Goal: Task Accomplishment & Management: Complete application form

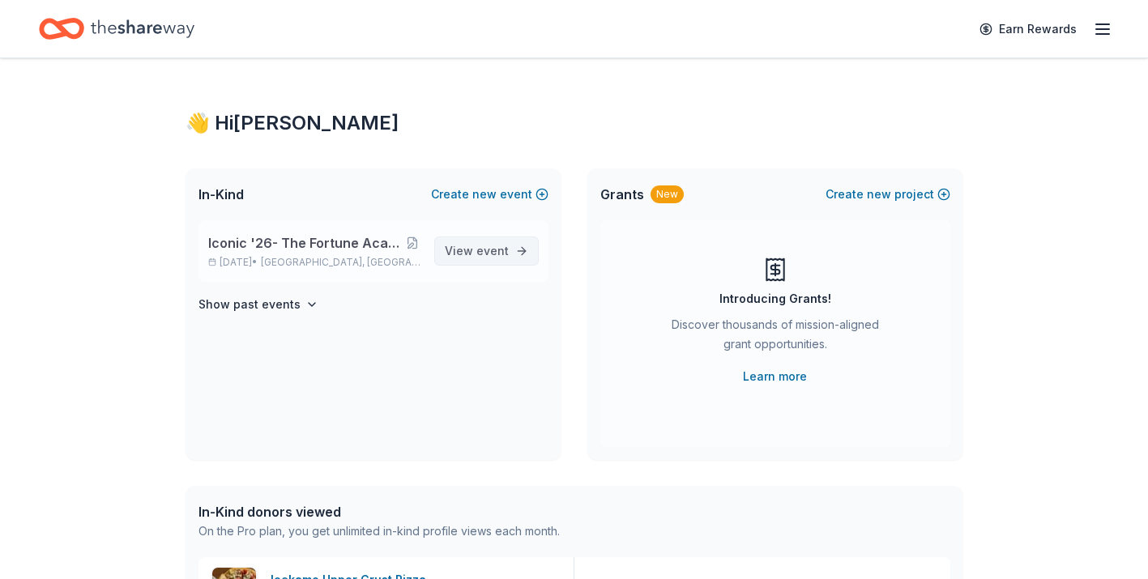
click at [471, 248] on span "View event" at bounding box center [477, 251] width 64 height 19
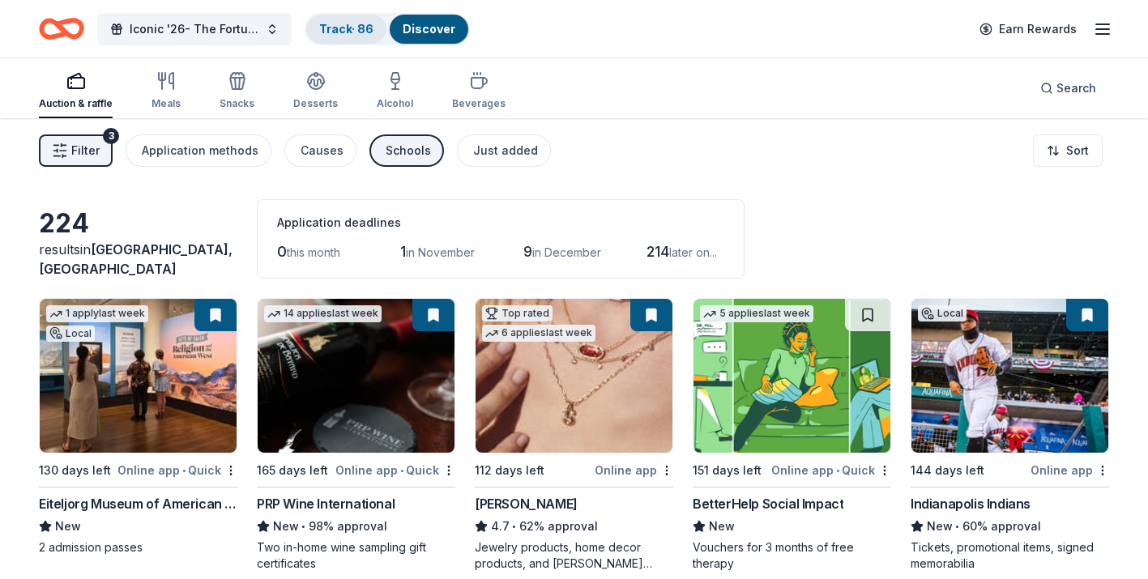
click at [353, 30] on link "Track · 86" at bounding box center [346, 29] width 54 height 14
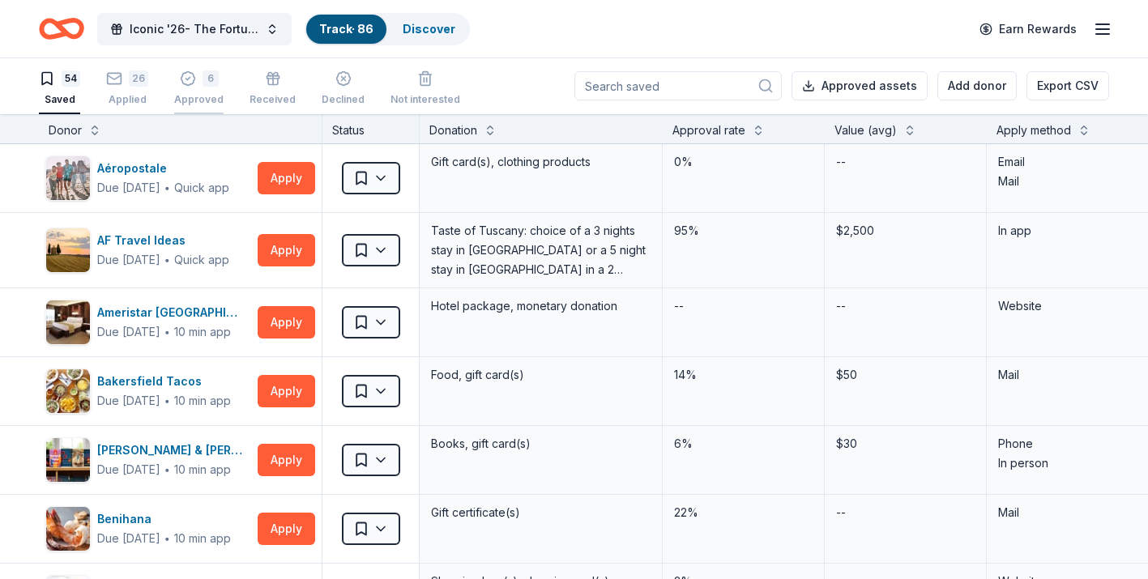
click at [186, 81] on icon "button" at bounding box center [188, 79] width 16 height 16
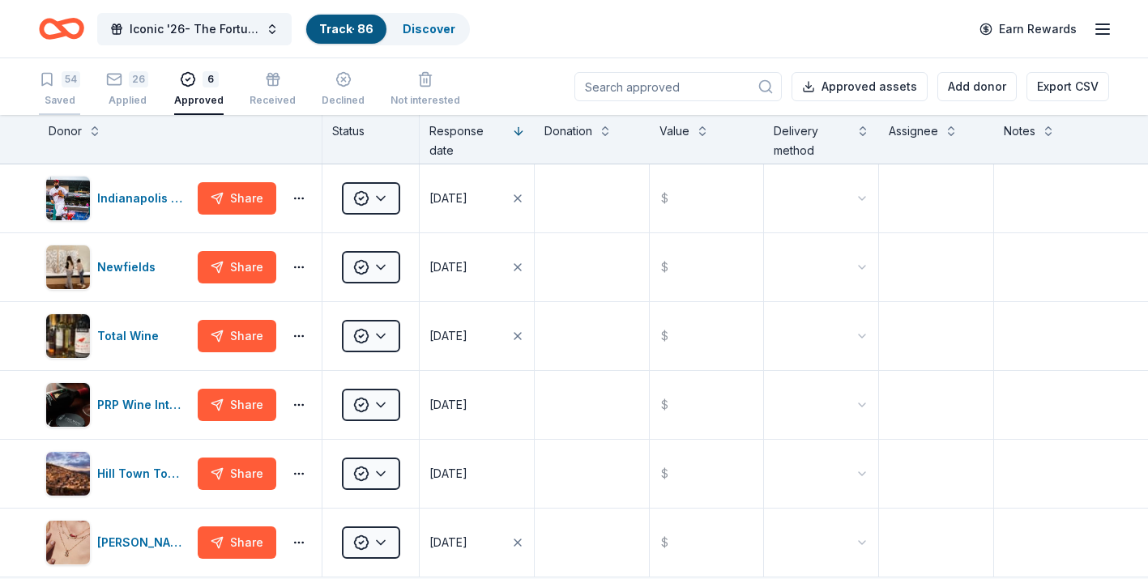
click at [69, 90] on div "54 Saved" at bounding box center [59, 89] width 41 height 36
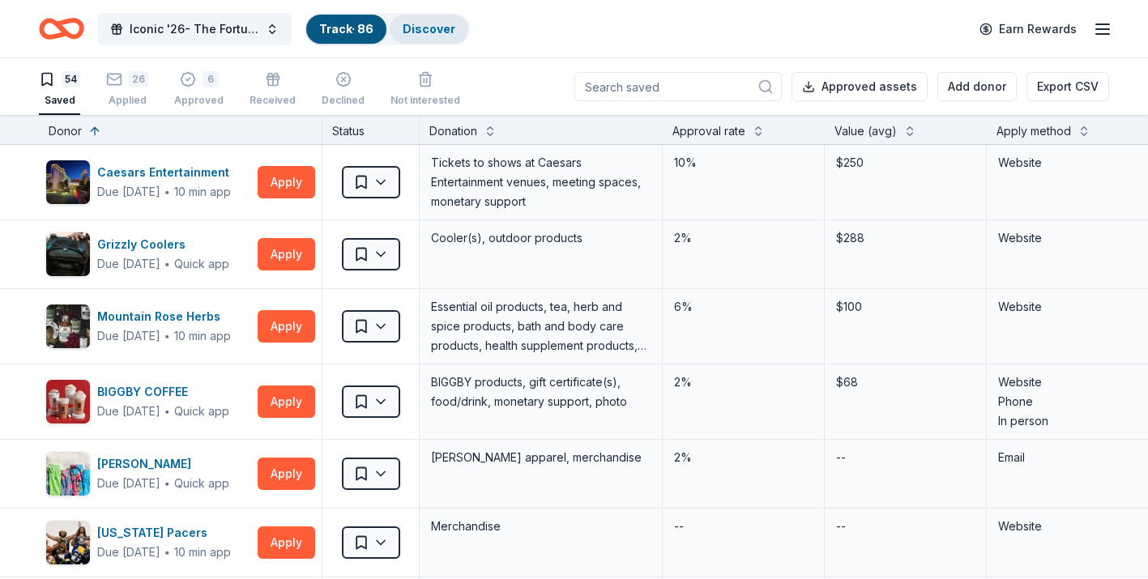
click at [447, 33] on link "Discover" at bounding box center [429, 29] width 53 height 14
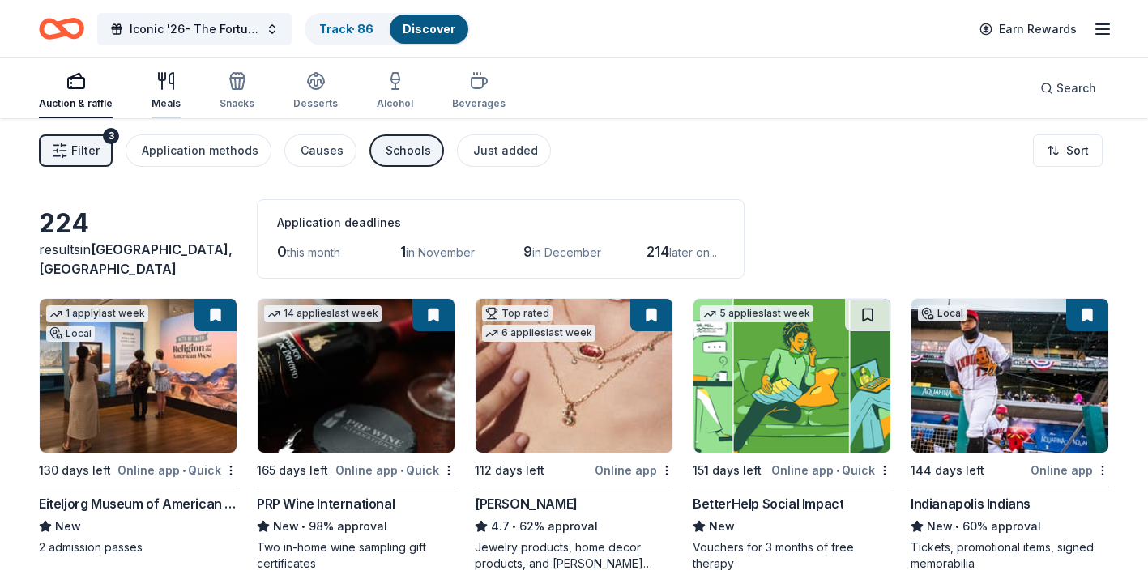
click at [163, 100] on div "Meals" at bounding box center [166, 103] width 29 height 13
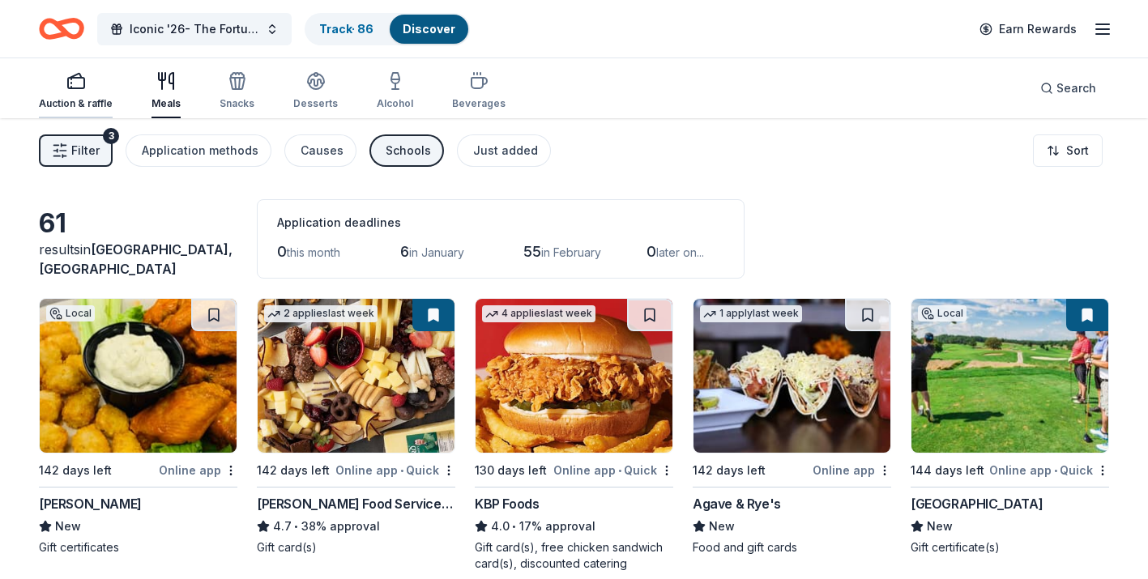
click at [79, 98] on div "Auction & raffle" at bounding box center [76, 103] width 74 height 13
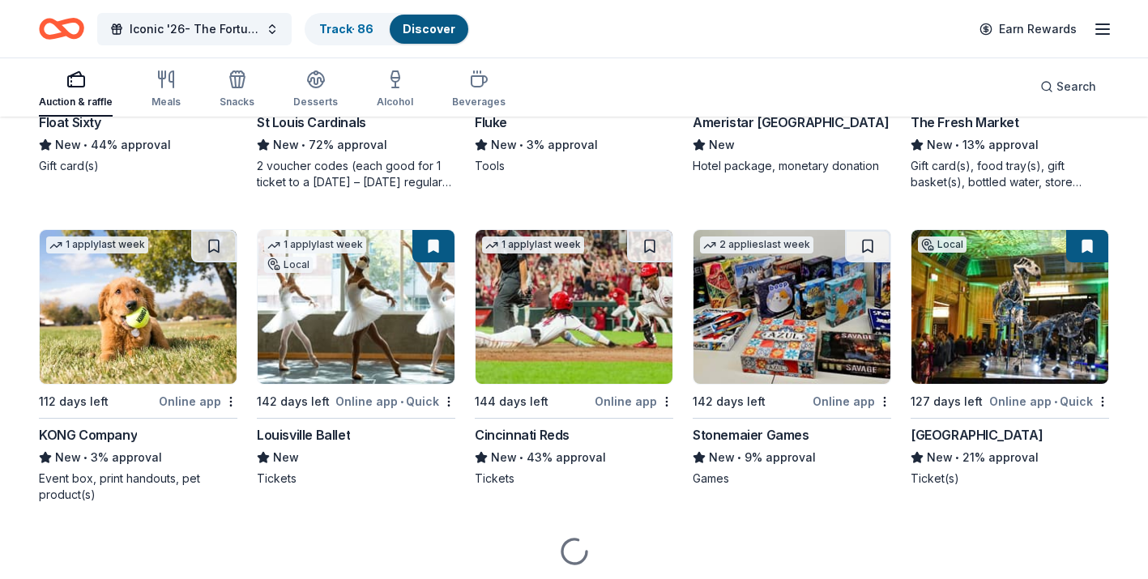
scroll to position [4746, 0]
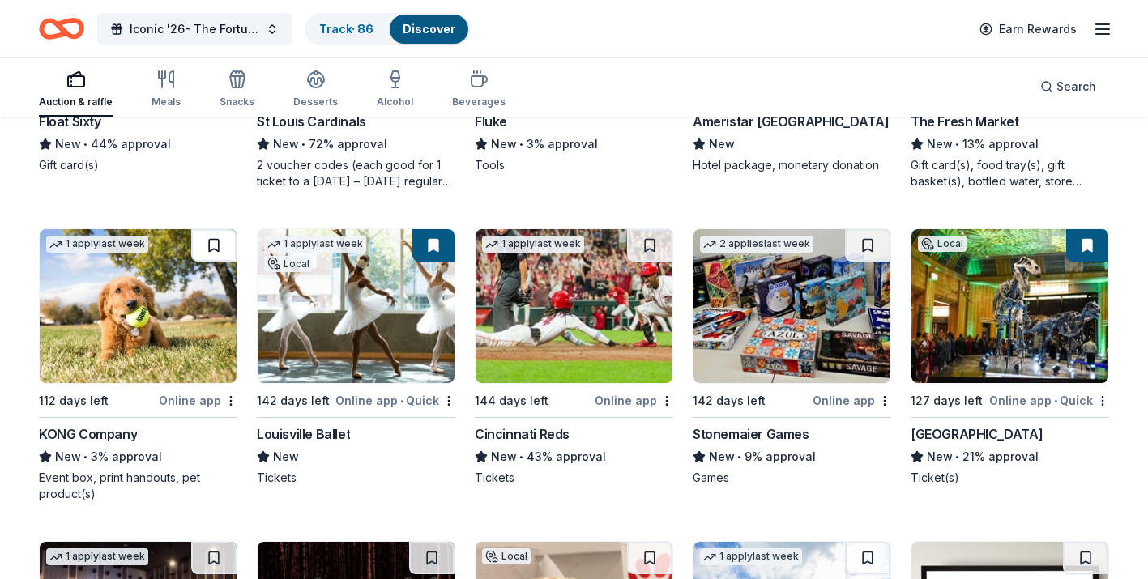
click at [197, 238] on button at bounding box center [213, 245] width 45 height 32
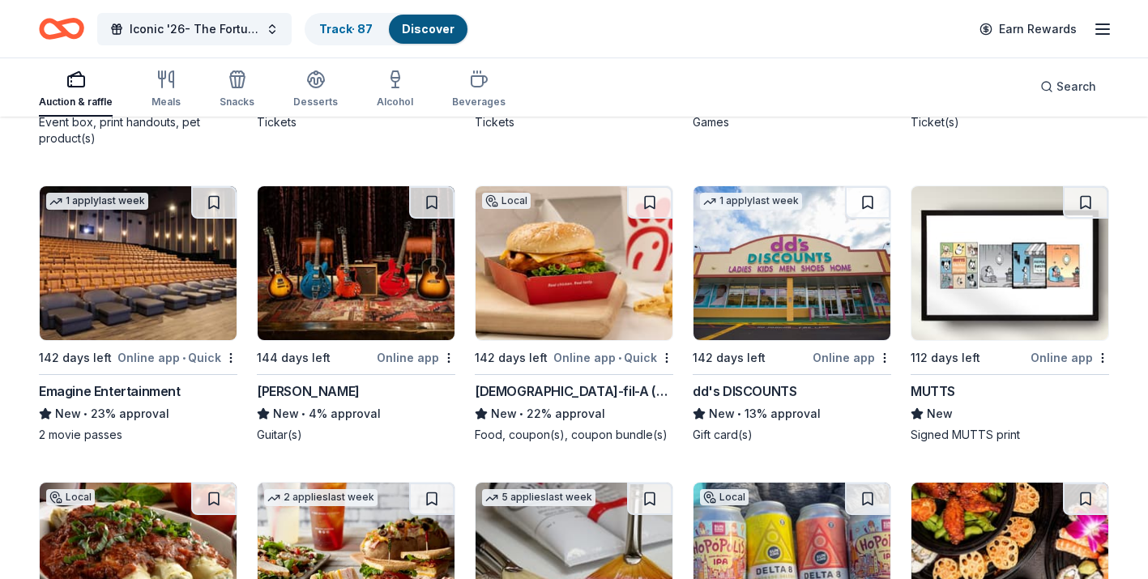
scroll to position [5104, 0]
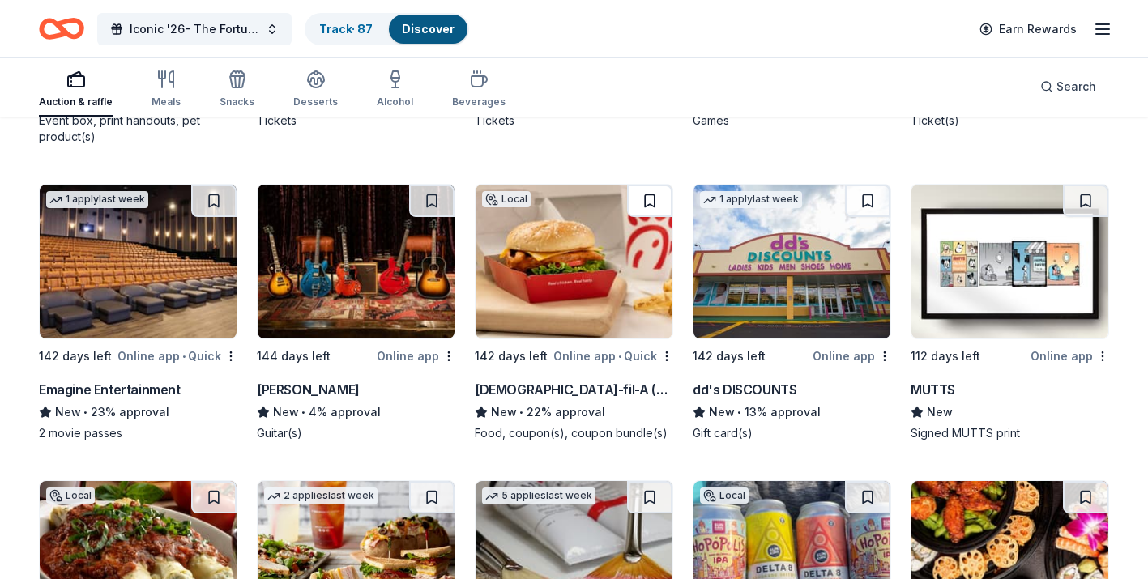
click at [646, 203] on button at bounding box center [649, 201] width 45 height 32
click at [570, 357] on div "Online app • Quick" at bounding box center [614, 356] width 120 height 20
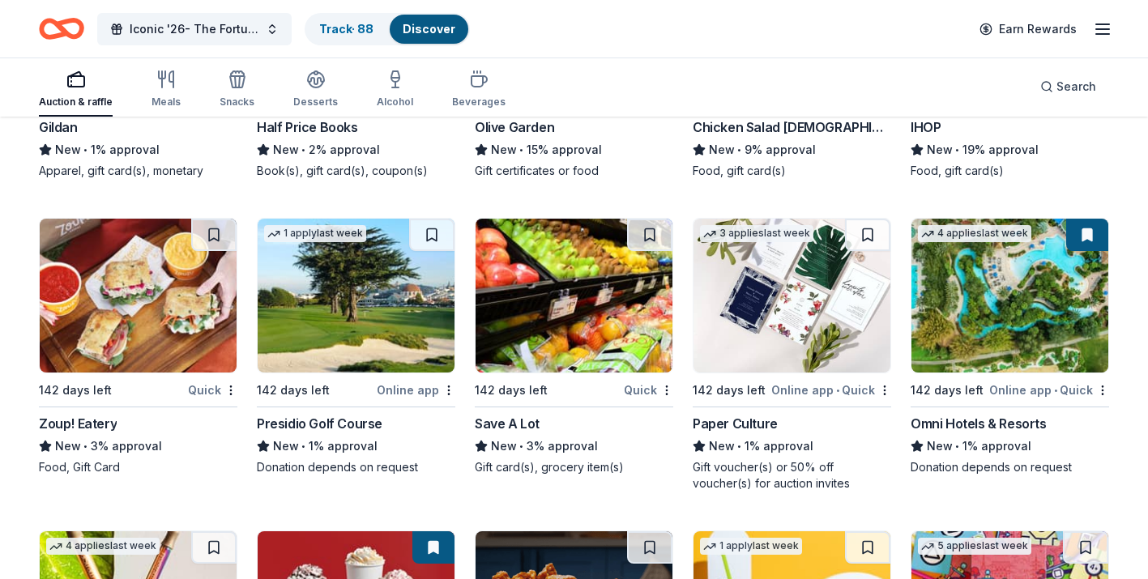
scroll to position [9369, 0]
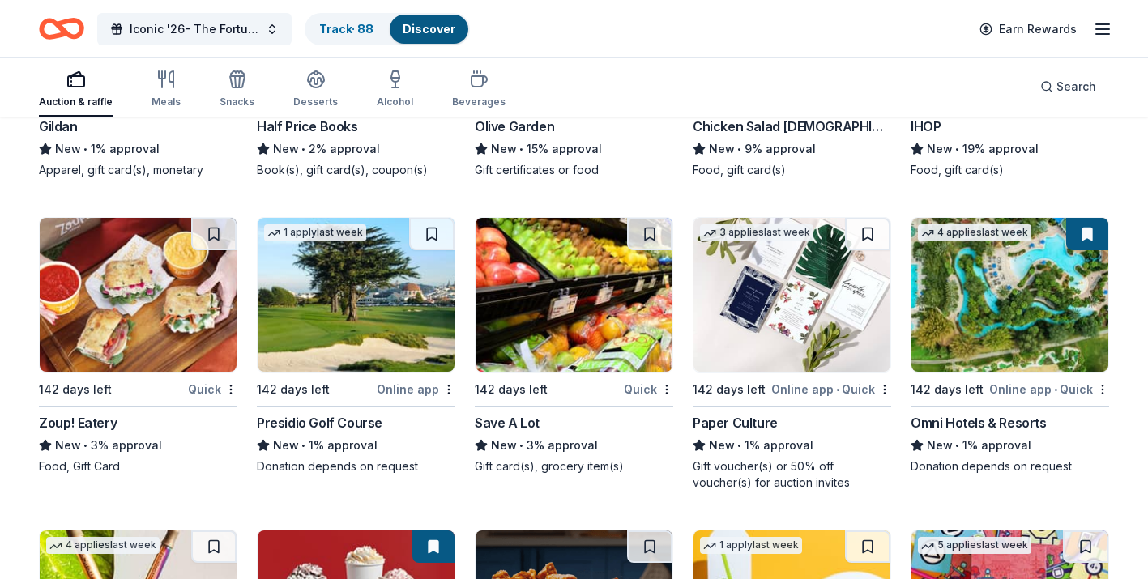
click at [336, 345] on img at bounding box center [356, 295] width 197 height 154
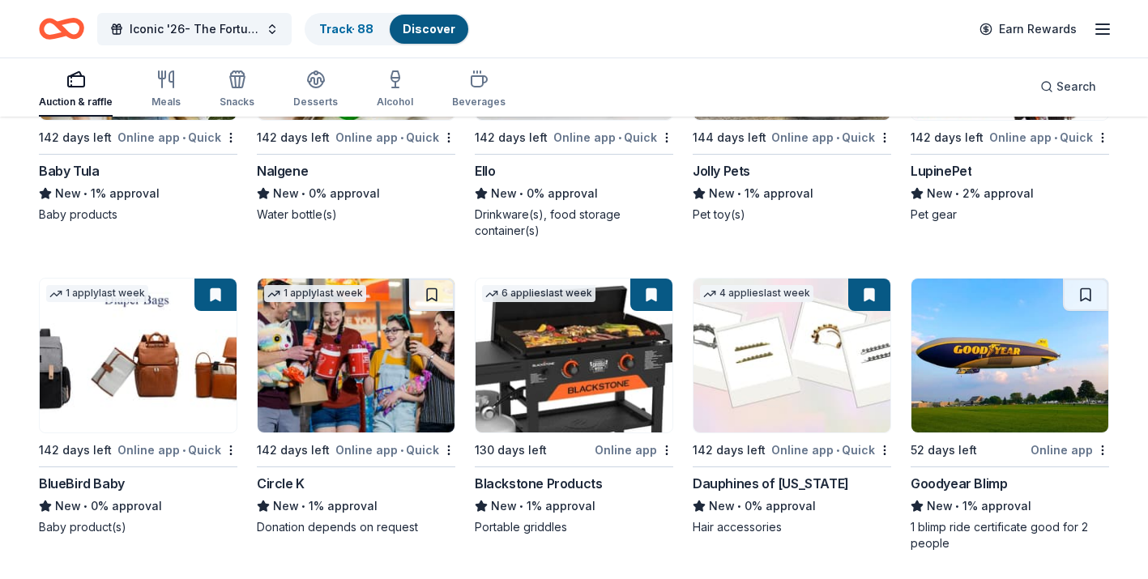
scroll to position [12755, 0]
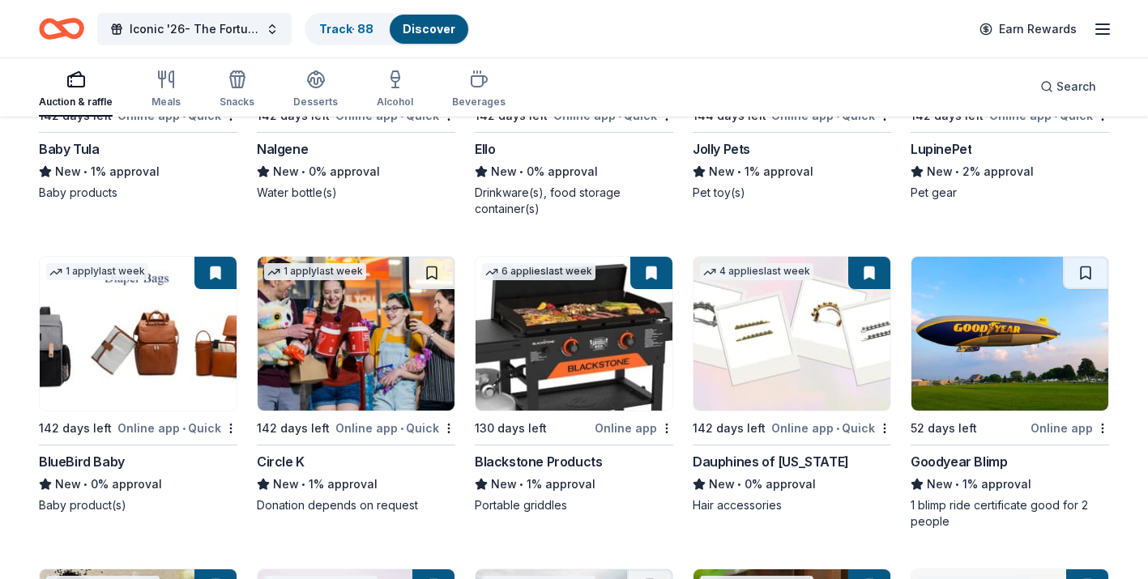
click at [793, 461] on div "Dauphines of New York" at bounding box center [771, 461] width 156 height 19
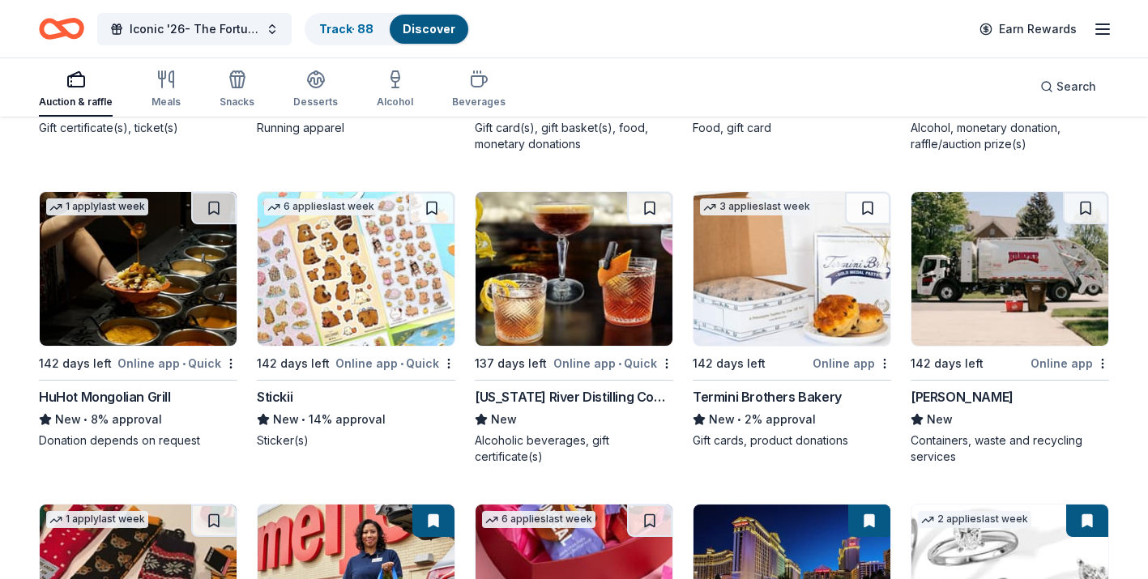
scroll to position [6329, 0]
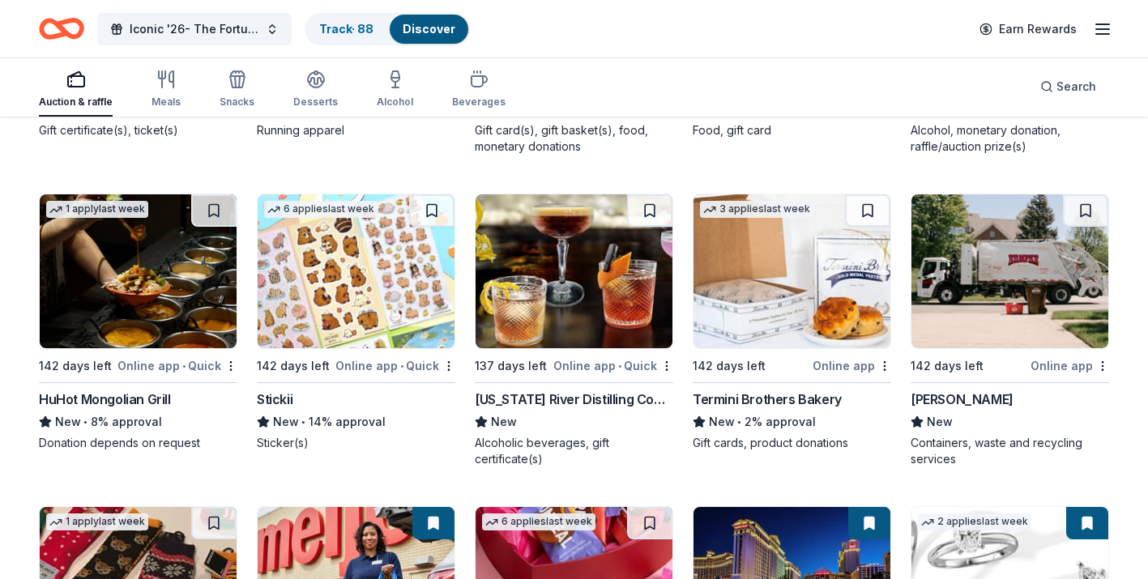
click at [605, 327] on img at bounding box center [574, 272] width 197 height 154
click at [773, 314] on img at bounding box center [792, 272] width 197 height 154
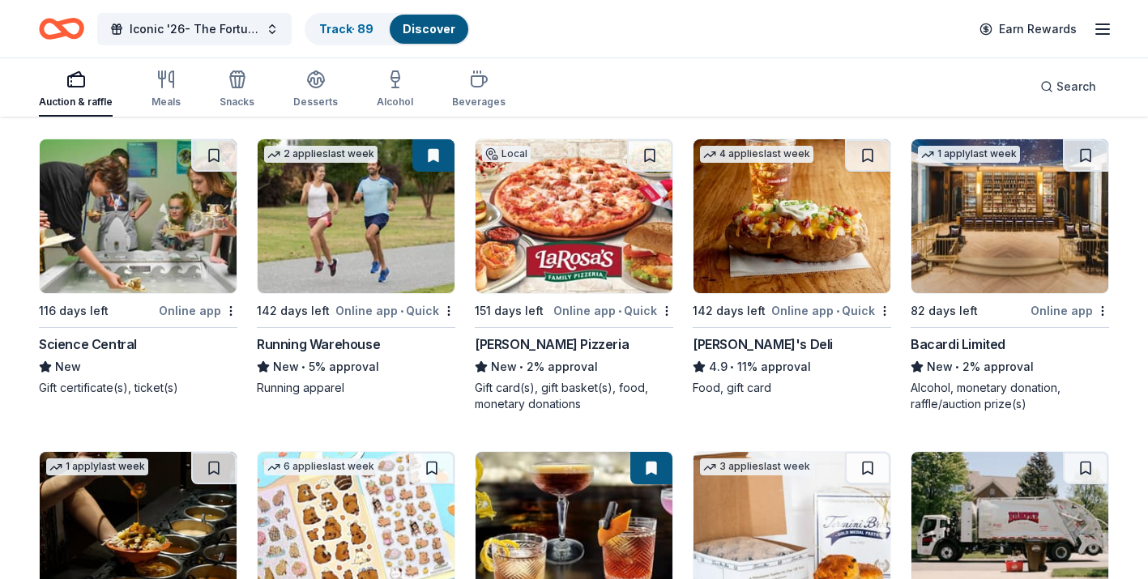
scroll to position [6072, 0]
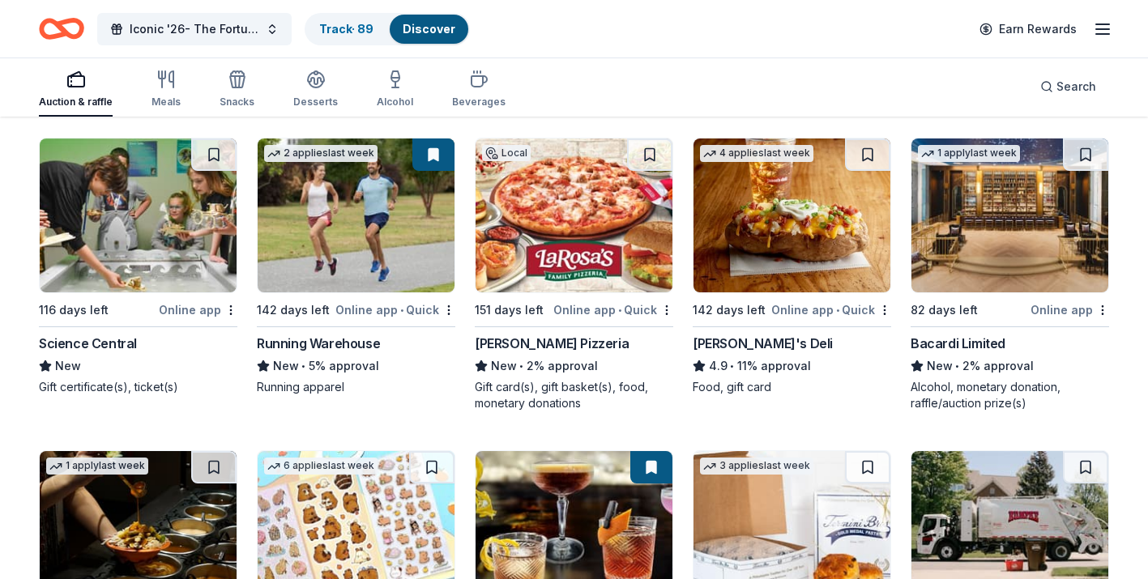
click at [1028, 221] on img at bounding box center [1010, 216] width 197 height 154
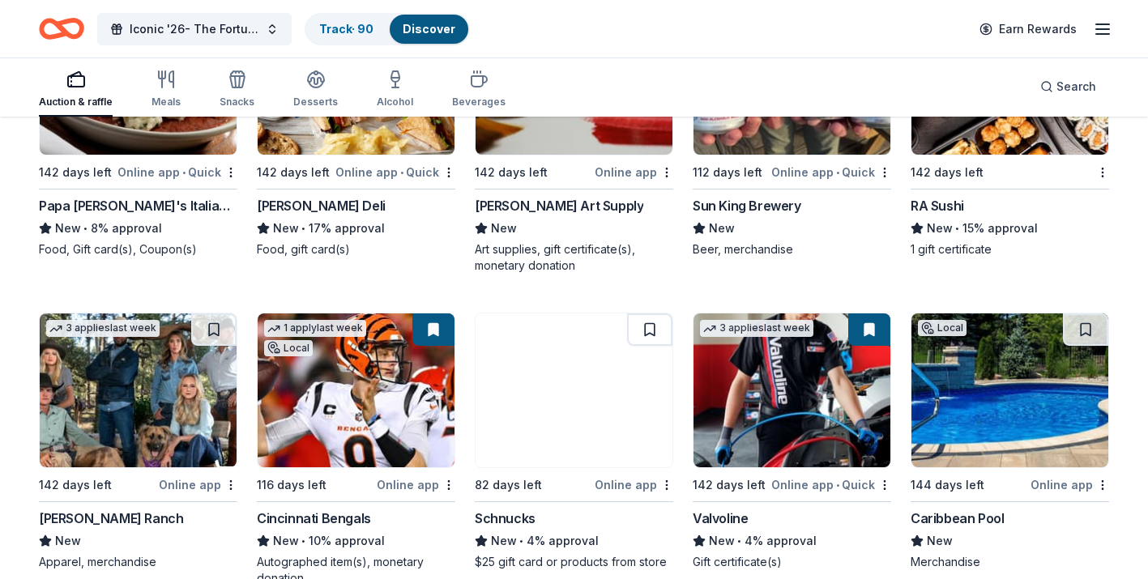
scroll to position [5587, 0]
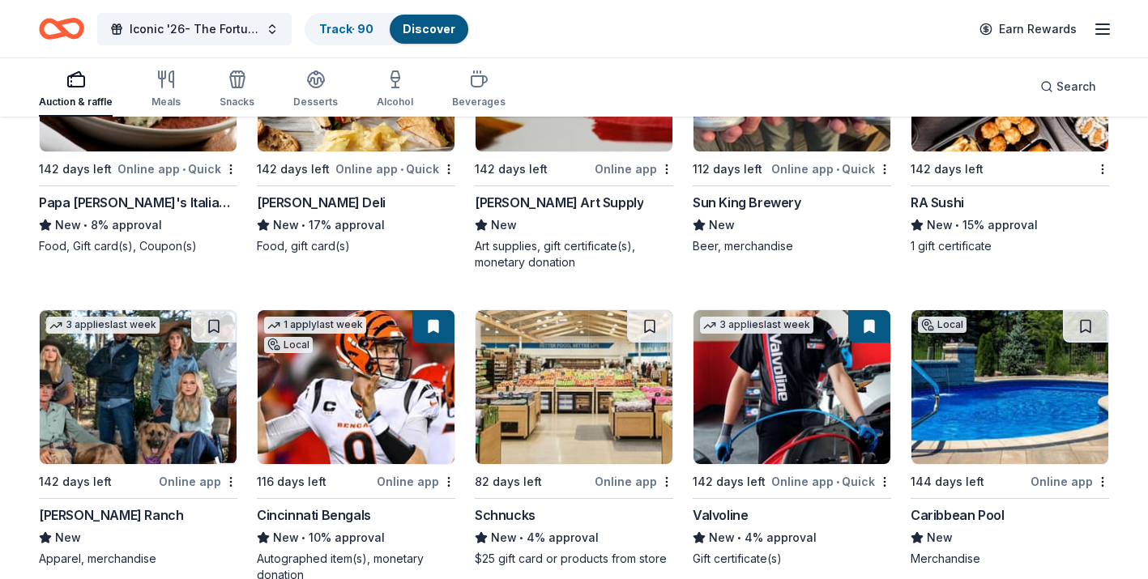
click at [105, 388] on img at bounding box center [138, 387] width 197 height 154
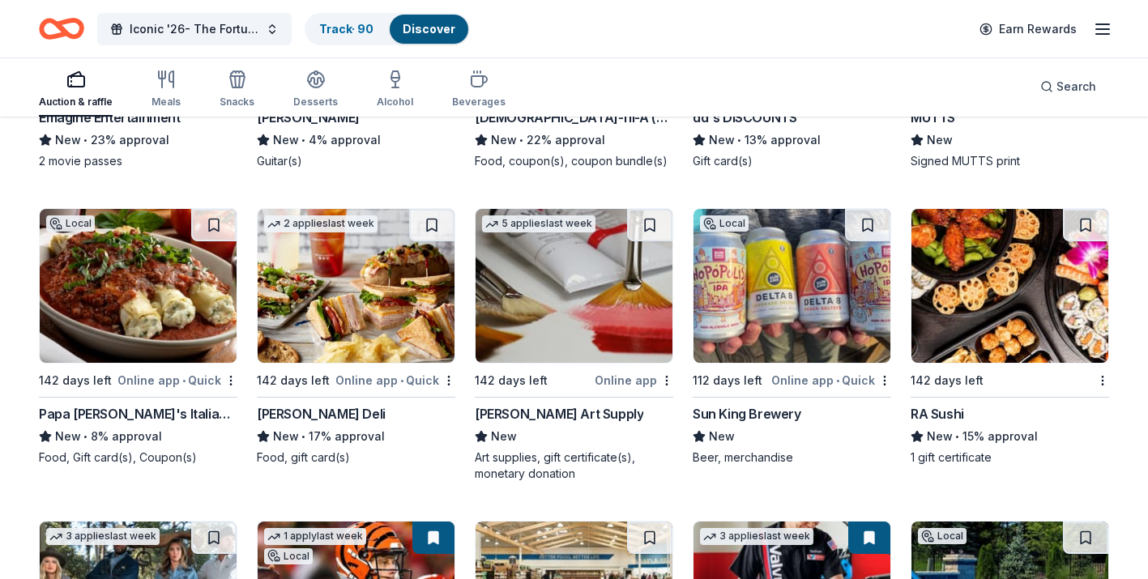
scroll to position [5374, 0]
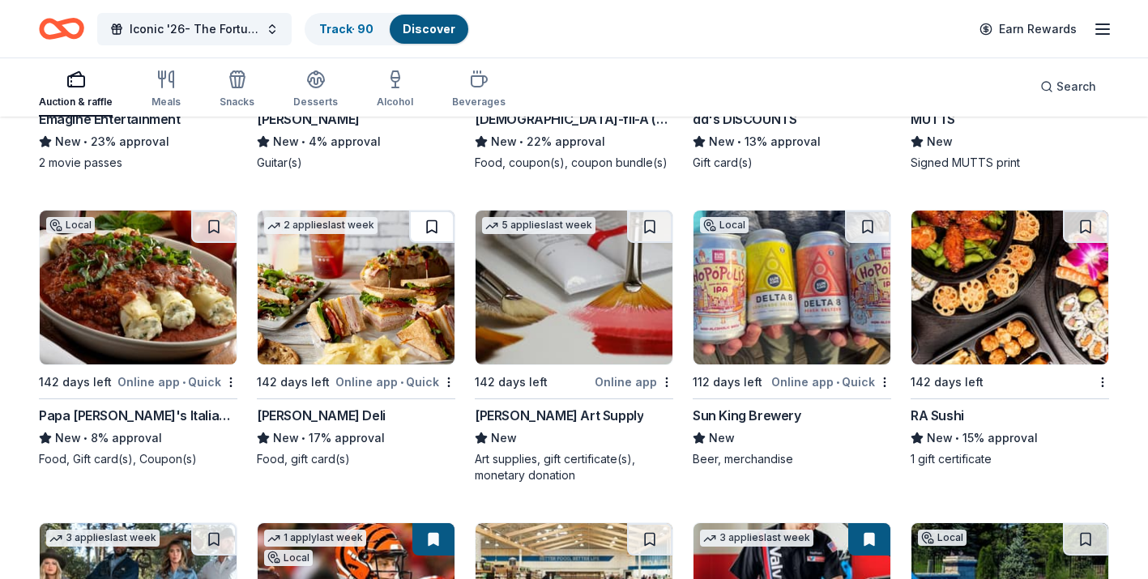
click at [433, 236] on button at bounding box center [431, 227] width 45 height 32
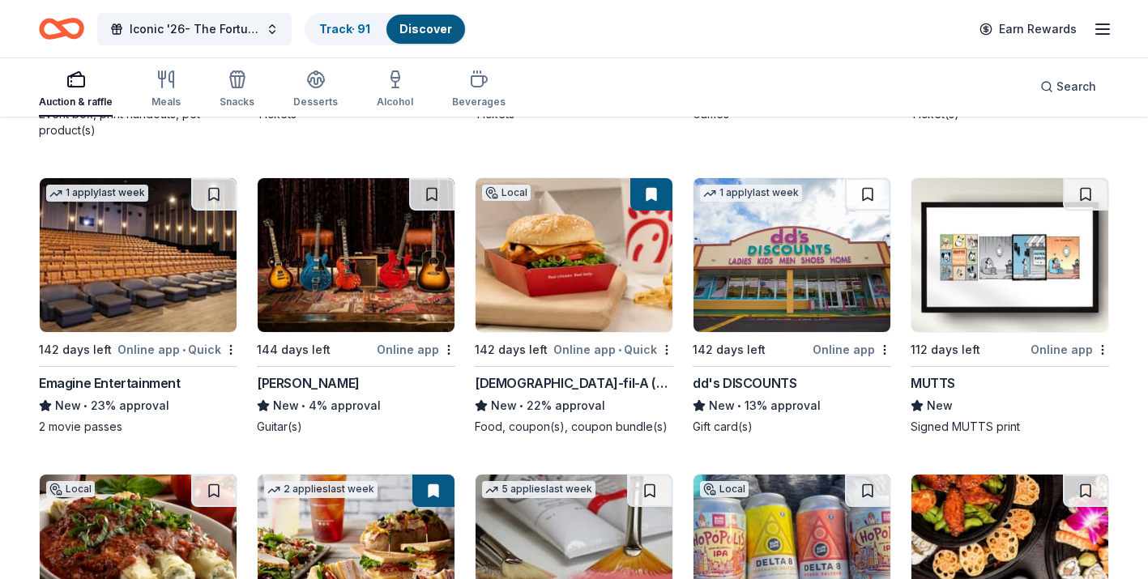
scroll to position [5108, 0]
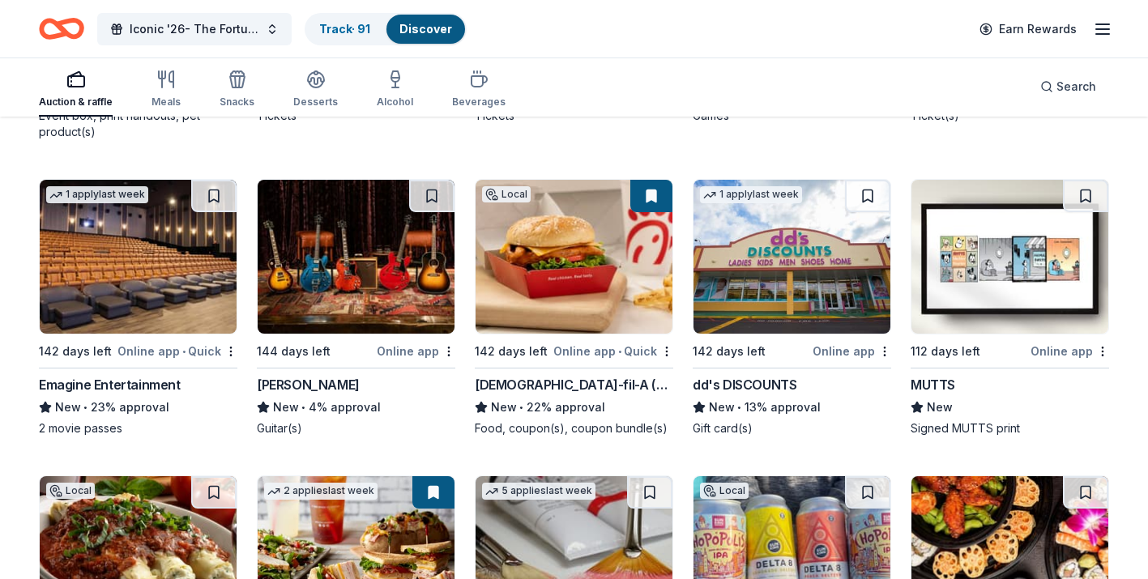
click at [964, 310] on img at bounding box center [1010, 257] width 197 height 154
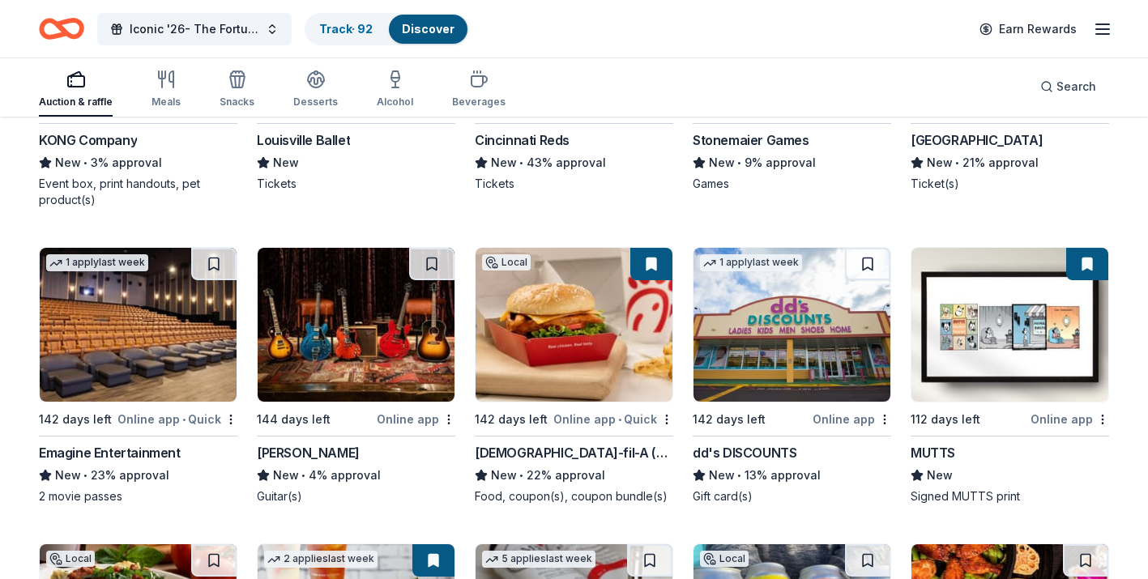
scroll to position [5040, 0]
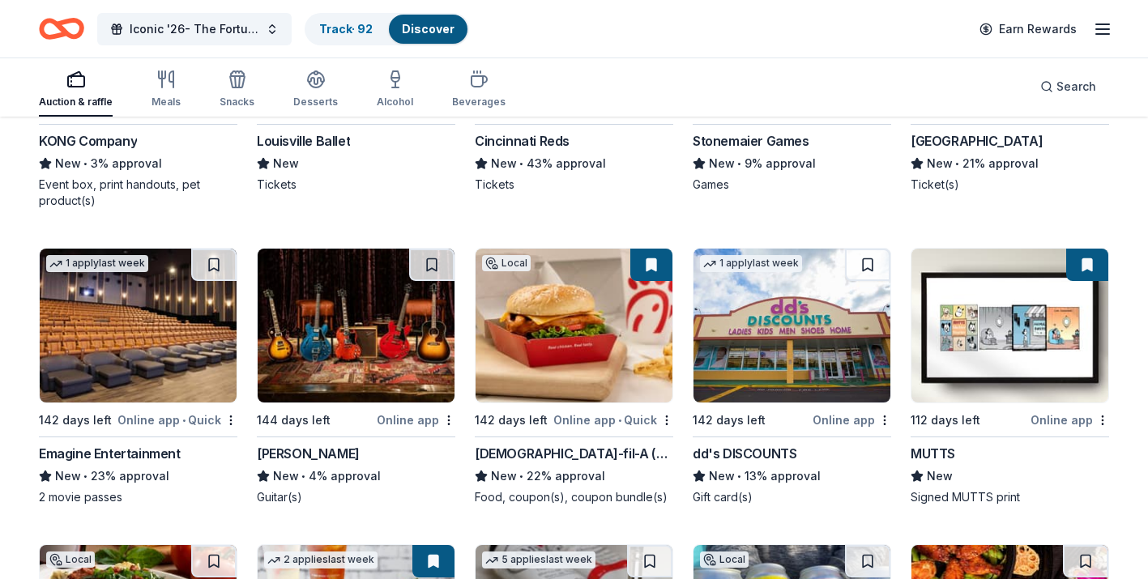
click at [152, 353] on img at bounding box center [138, 326] width 197 height 154
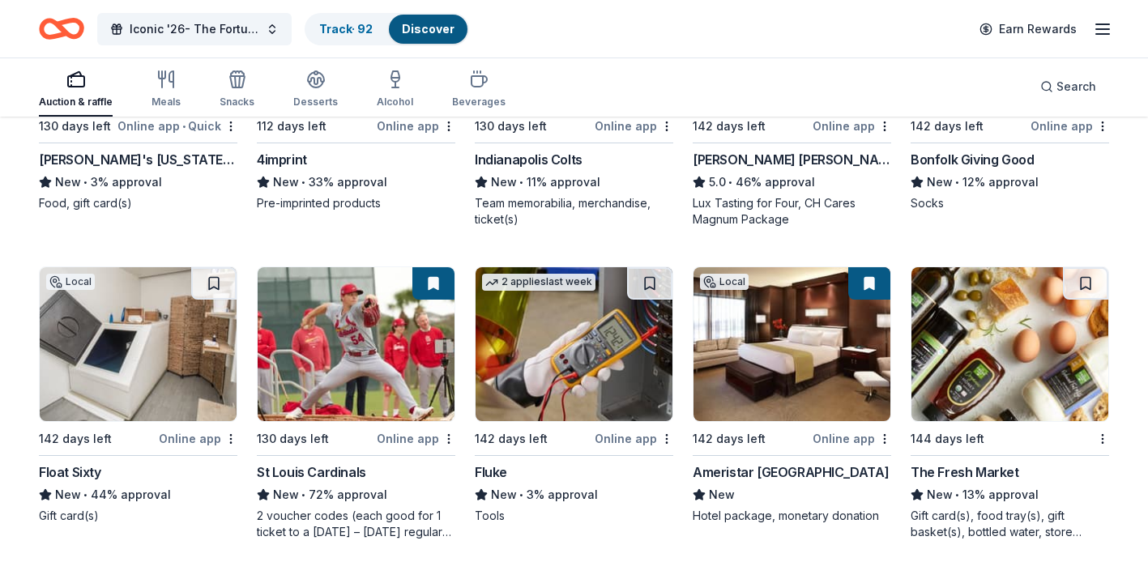
scroll to position [4381, 0]
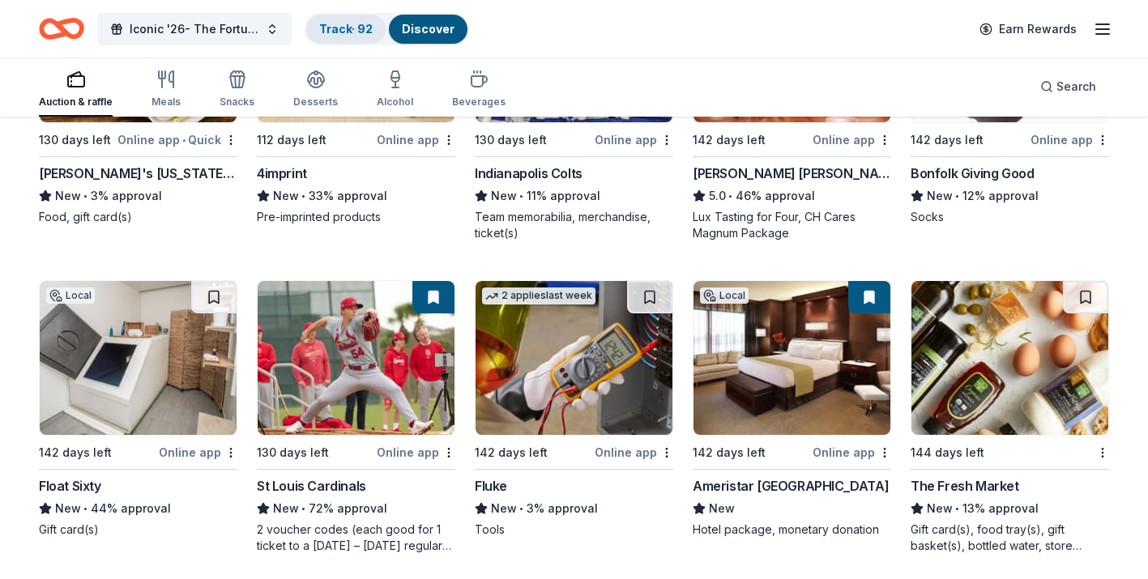
click at [333, 32] on link "Track · 92" at bounding box center [345, 29] width 53 height 14
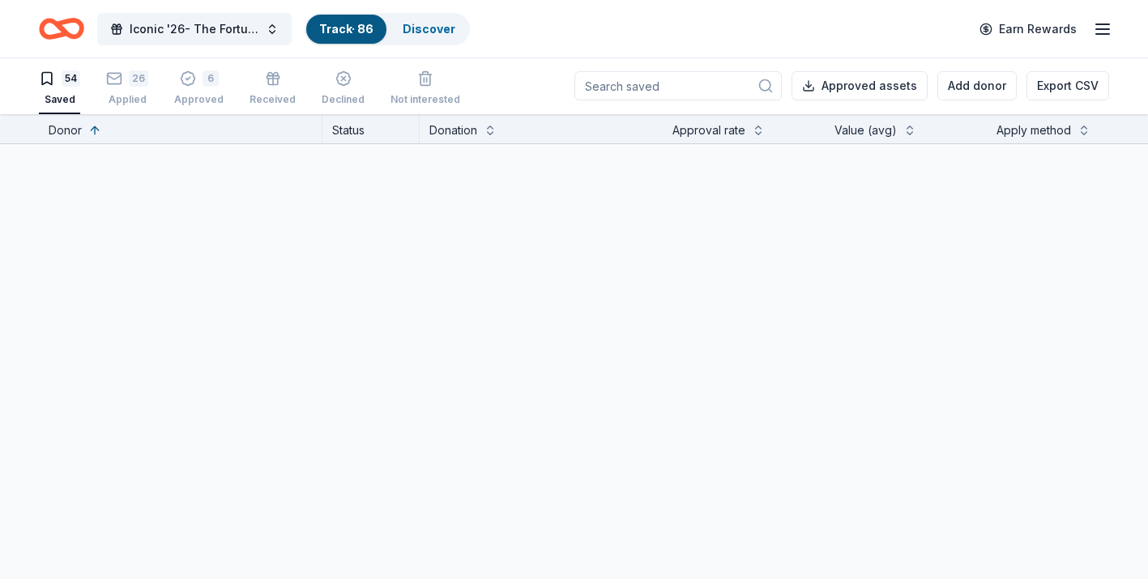
scroll to position [1, 0]
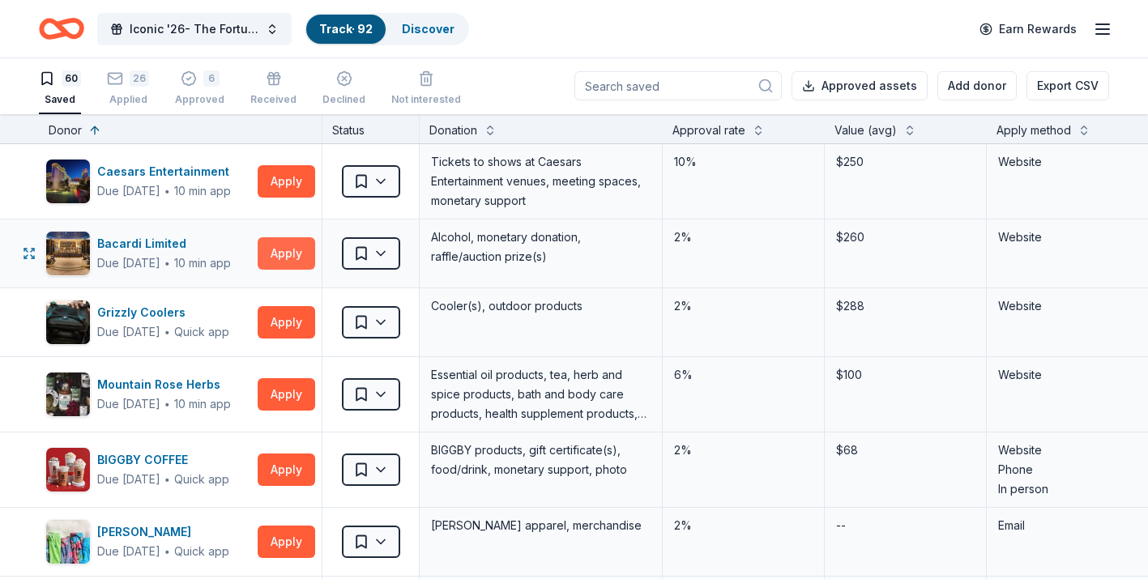
click at [293, 257] on button "Apply" at bounding box center [287, 253] width 58 height 32
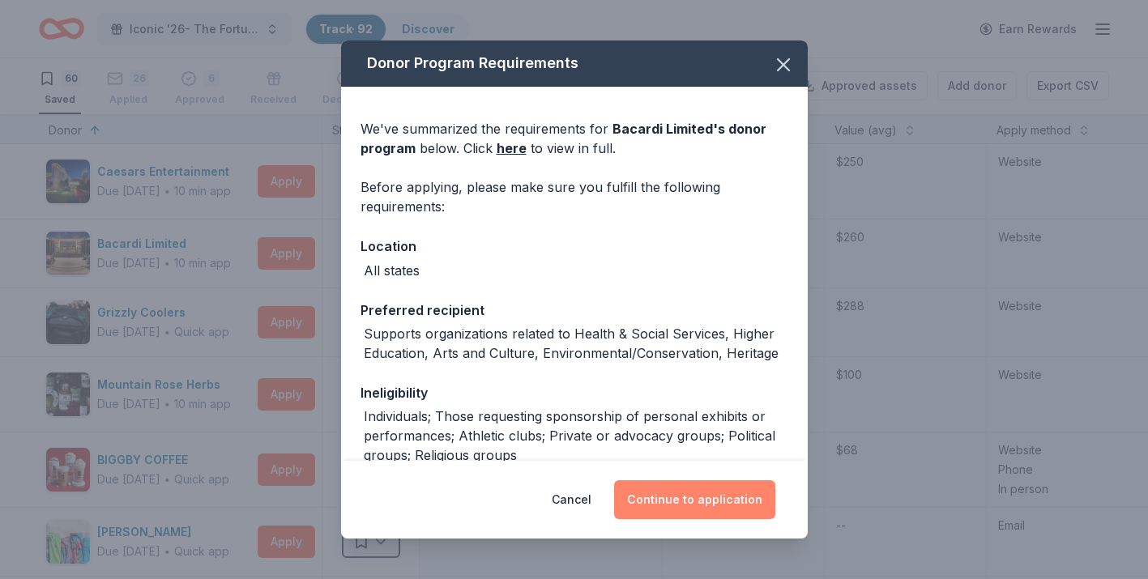
click at [672, 507] on button "Continue to application" at bounding box center [694, 500] width 161 height 39
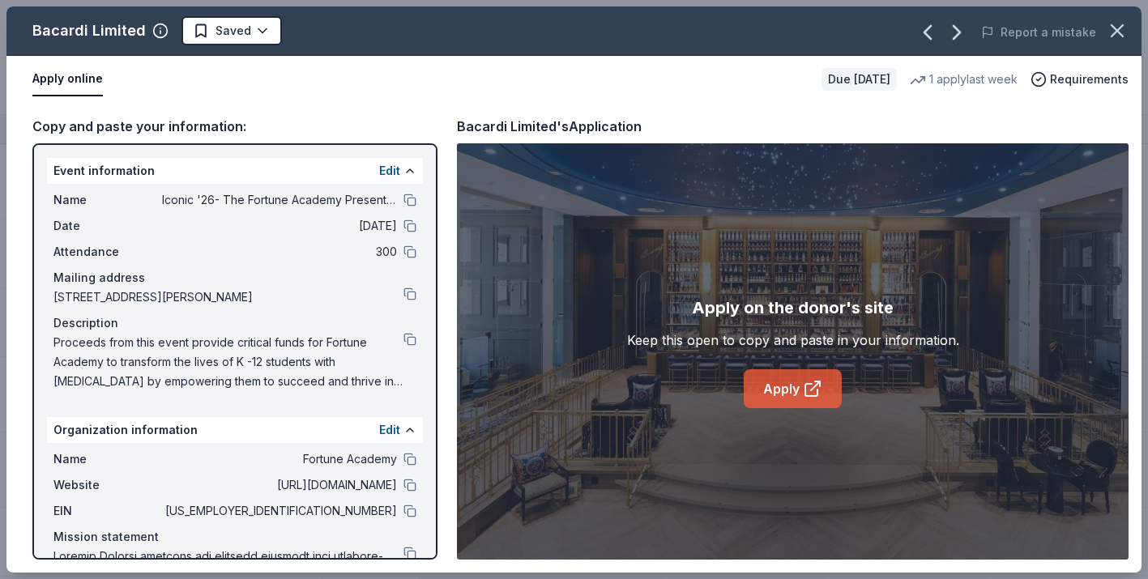
click at [788, 383] on link "Apply" at bounding box center [793, 389] width 98 height 39
click at [1118, 32] on icon "button" at bounding box center [1117, 30] width 11 height 11
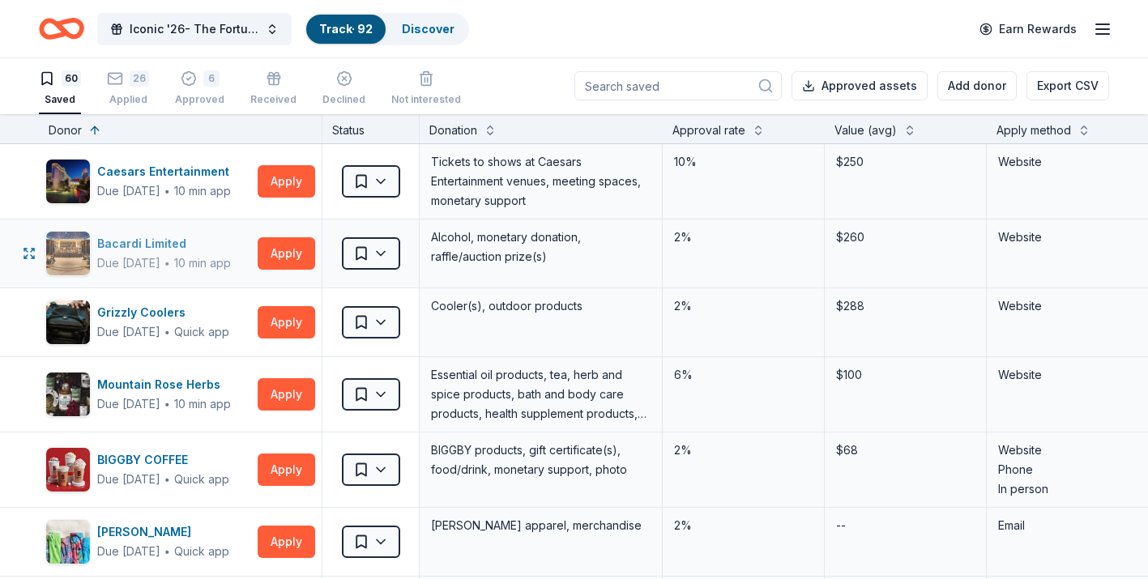
click at [119, 251] on div "Bacardi Limited" at bounding box center [164, 243] width 134 height 19
click at [282, 254] on button "Apply" at bounding box center [287, 253] width 58 height 32
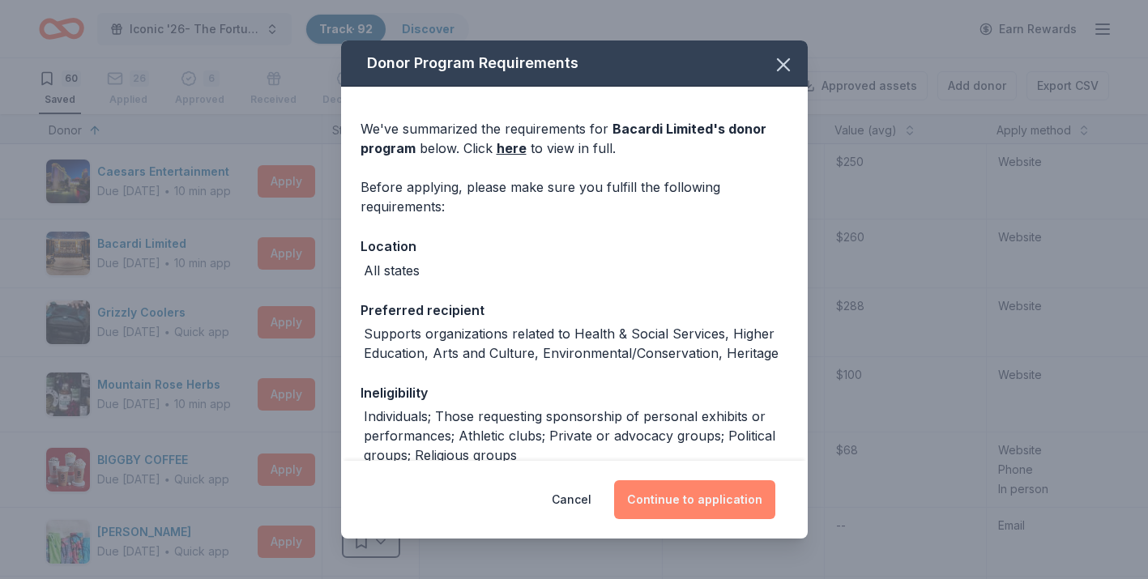
click at [718, 501] on button "Continue to application" at bounding box center [694, 500] width 161 height 39
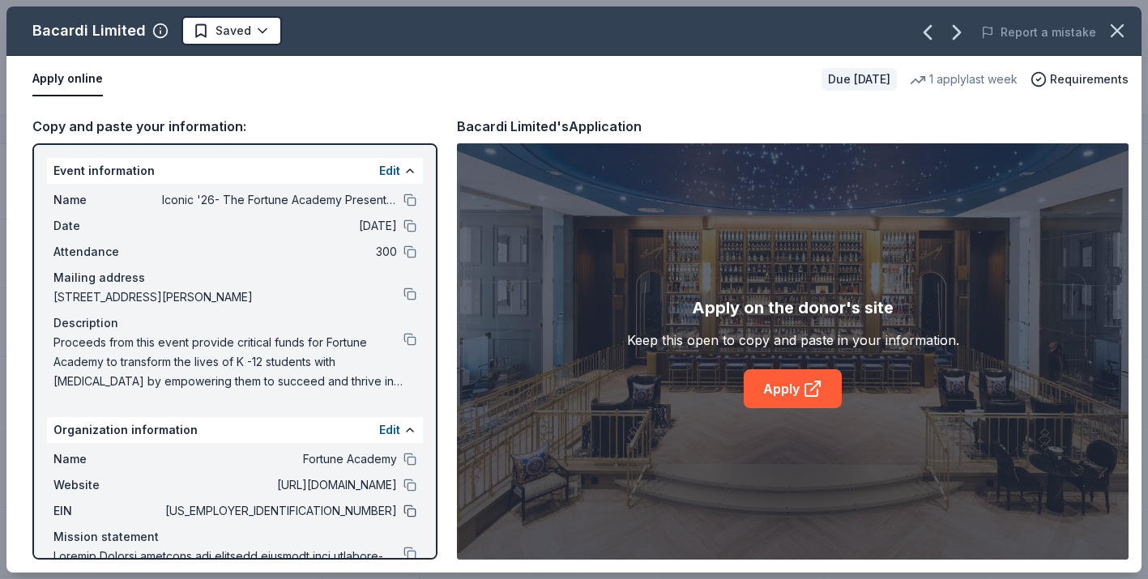
click at [409, 510] on button at bounding box center [410, 511] width 13 height 13
click at [1113, 34] on icon "button" at bounding box center [1117, 30] width 23 height 23
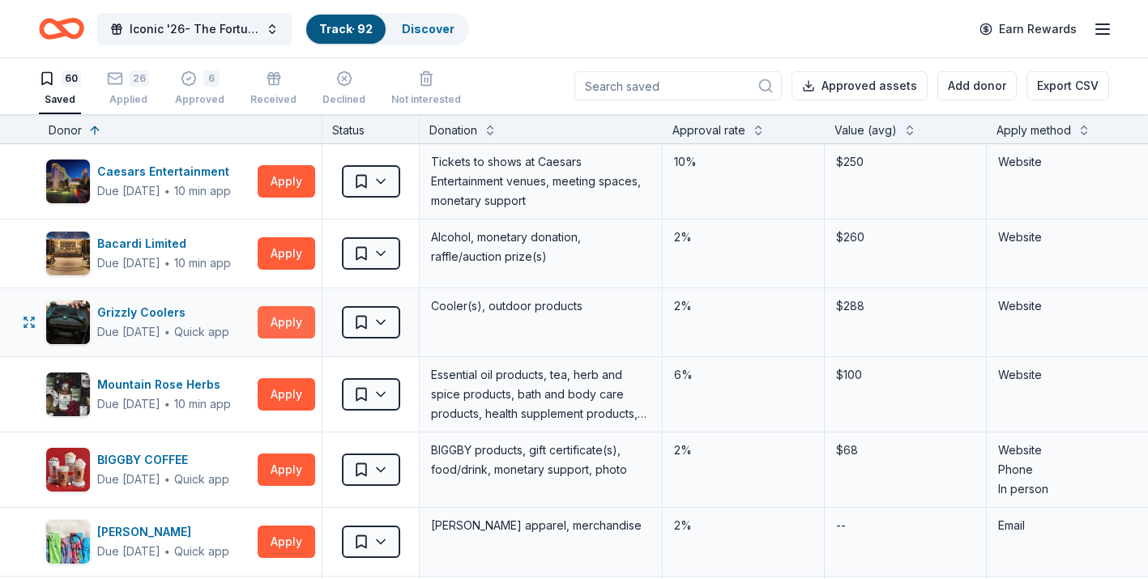
click at [278, 322] on button "Apply" at bounding box center [287, 322] width 58 height 32
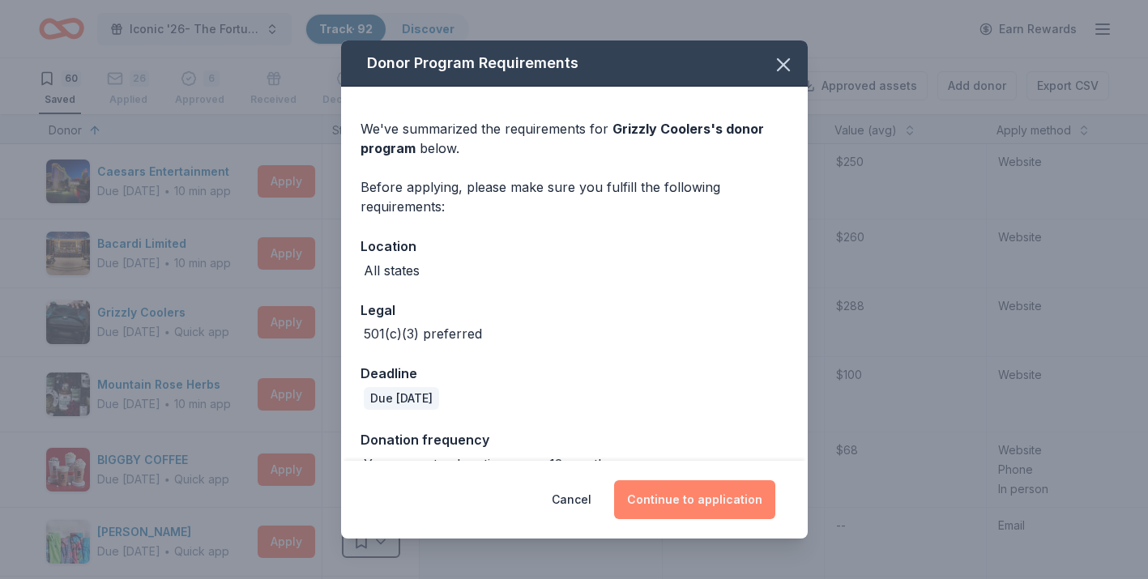
click at [644, 501] on button "Continue to application" at bounding box center [694, 500] width 161 height 39
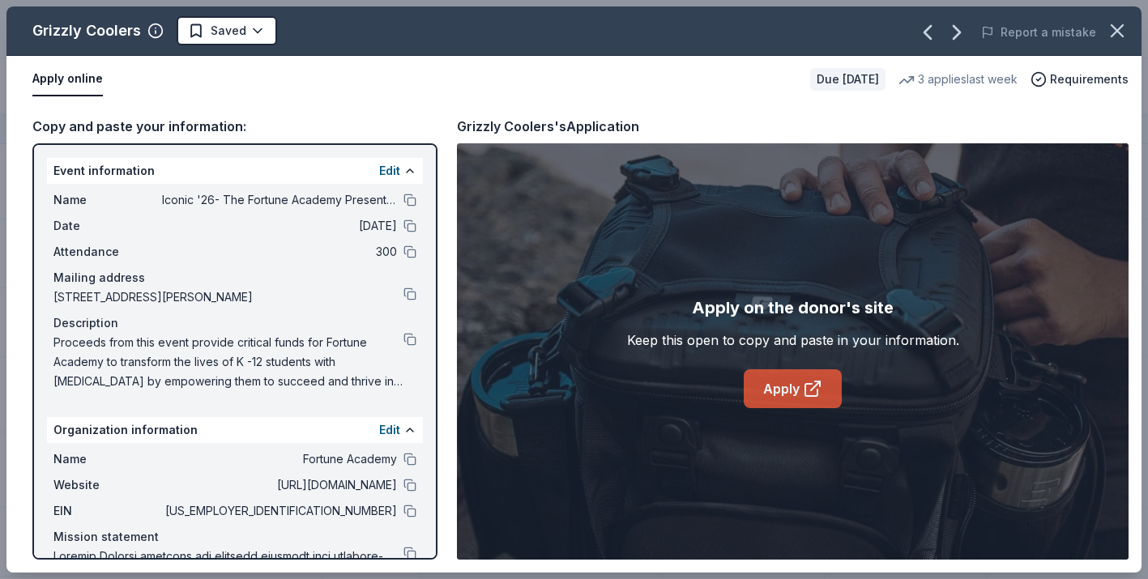
click at [786, 387] on link "Apply" at bounding box center [793, 389] width 98 height 39
click at [410, 340] on button at bounding box center [410, 339] width 13 height 13
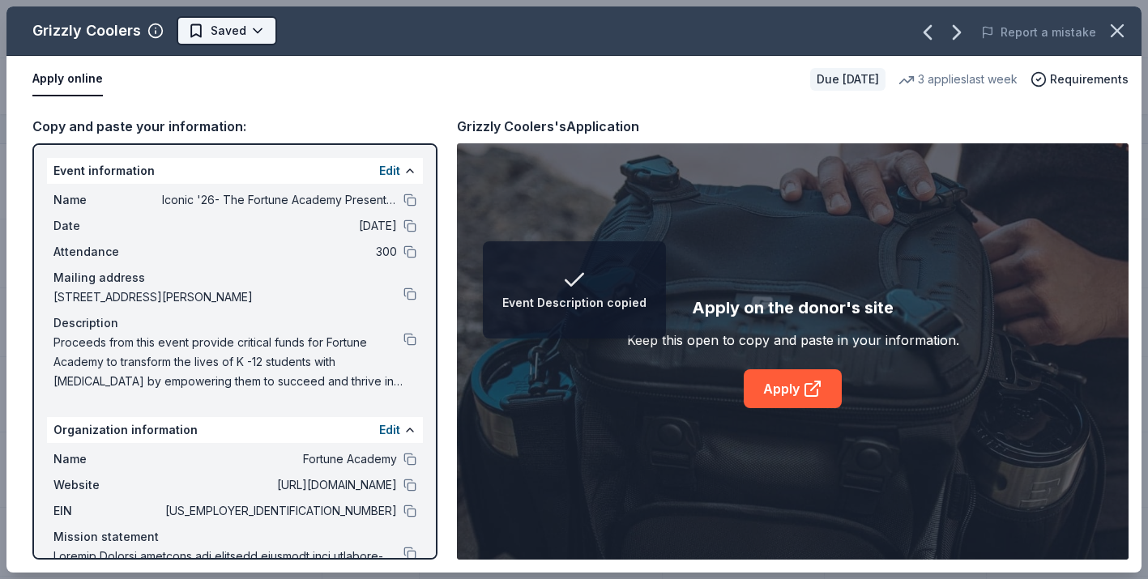
click at [244, 37] on html "Event Description copied Iconic '26- The Fortune Academy Presents the Roaring 2…" at bounding box center [574, 288] width 1148 height 579
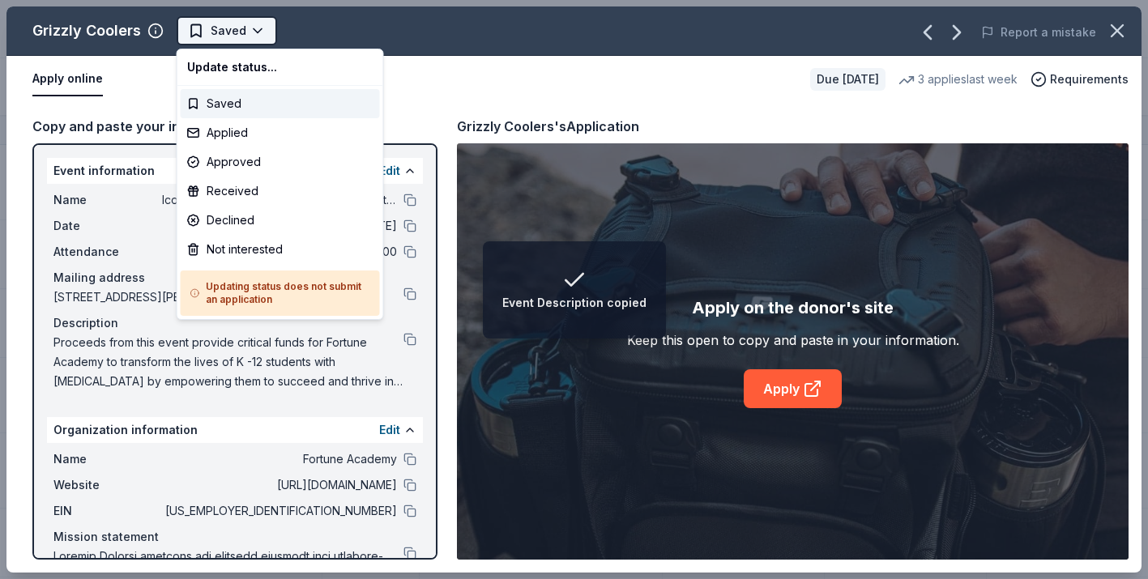
scroll to position [0, 0]
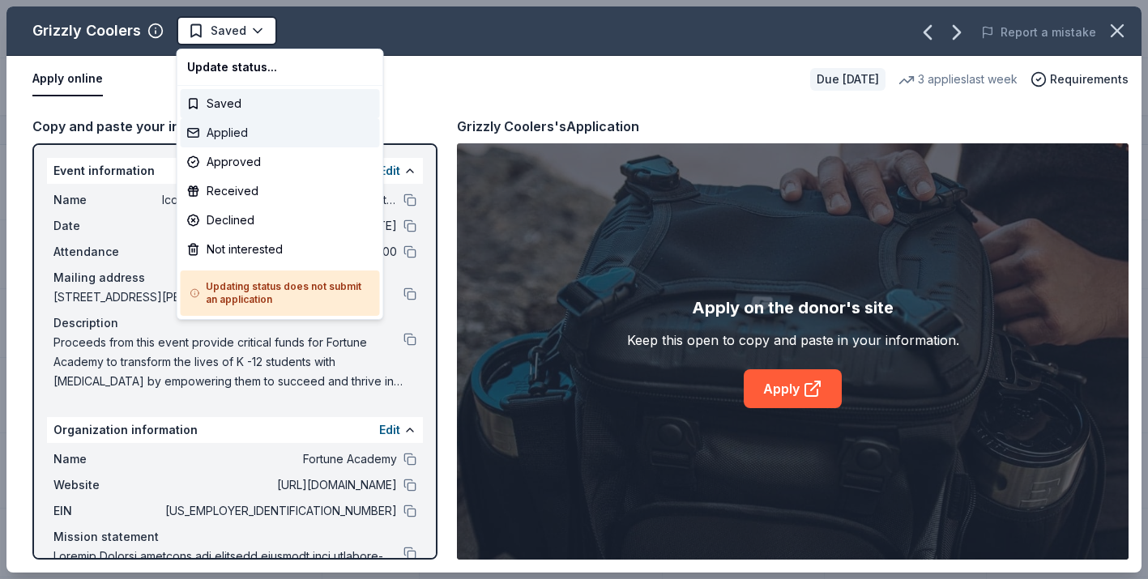
click at [247, 139] on div "Applied" at bounding box center [280, 132] width 199 height 29
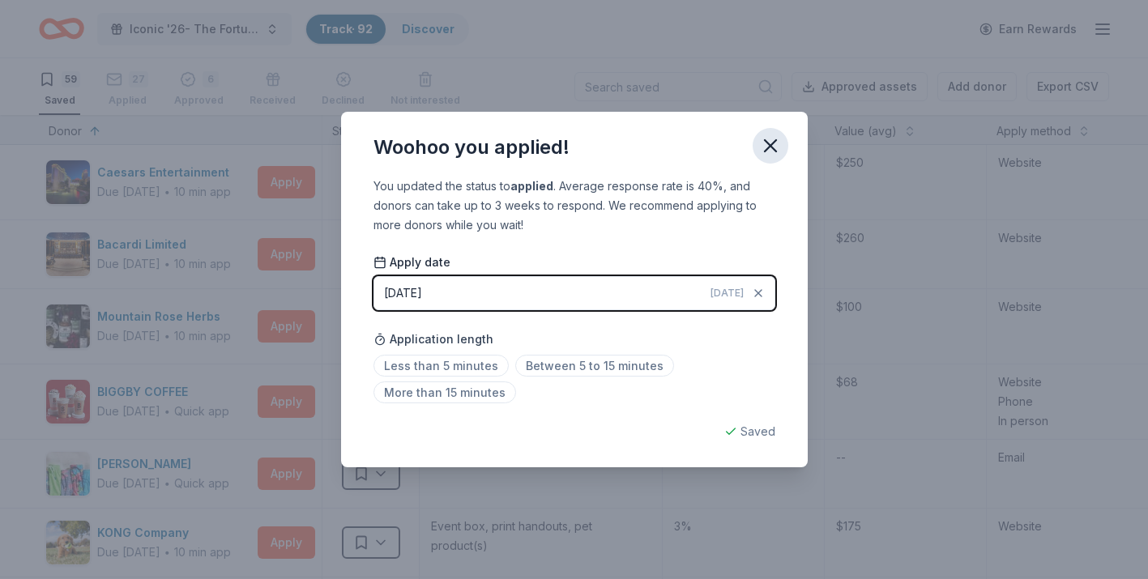
click at [776, 145] on icon "button" at bounding box center [770, 146] width 23 height 23
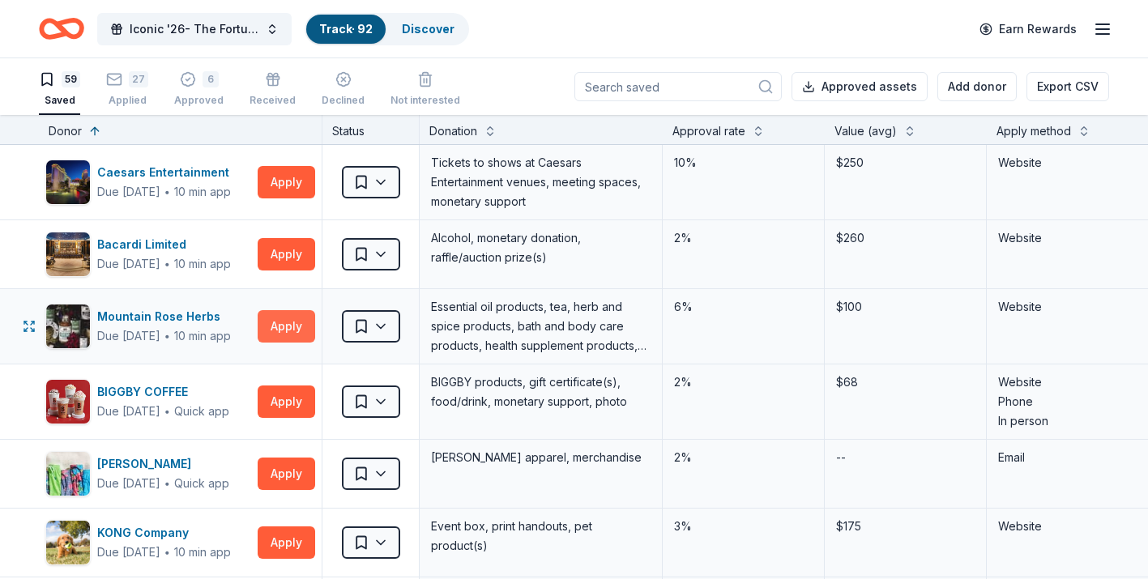
click at [289, 337] on button "Apply" at bounding box center [287, 326] width 58 height 32
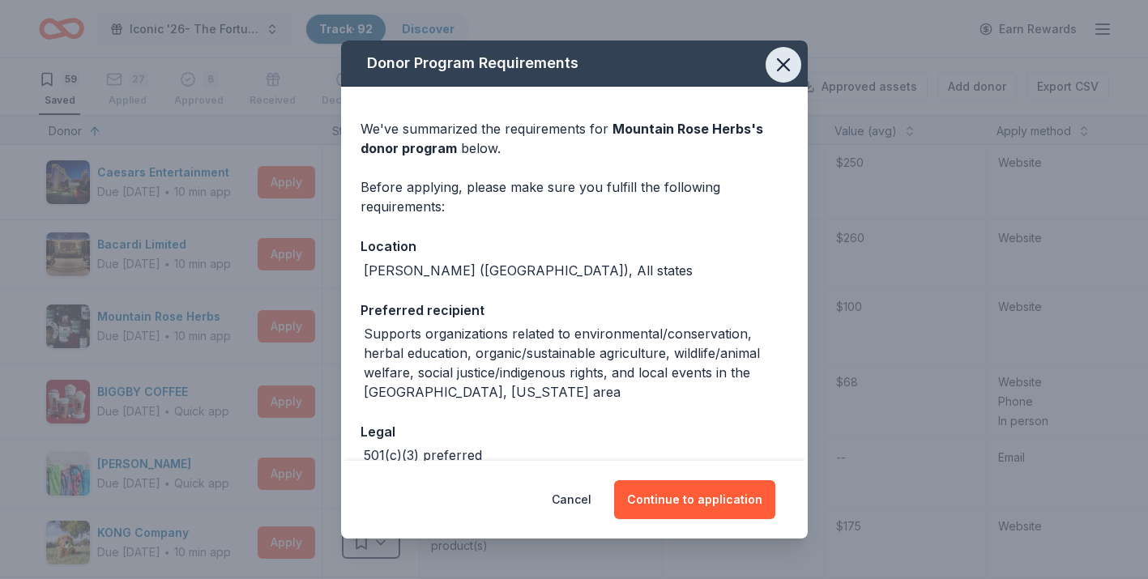
click at [776, 62] on icon "button" at bounding box center [783, 64] width 23 height 23
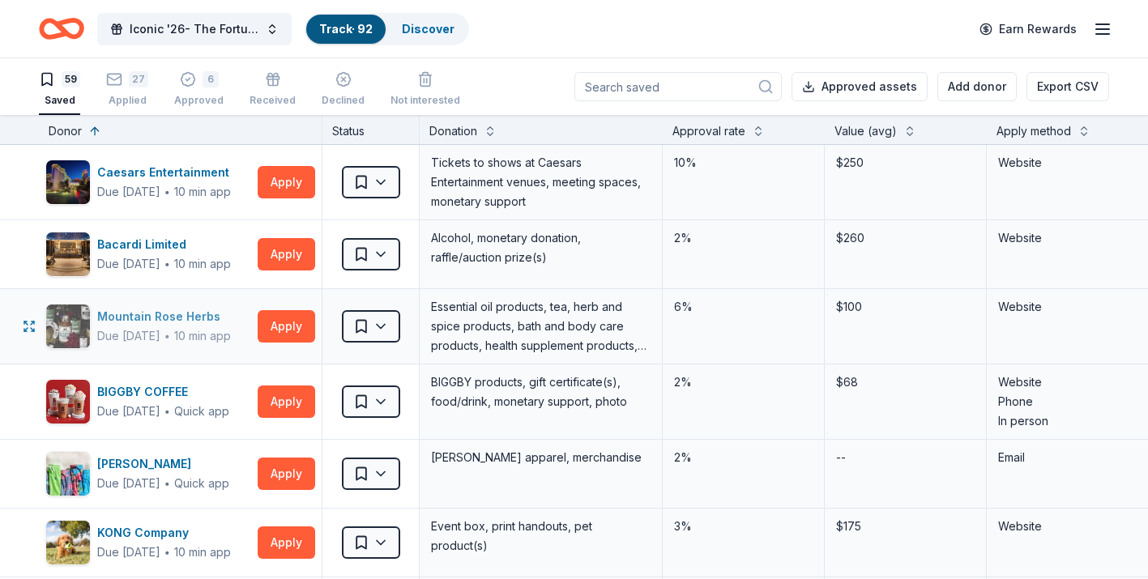
click at [188, 312] on div "Mountain Rose Herbs" at bounding box center [164, 316] width 134 height 19
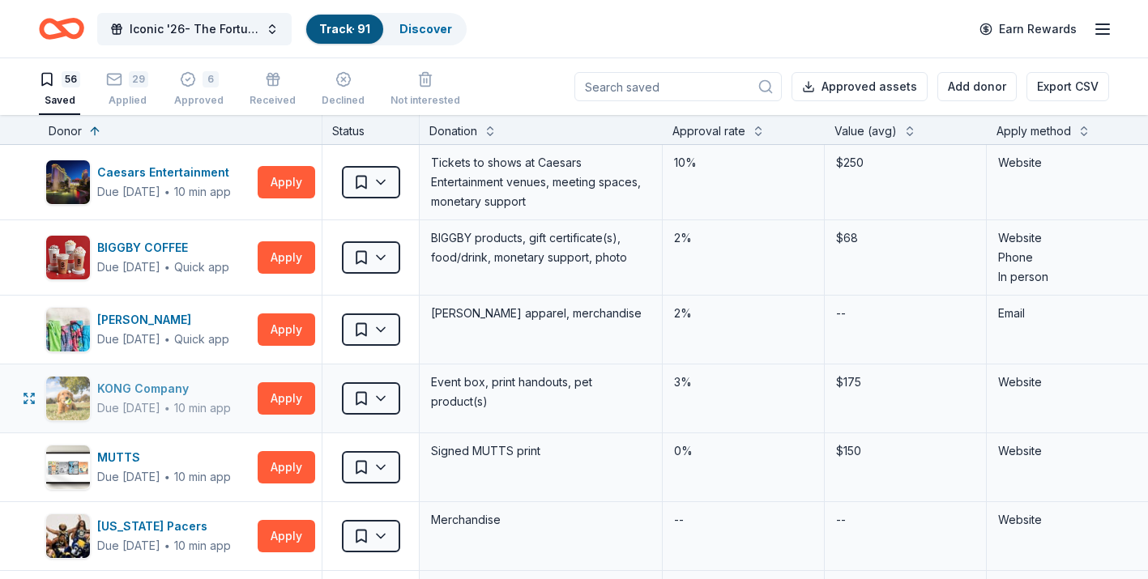
click at [169, 389] on div "KONG Company" at bounding box center [164, 388] width 134 height 19
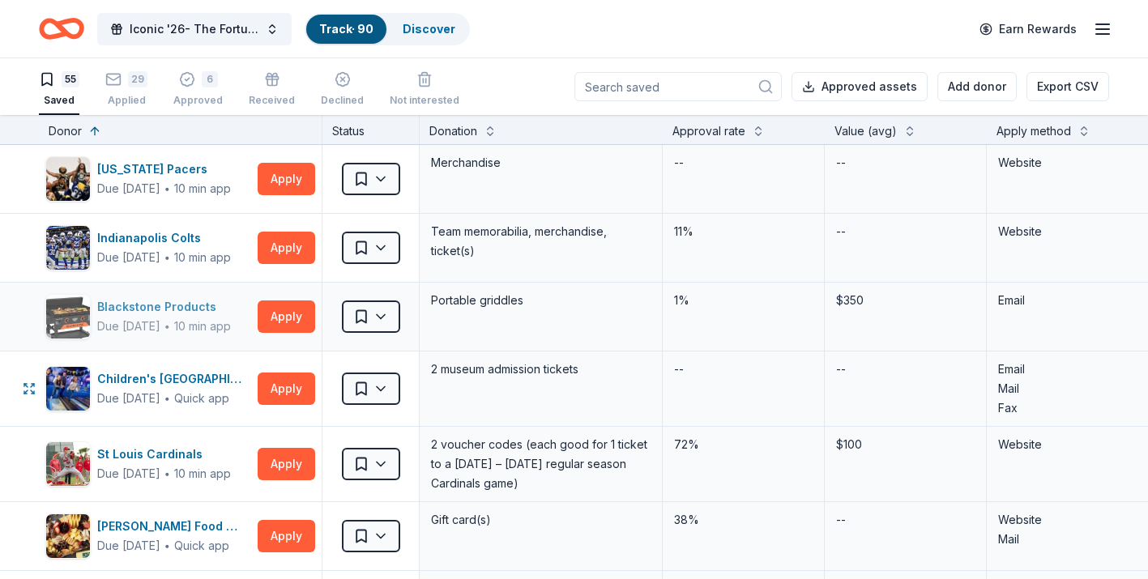
scroll to position [297, 0]
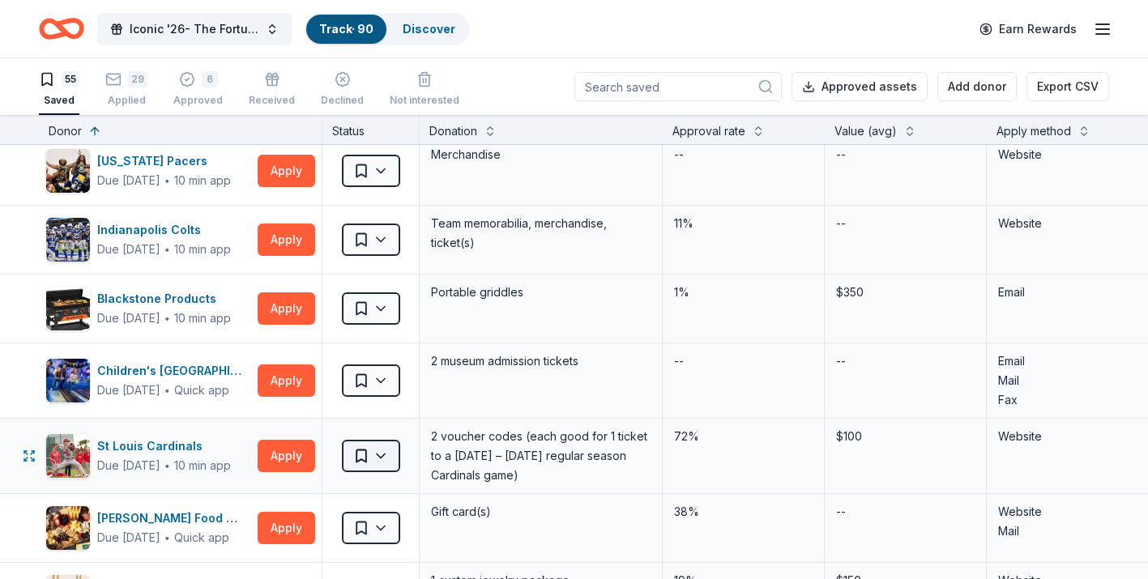
click at [385, 455] on html "Iconic '26- The Fortune Academy Presents the Roaring 20's Track · 90 Discover E…" at bounding box center [574, 289] width 1148 height 579
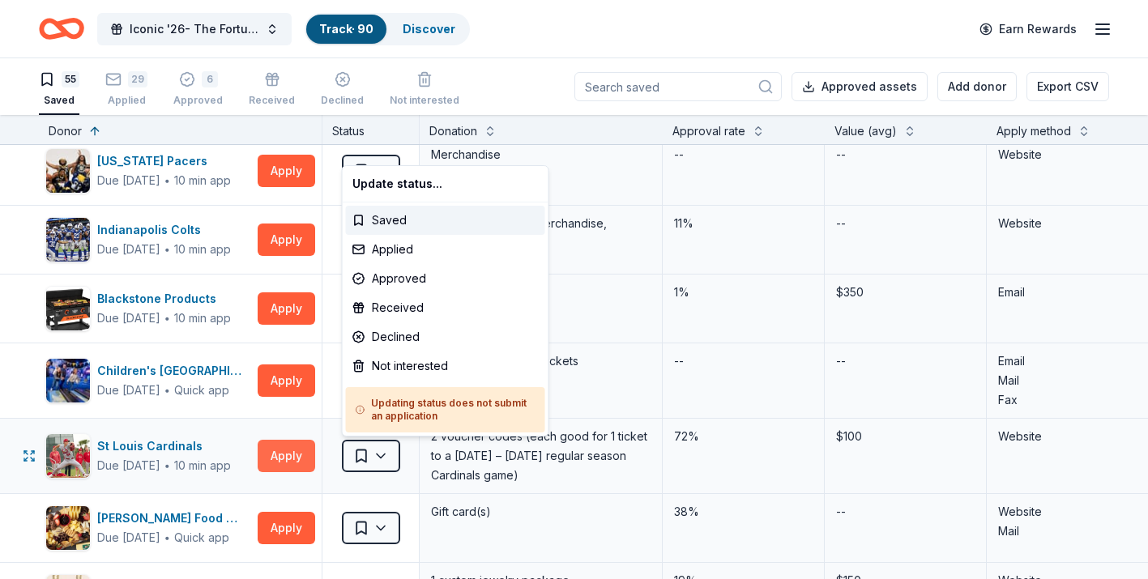
click at [274, 464] on html "Iconic '26- The Fortune Academy Presents the Roaring 20's Track · 90 Discover E…" at bounding box center [574, 289] width 1148 height 579
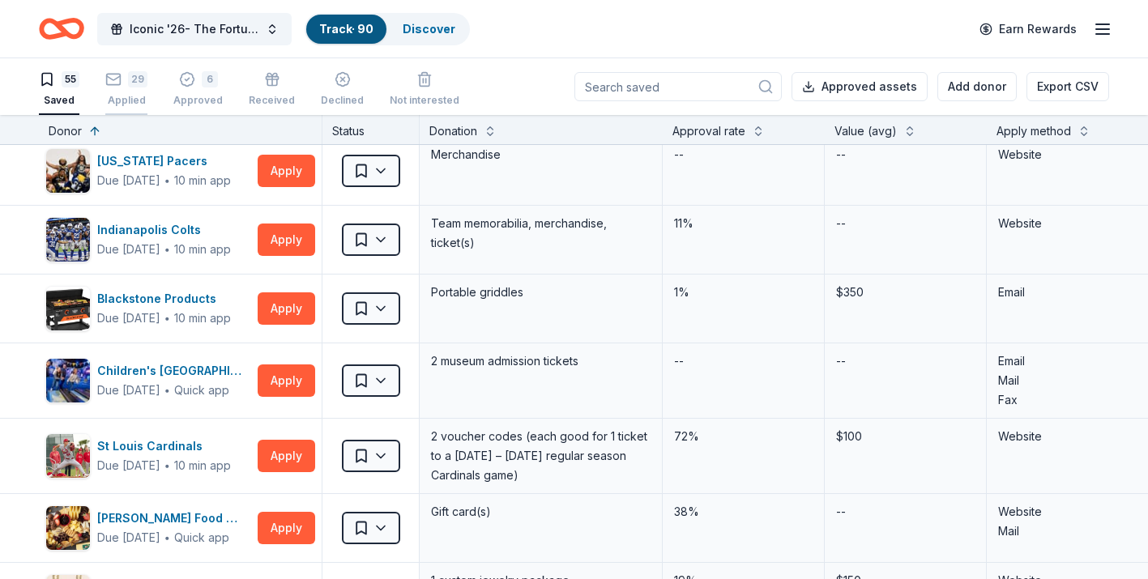
click at [118, 87] on icon "button" at bounding box center [113, 79] width 16 height 16
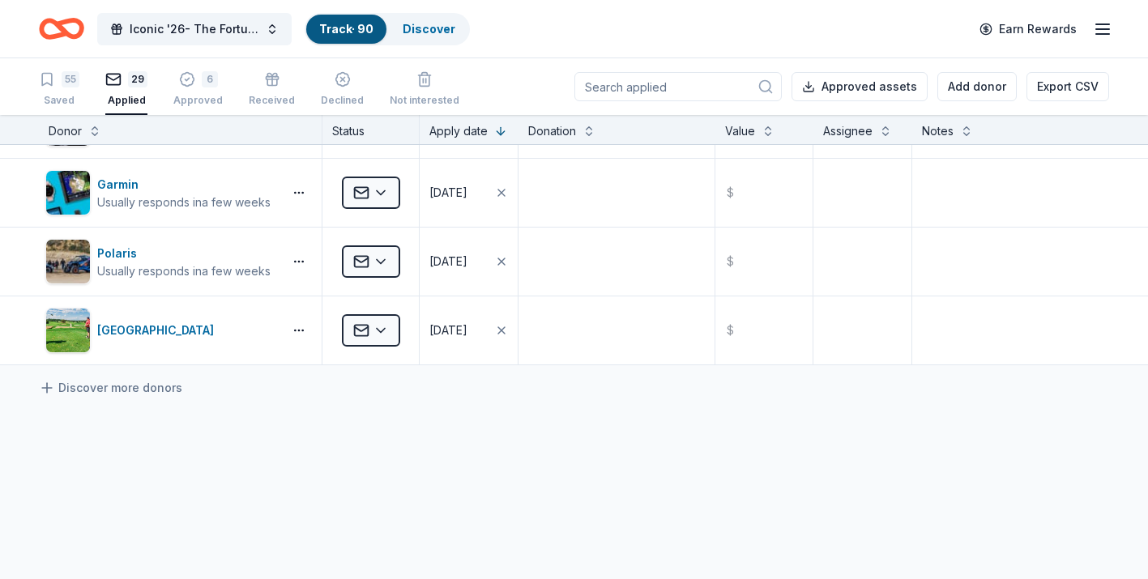
scroll to position [1791, 0]
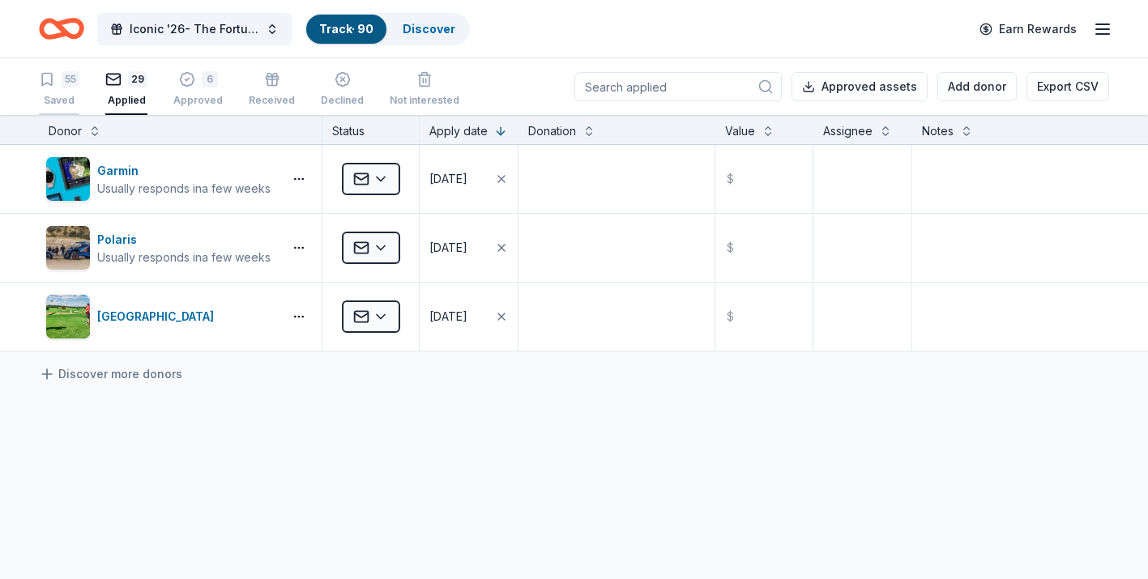
click at [57, 72] on div "55" at bounding box center [59, 79] width 41 height 16
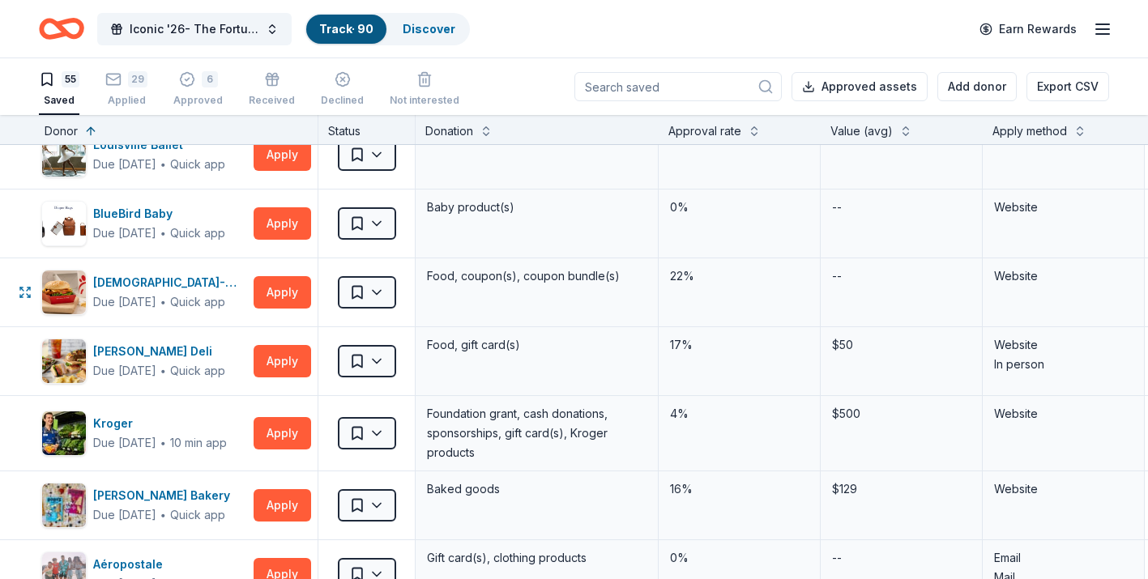
scroll to position [3088, 2]
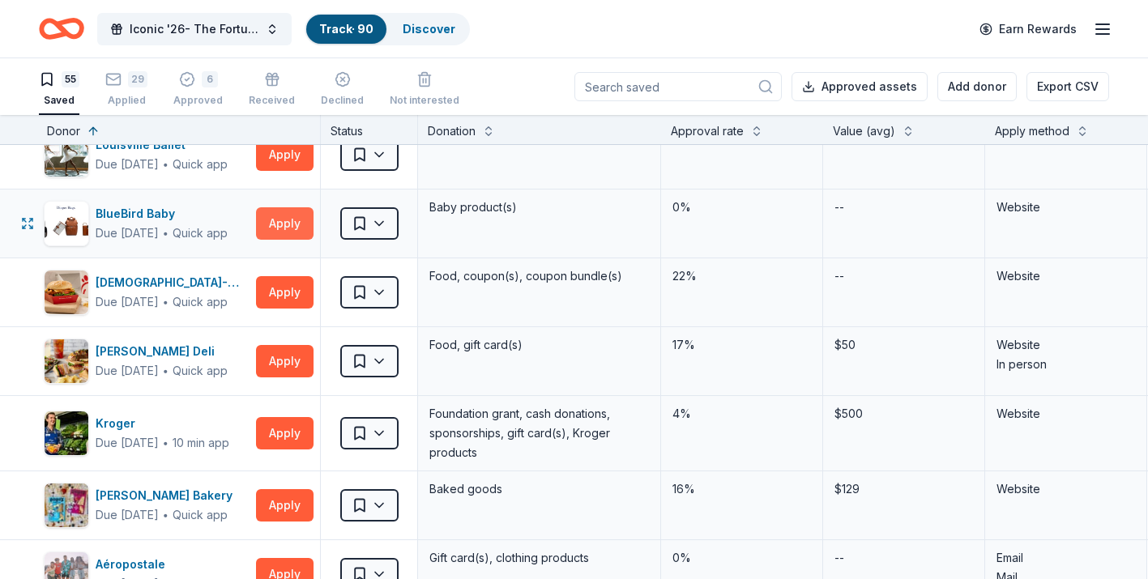
click at [281, 215] on button "Apply" at bounding box center [285, 223] width 58 height 32
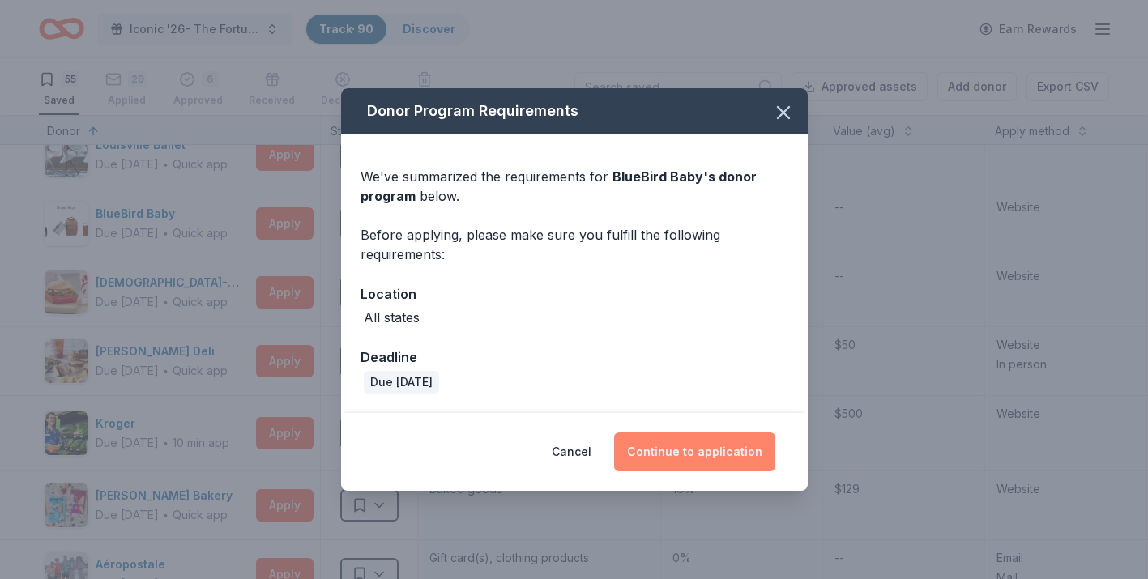
click at [694, 435] on button "Continue to application" at bounding box center [694, 452] width 161 height 39
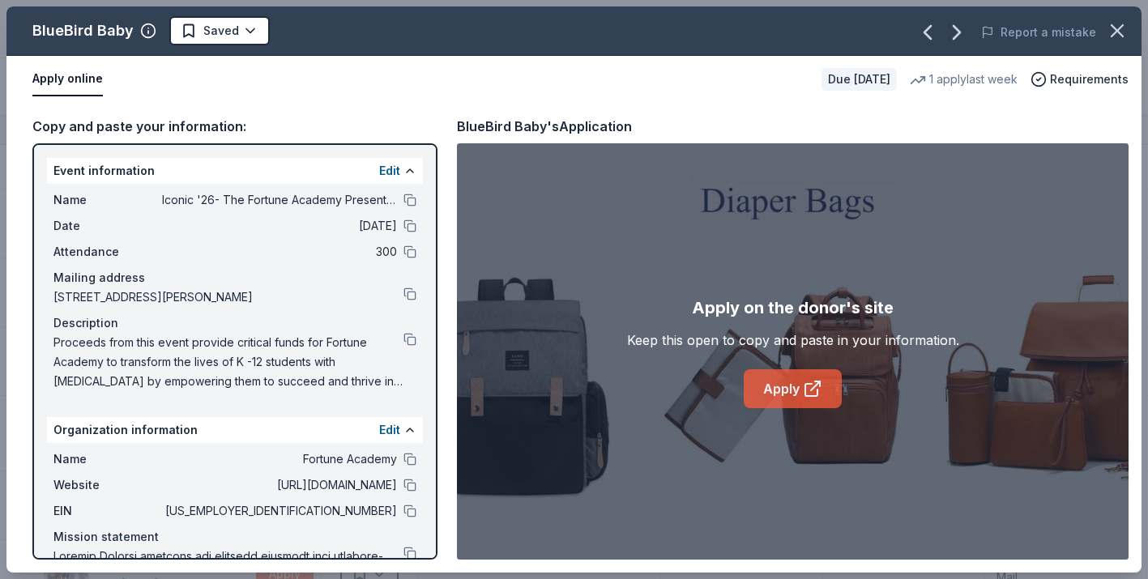
click at [785, 387] on link "Apply" at bounding box center [793, 389] width 98 height 39
click at [412, 340] on button at bounding box center [410, 339] width 13 height 13
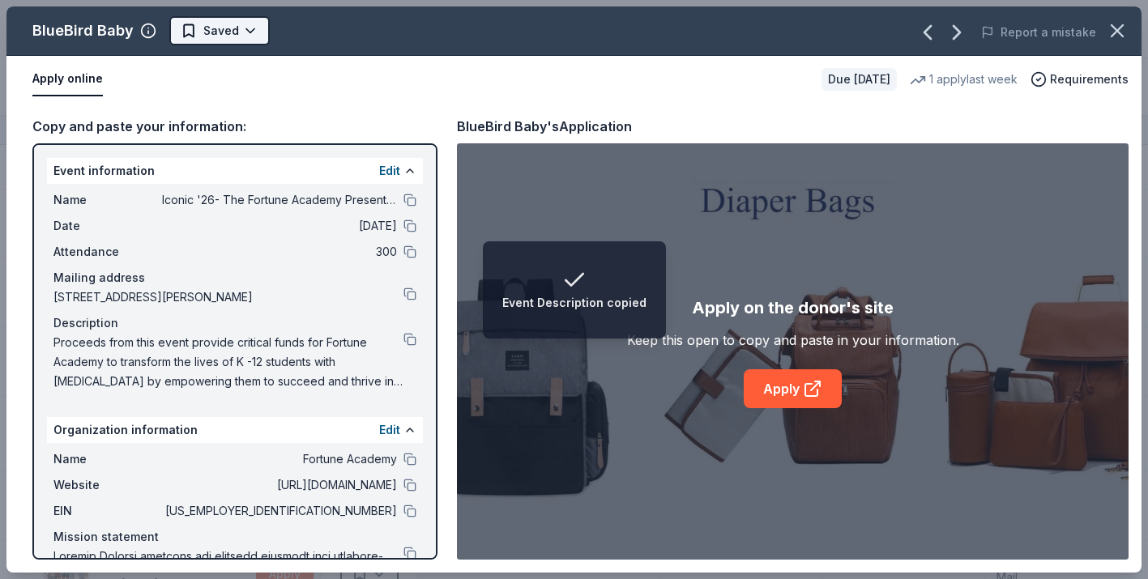
click at [232, 36] on html "Event Description copied Iconic '26- The Fortune Academy Presents the Roaring 2…" at bounding box center [574, 289] width 1148 height 579
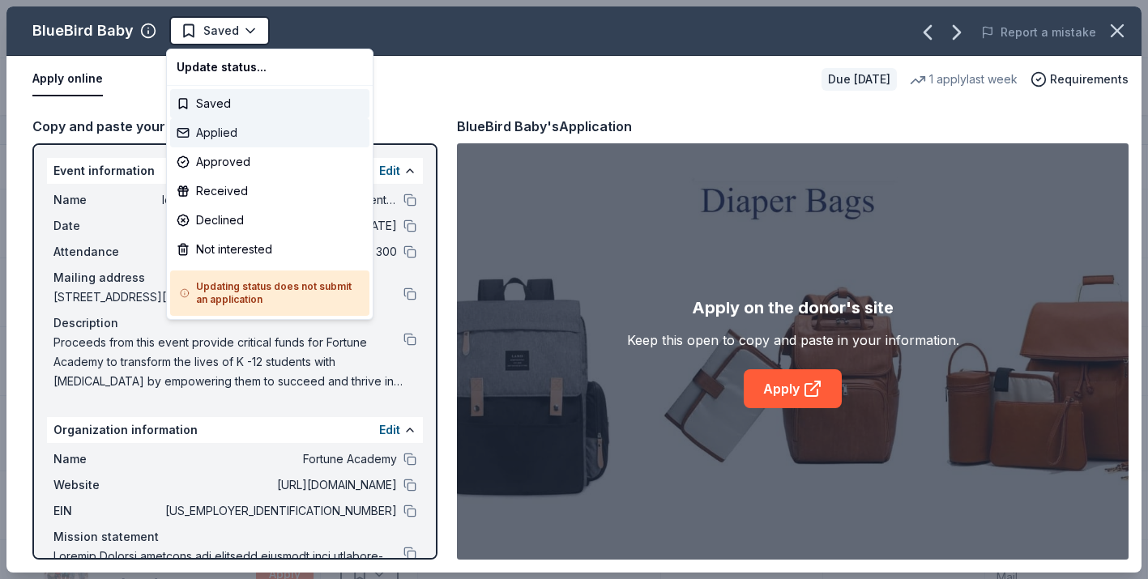
click at [229, 135] on div "Applied" at bounding box center [269, 132] width 199 height 29
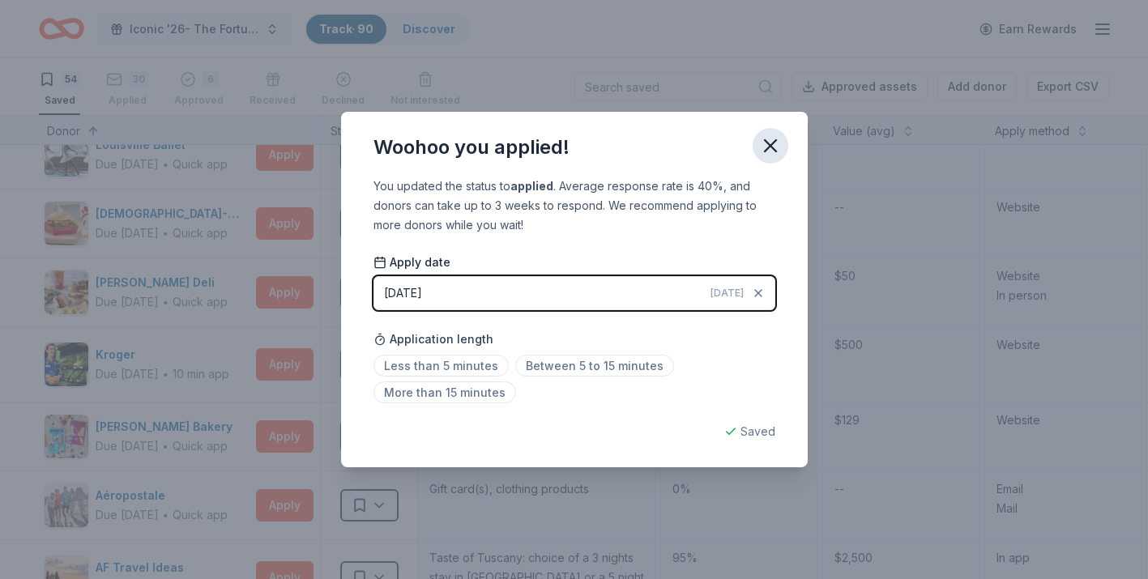
click at [771, 146] on icon "button" at bounding box center [770, 145] width 11 height 11
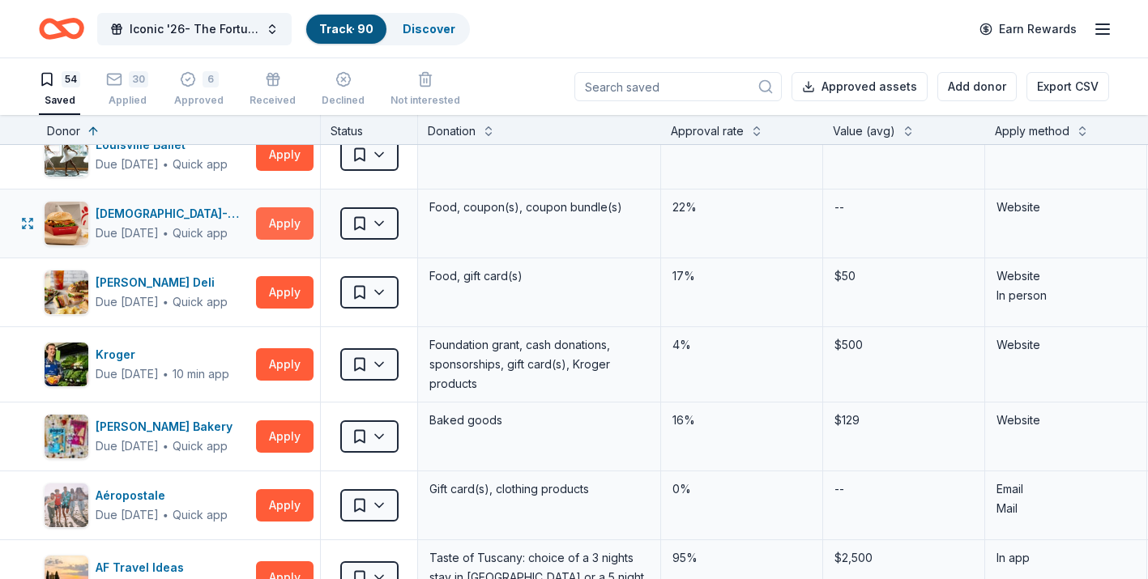
click at [298, 226] on button "Apply" at bounding box center [285, 223] width 58 height 32
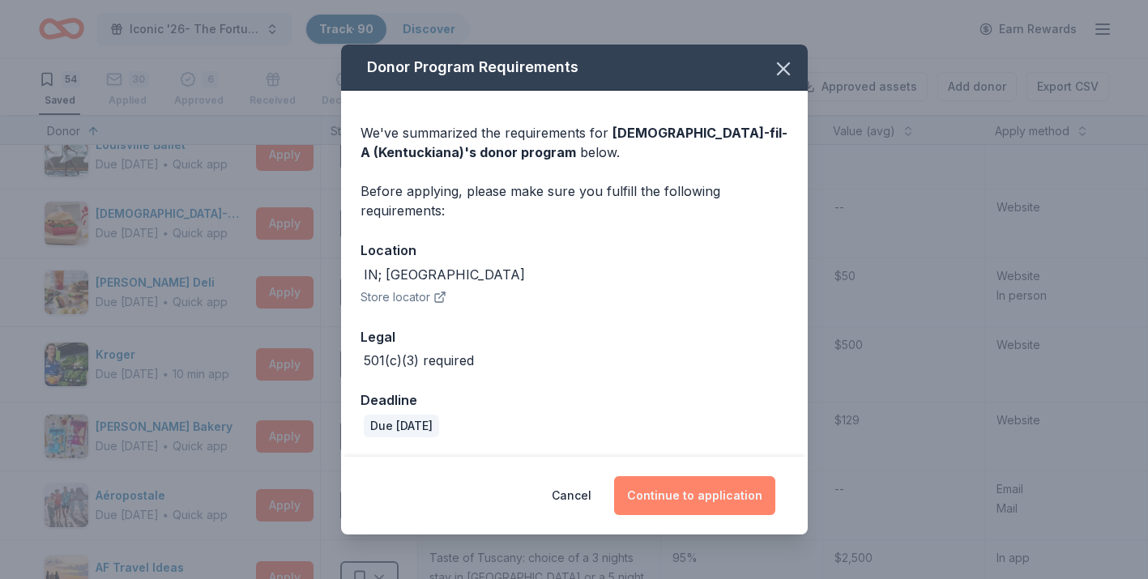
click at [690, 505] on button "Continue to application" at bounding box center [694, 496] width 161 height 39
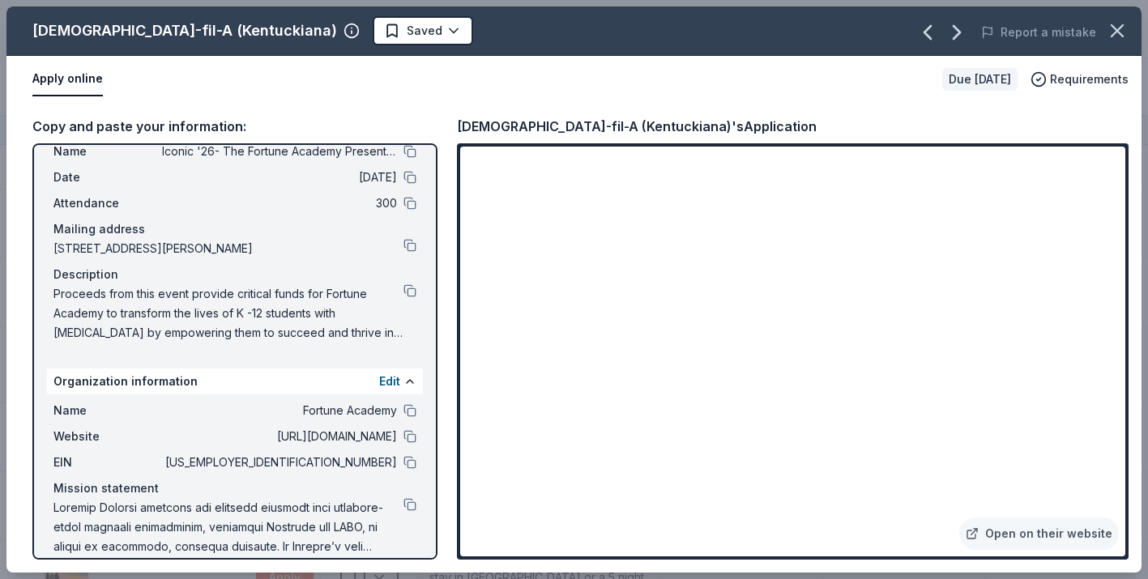
scroll to position [41, 0]
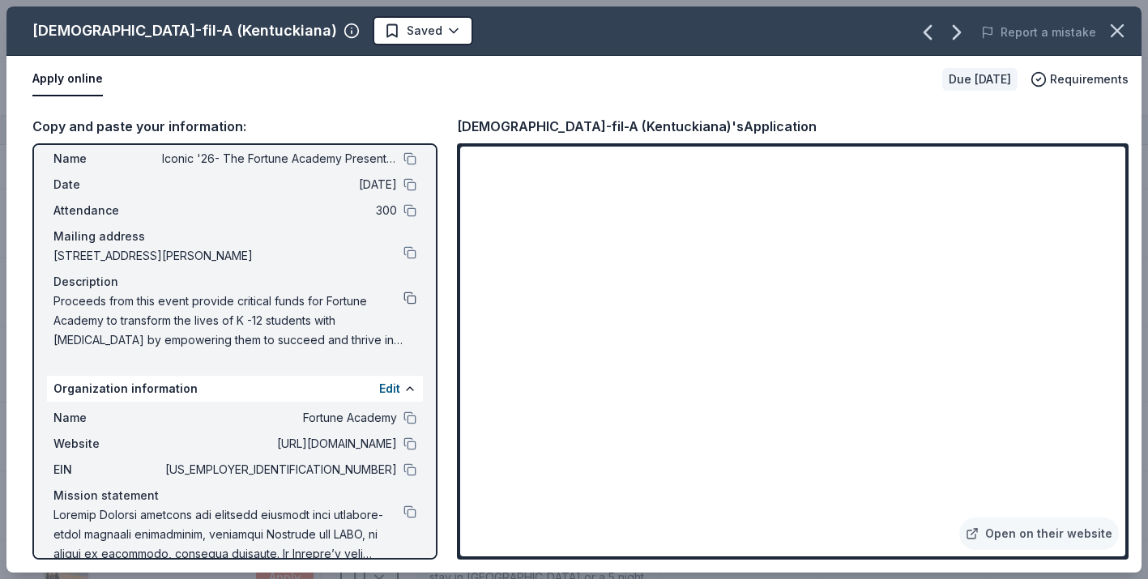
click at [413, 297] on button at bounding box center [410, 298] width 13 height 13
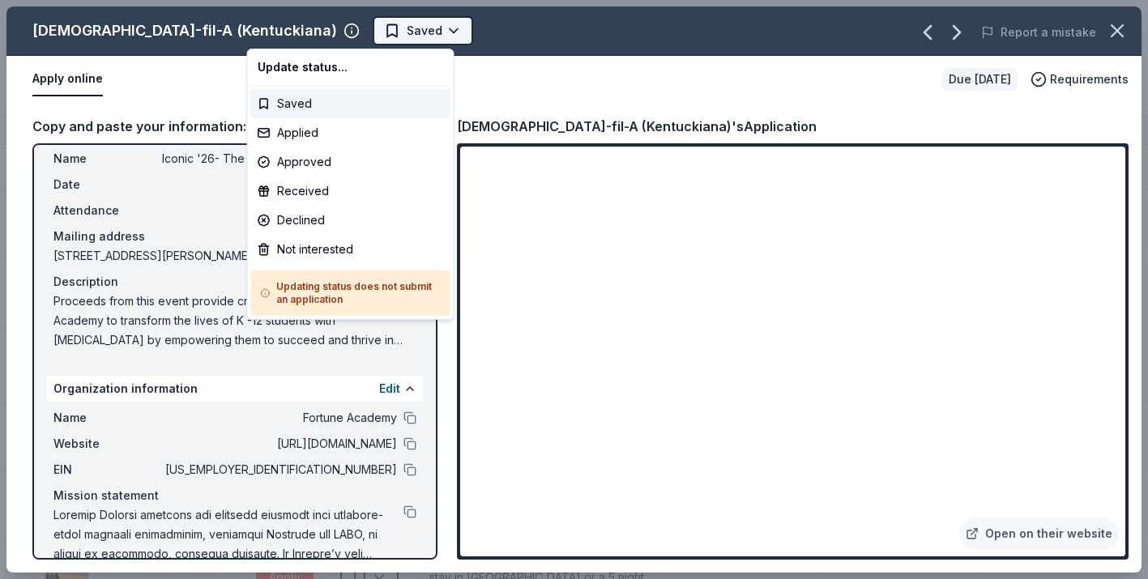
click at [319, 28] on html "Iconic '26- The Fortune Academy Presents the Roaring 20's Track · 90 Discover E…" at bounding box center [574, 289] width 1148 height 579
click at [494, 81] on html "Iconic '26- The Fortune Academy Presents the Roaring 20's Track · 90 Discover E…" at bounding box center [574, 289] width 1148 height 579
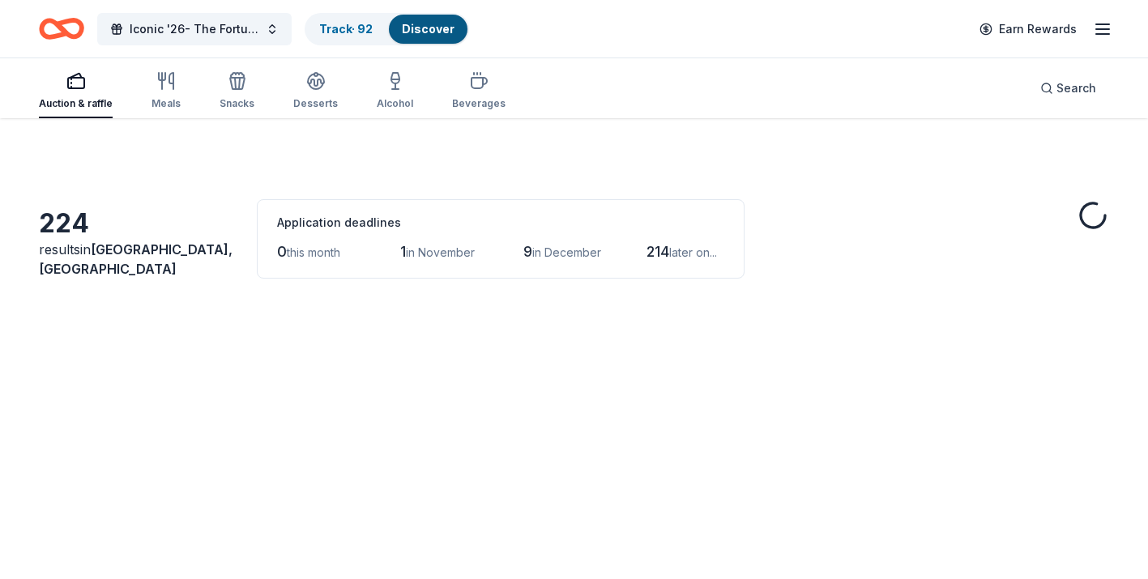
scroll to position [4381, 0]
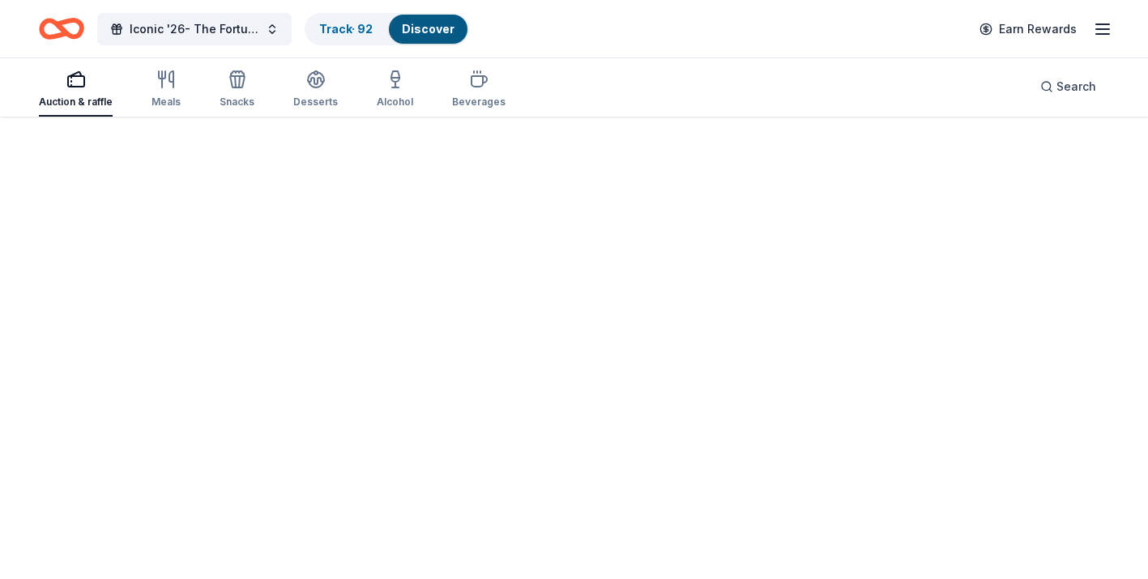
click at [371, 225] on div "3 applies last week 112 days left Online app 4imprint New • 33% approval Pre-im…" at bounding box center [356, 105] width 199 height 274
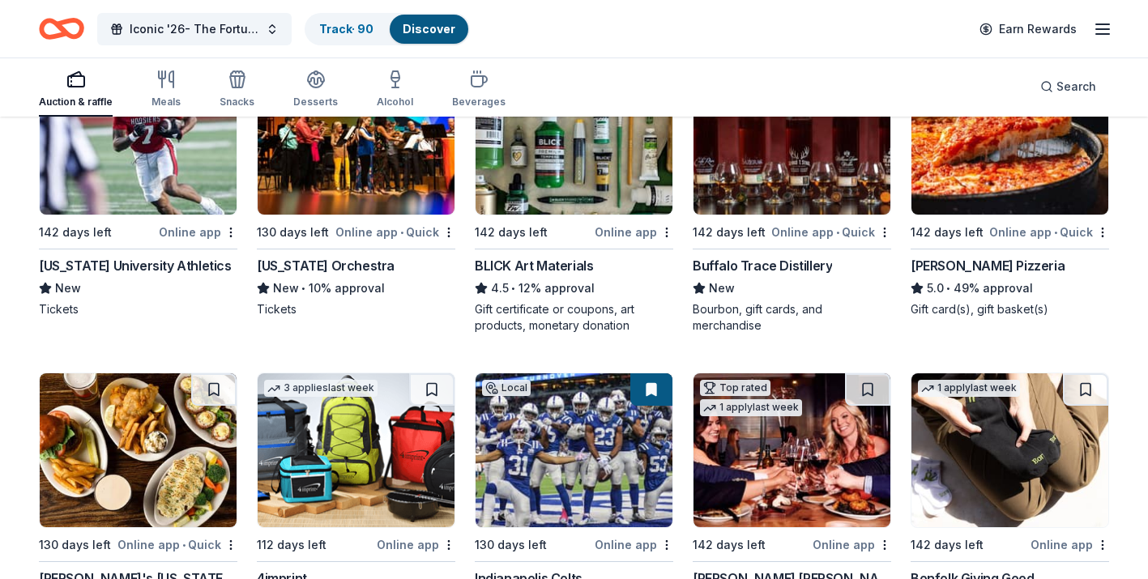
scroll to position [3975, 0]
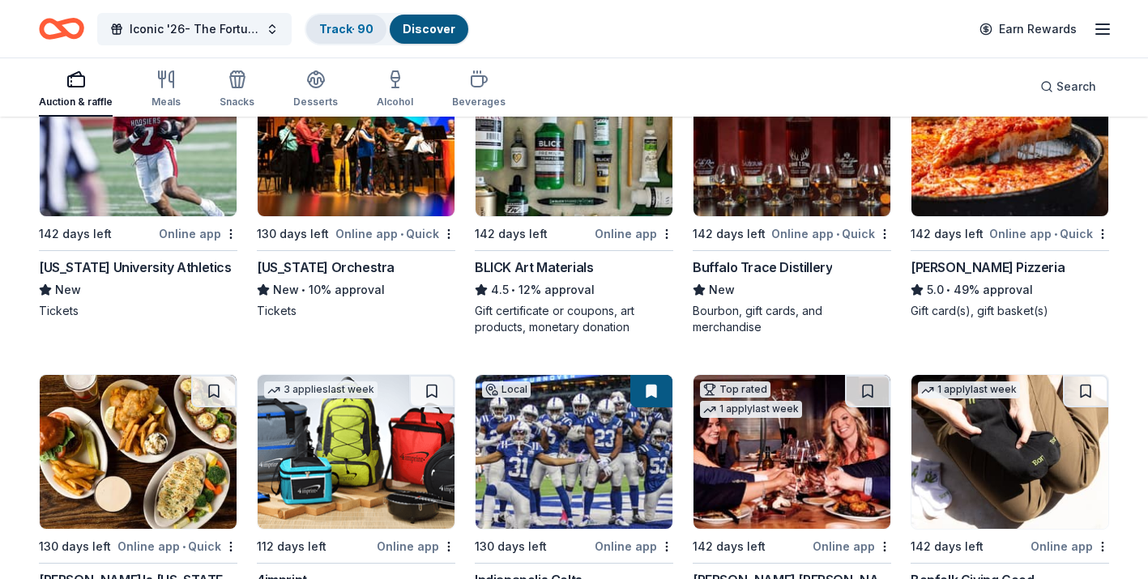
click at [344, 30] on link "Track · 90" at bounding box center [346, 29] width 54 height 14
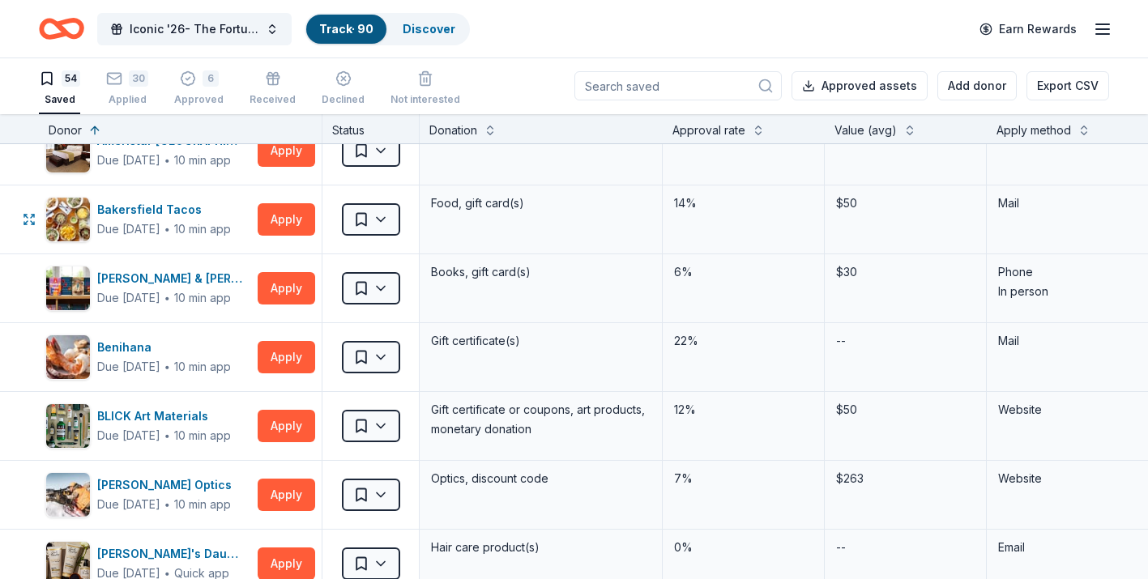
scroll to position [677, 0]
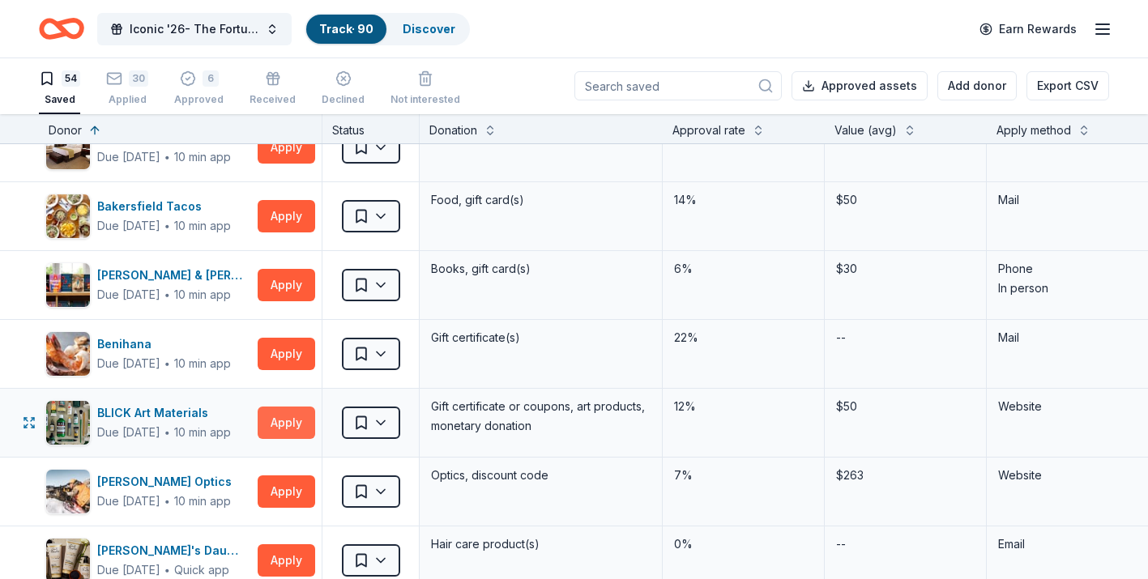
click at [279, 421] on button "Apply" at bounding box center [287, 423] width 58 height 32
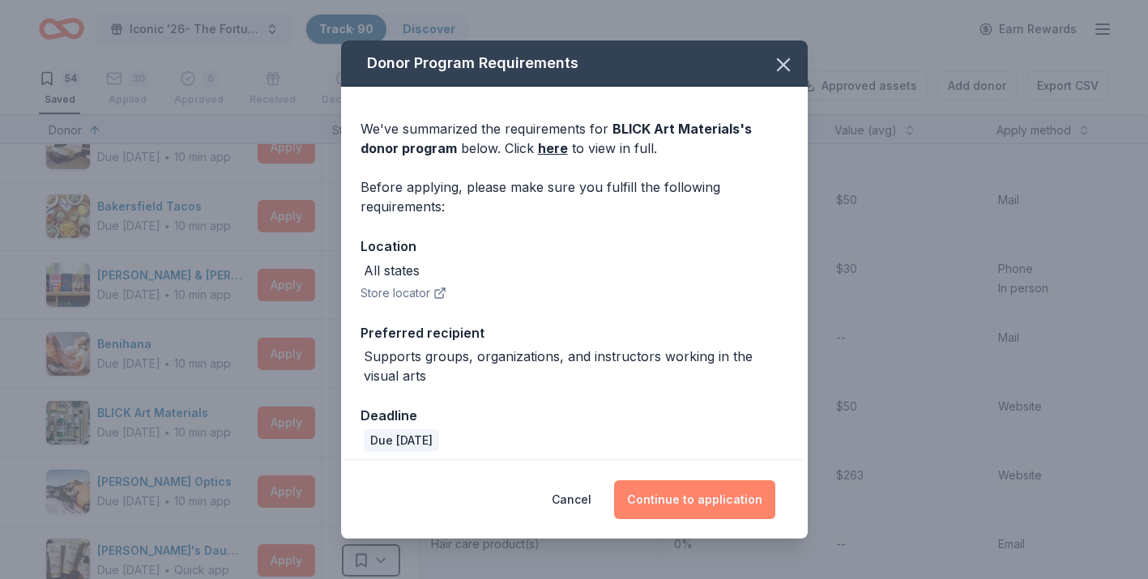
click at [652, 493] on button "Continue to application" at bounding box center [694, 500] width 161 height 39
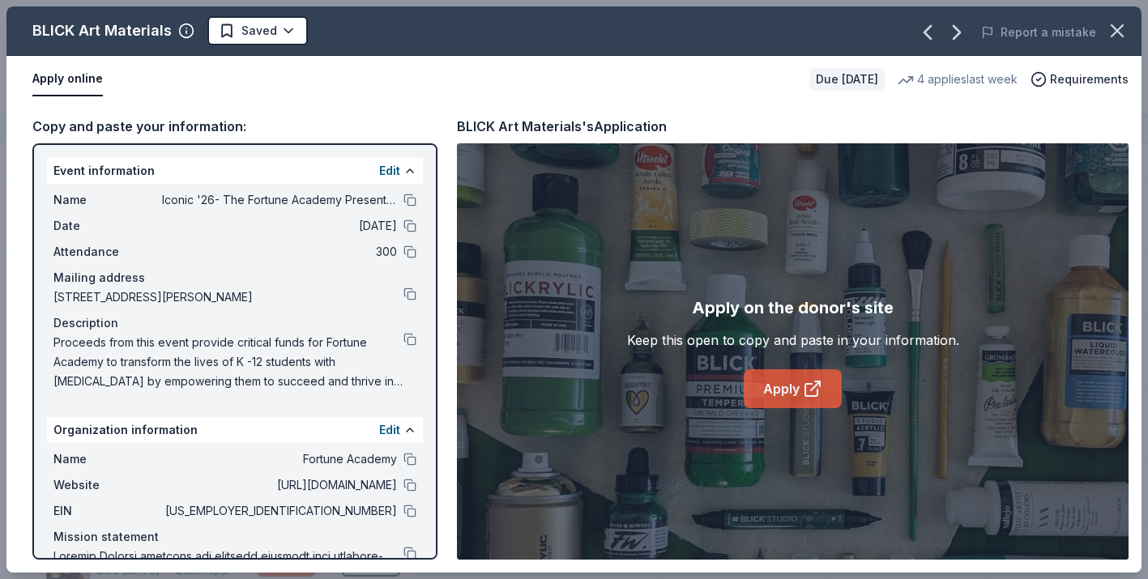
click at [811, 391] on icon at bounding box center [815, 386] width 9 height 9
click at [411, 198] on button at bounding box center [410, 200] width 13 height 13
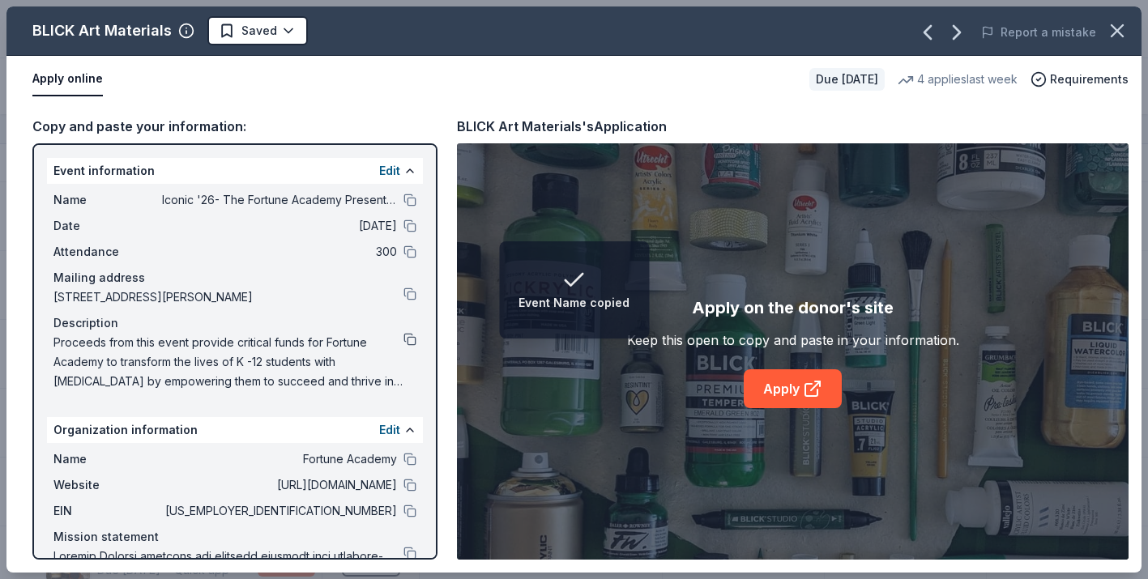
click at [408, 340] on button at bounding box center [410, 339] width 13 height 13
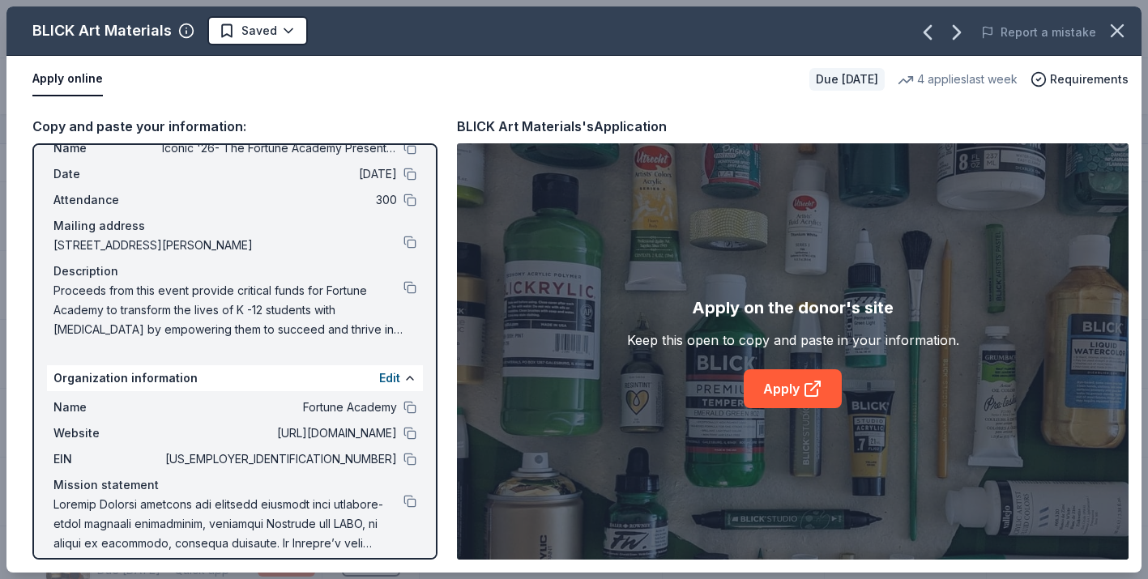
scroll to position [66, 0]
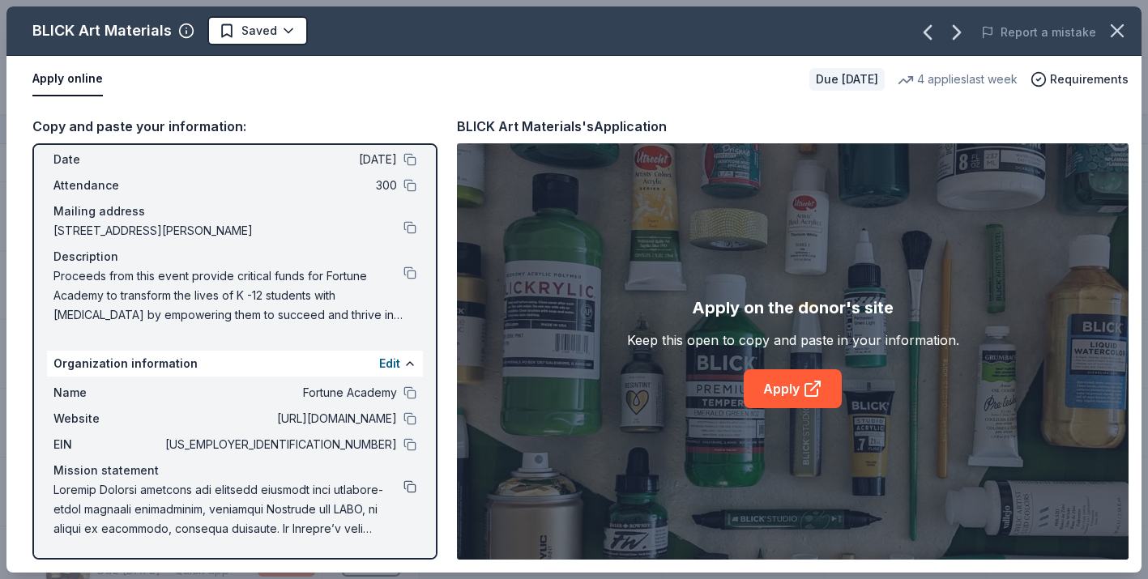
click at [407, 491] on button at bounding box center [410, 487] width 13 height 13
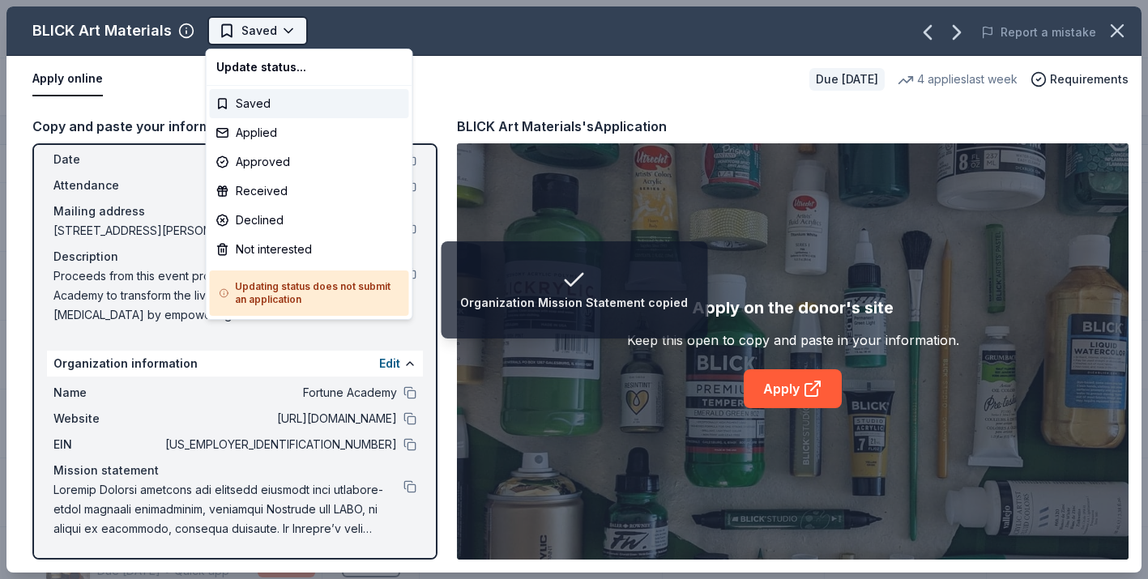
click at [280, 38] on html "Organization Mission Statement copied Iconic '26- The Fortune Academy Presents …" at bounding box center [574, 289] width 1148 height 579
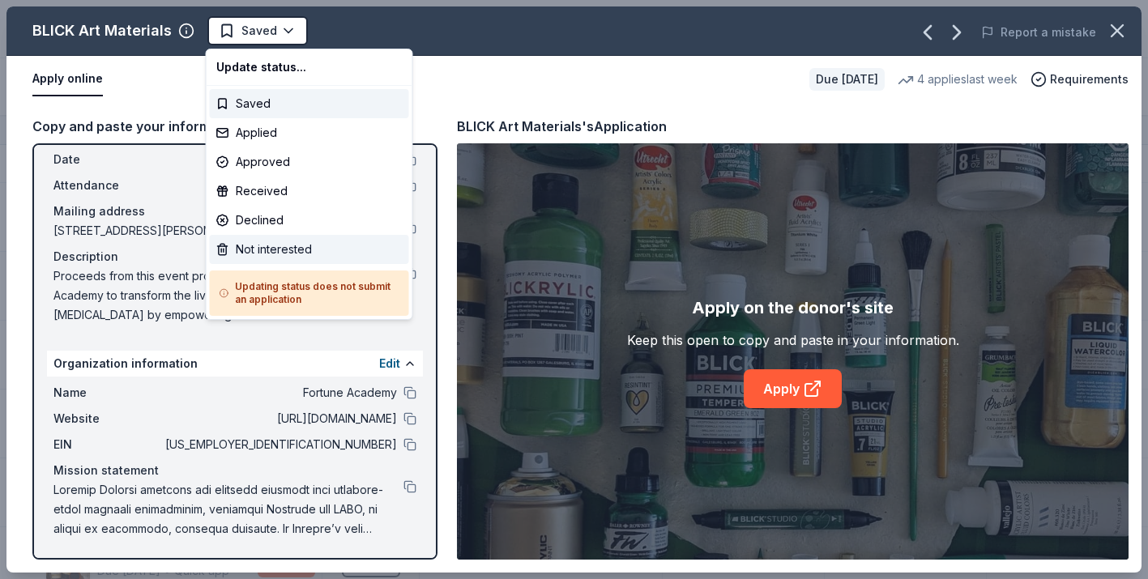
click at [293, 245] on div "Not interested" at bounding box center [309, 249] width 199 height 29
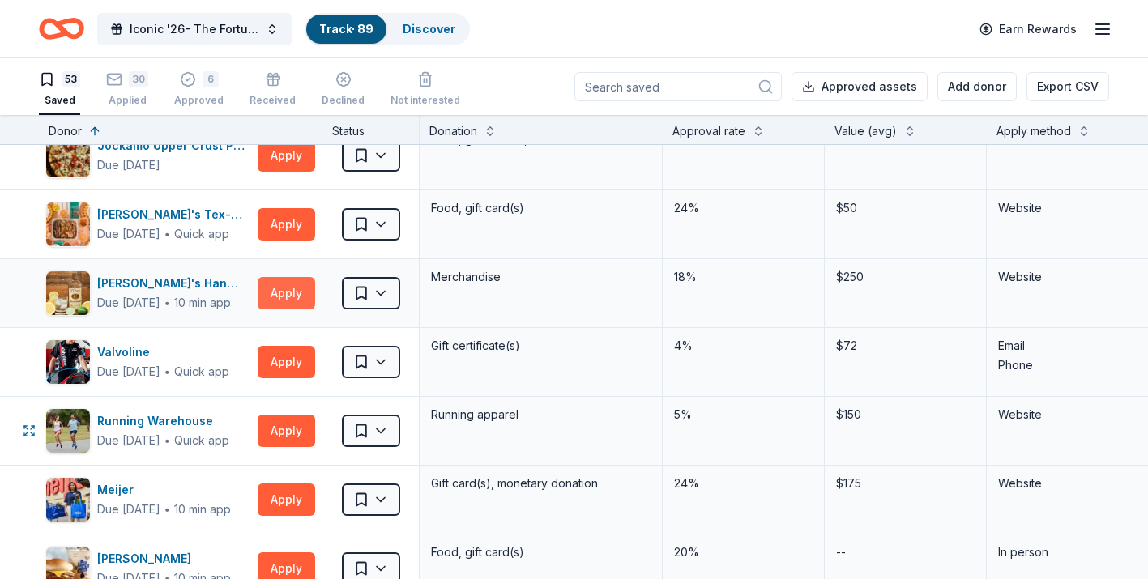
scroll to position [1084, 0]
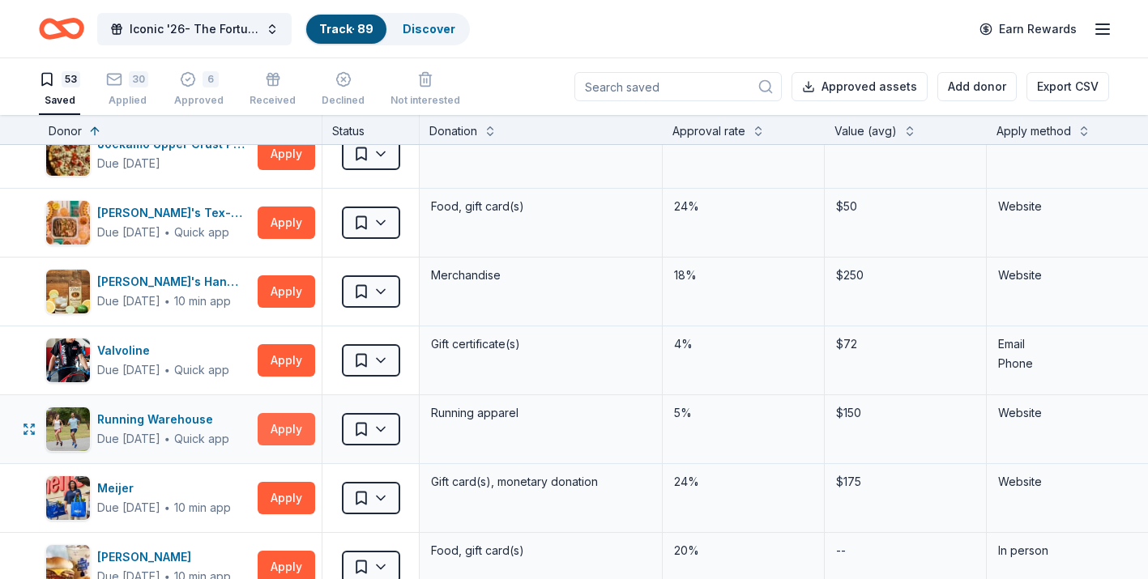
click at [286, 438] on button "Apply" at bounding box center [287, 429] width 58 height 32
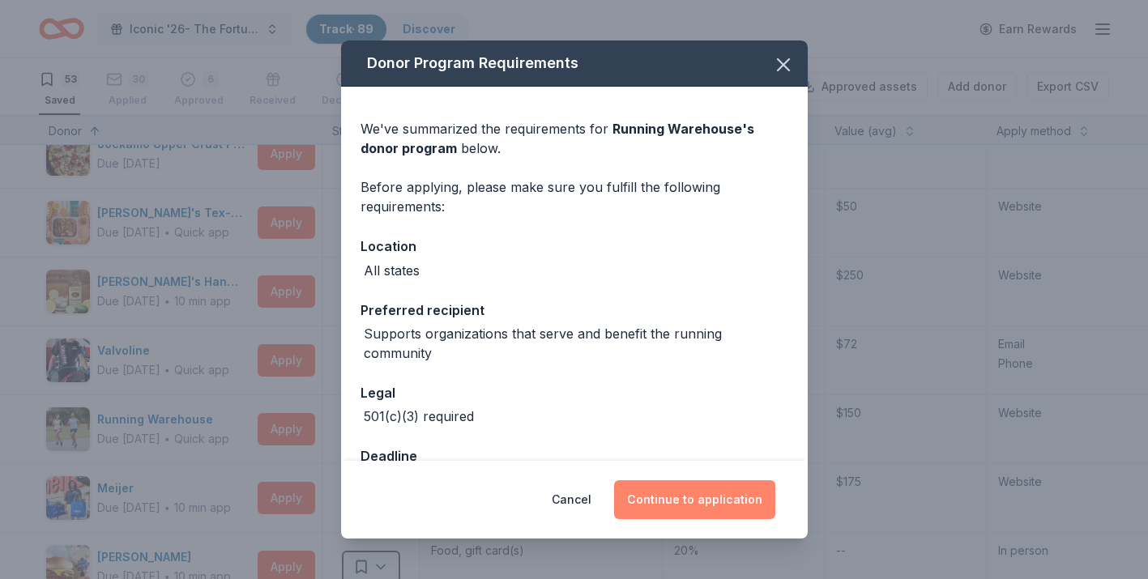
click at [699, 511] on button "Continue to application" at bounding box center [694, 500] width 161 height 39
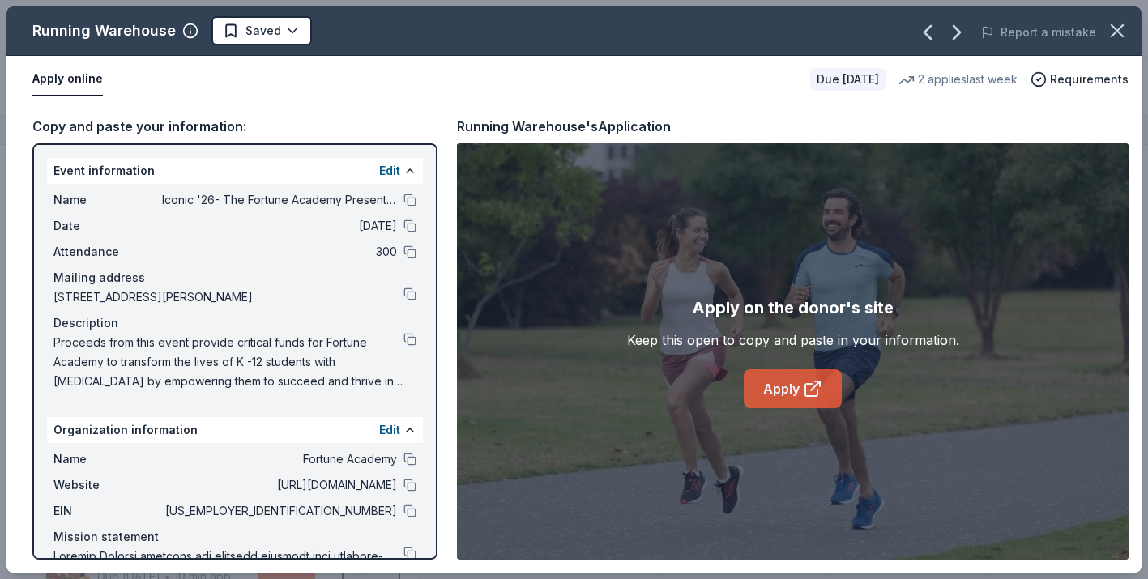
click at [788, 386] on link "Apply" at bounding box center [793, 389] width 98 height 39
click at [289, 32] on html "Iconic '26- The Fortune Academy Presents the Roaring 20's Track · 89 Discover E…" at bounding box center [574, 289] width 1148 height 579
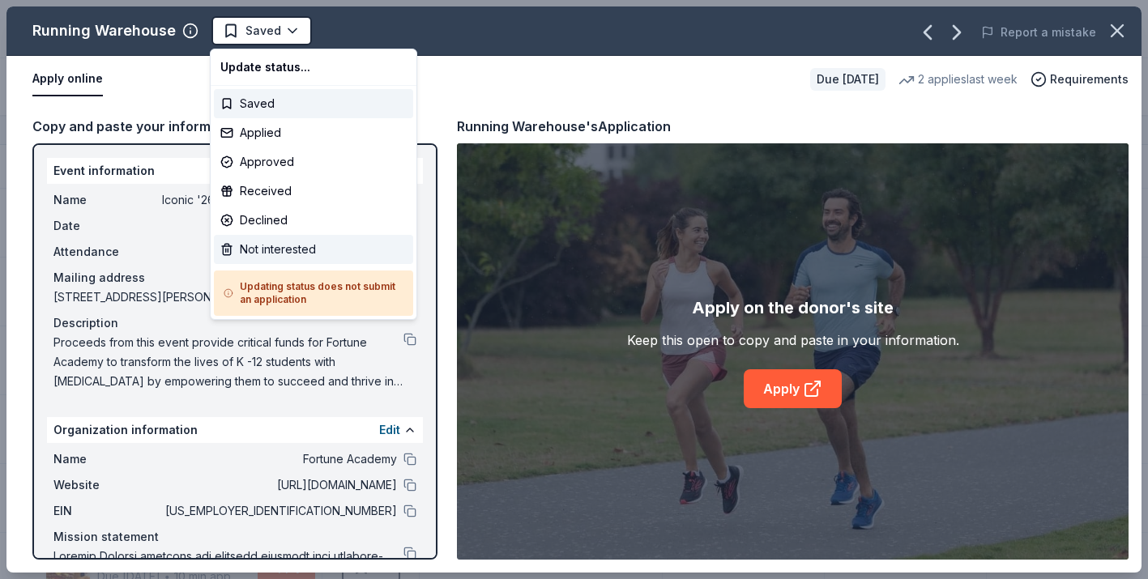
click at [294, 246] on div "Not interested" at bounding box center [313, 249] width 199 height 29
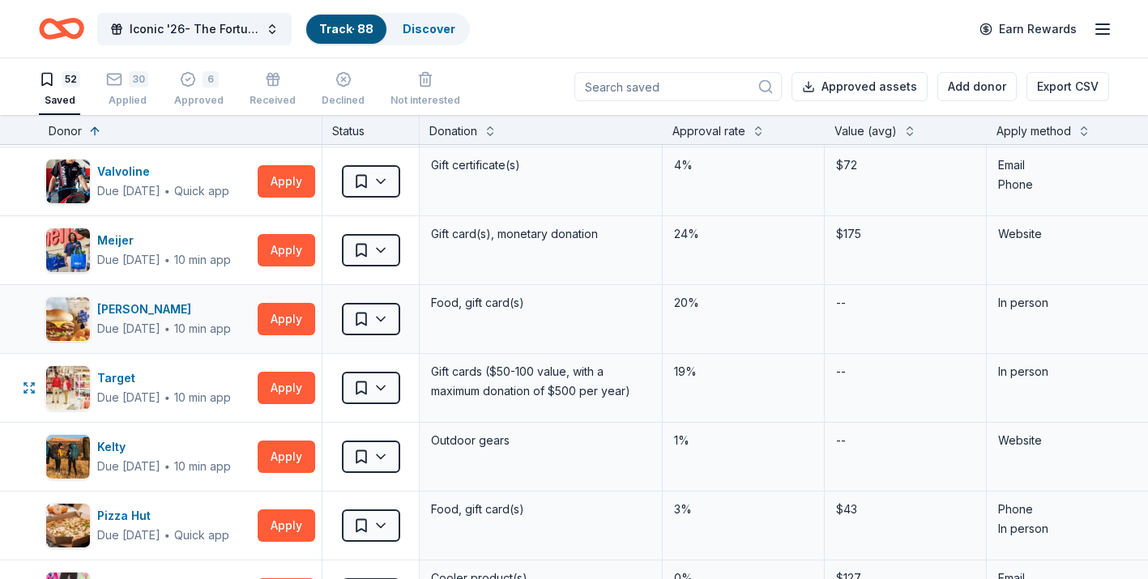
scroll to position [1265, 0]
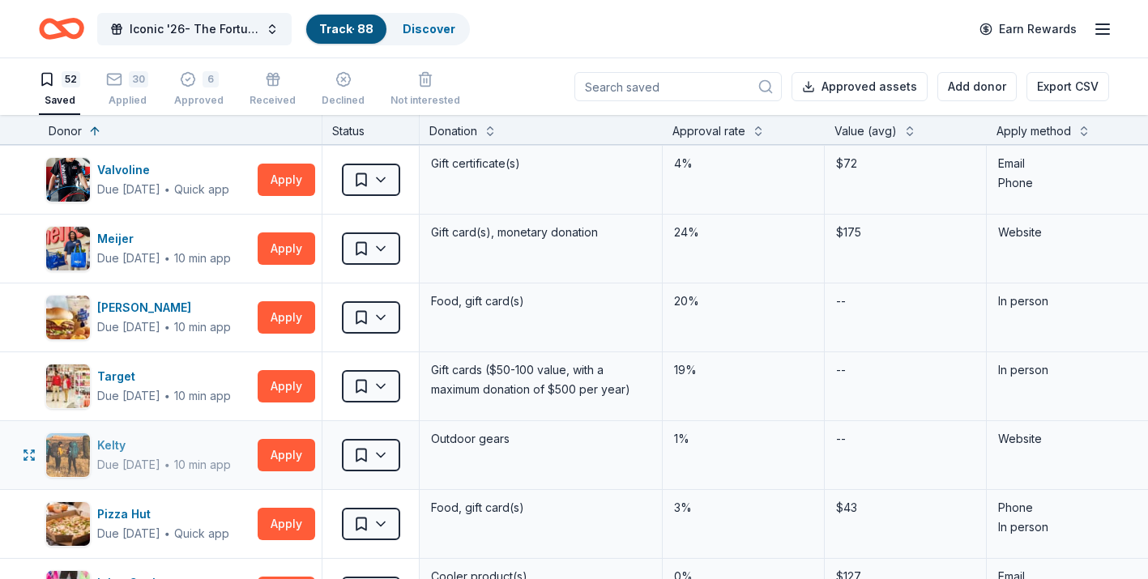
click at [114, 446] on div "Kelty" at bounding box center [164, 445] width 134 height 19
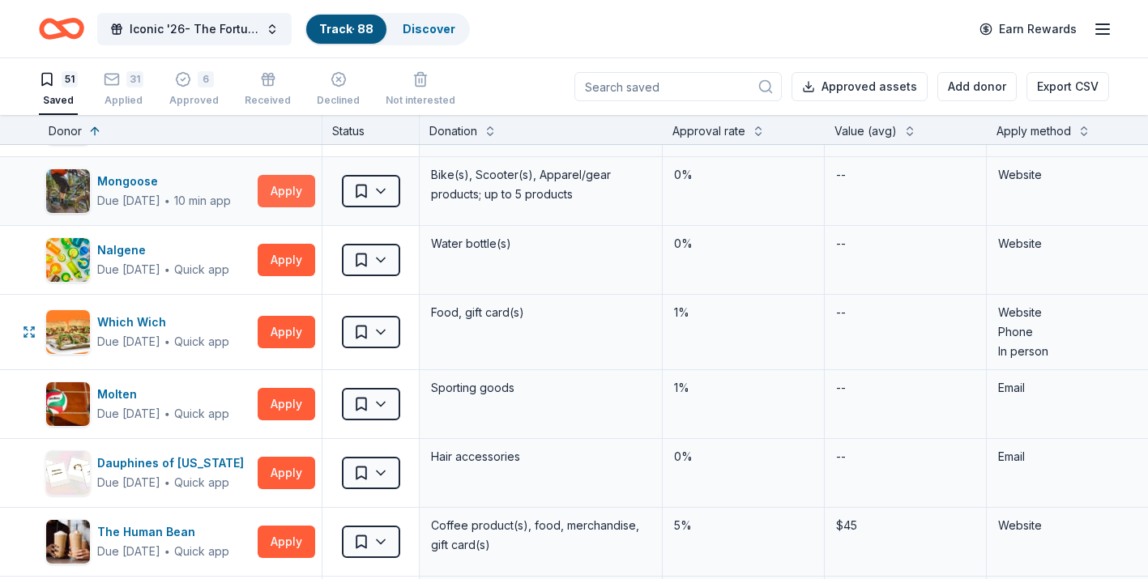
scroll to position [2359, 0]
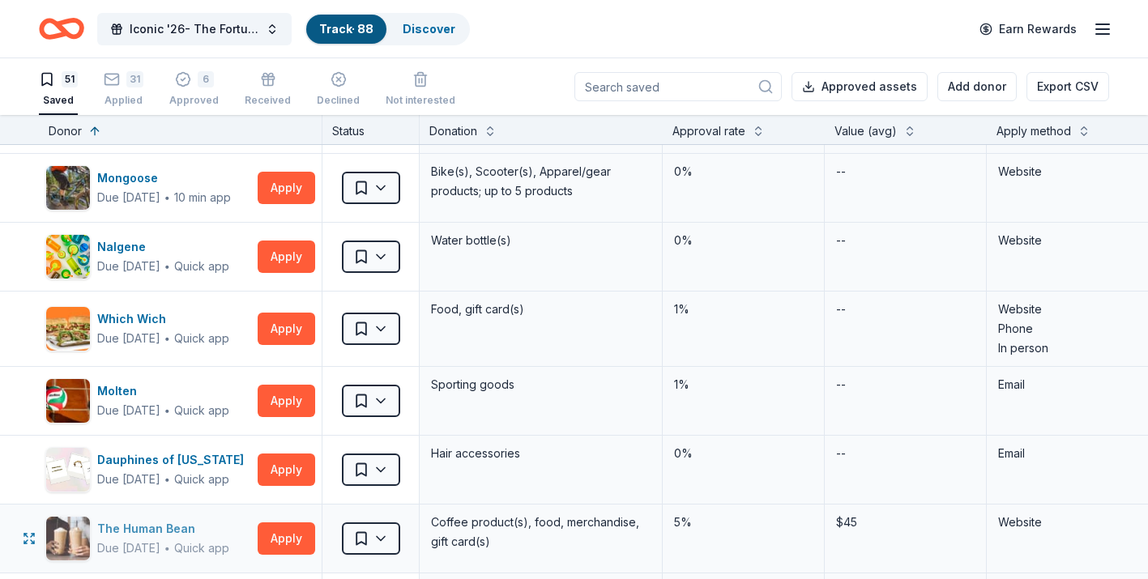
click at [169, 532] on div "The Human Bean" at bounding box center [163, 529] width 132 height 19
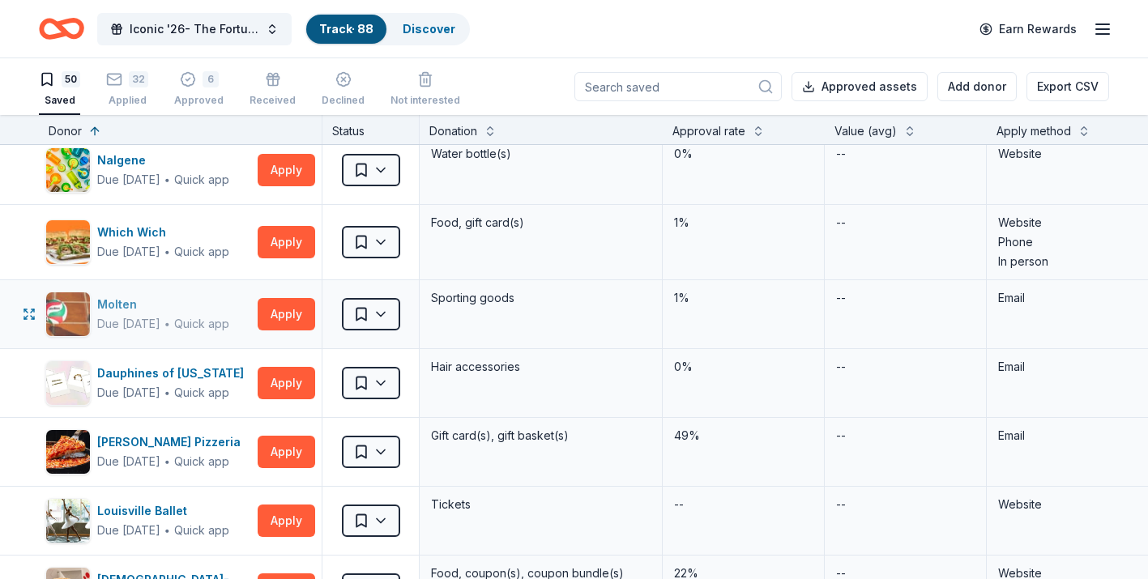
scroll to position [2453, 0]
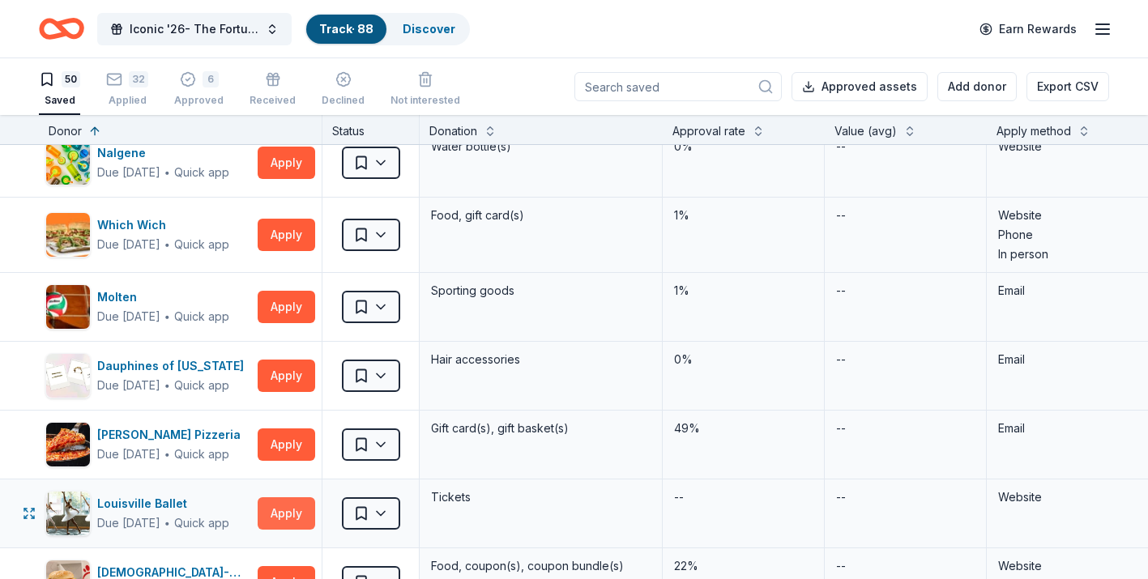
click at [275, 520] on button "Apply" at bounding box center [287, 514] width 58 height 32
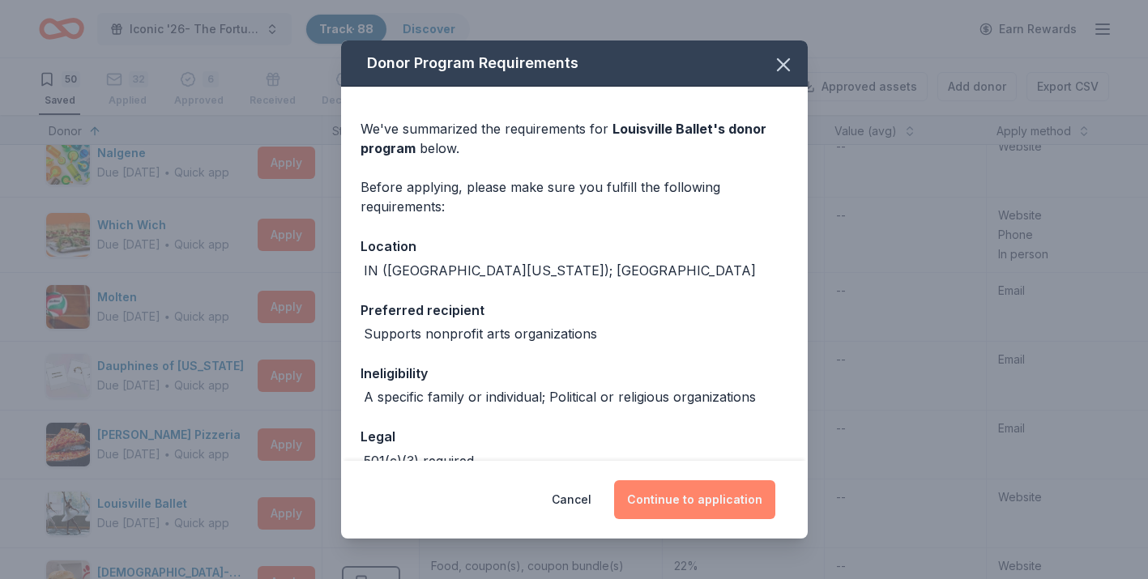
click at [670, 502] on button "Continue to application" at bounding box center [694, 500] width 161 height 39
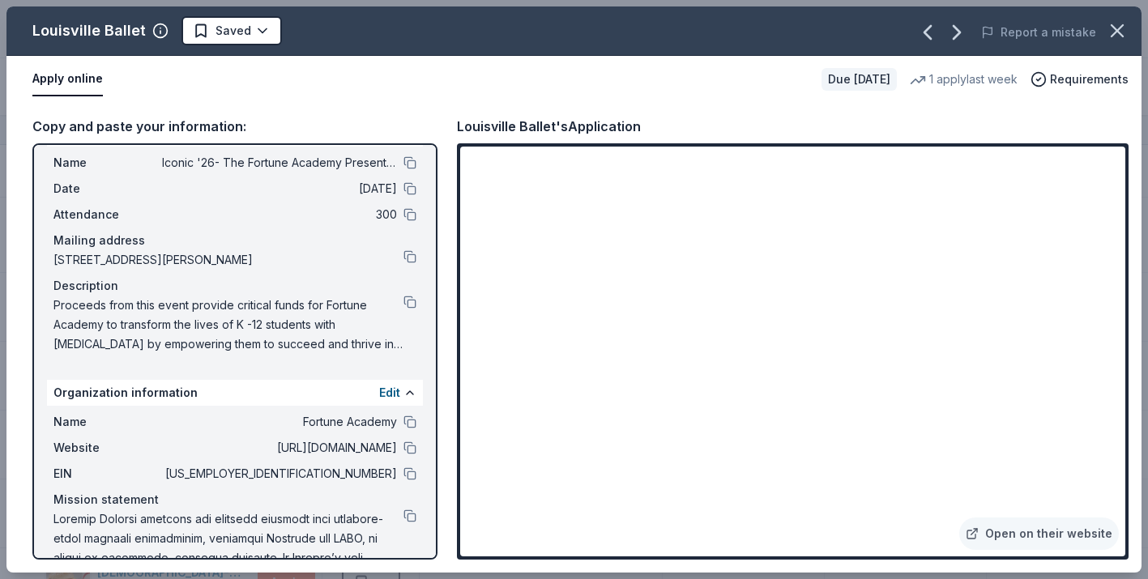
scroll to position [66, 0]
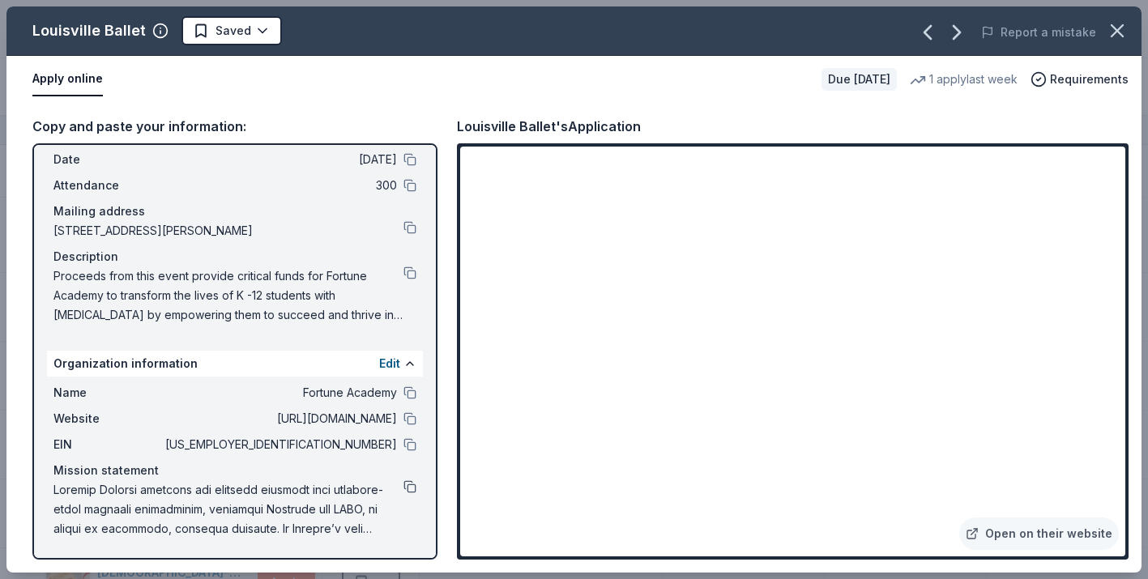
click at [408, 486] on button at bounding box center [410, 487] width 13 height 13
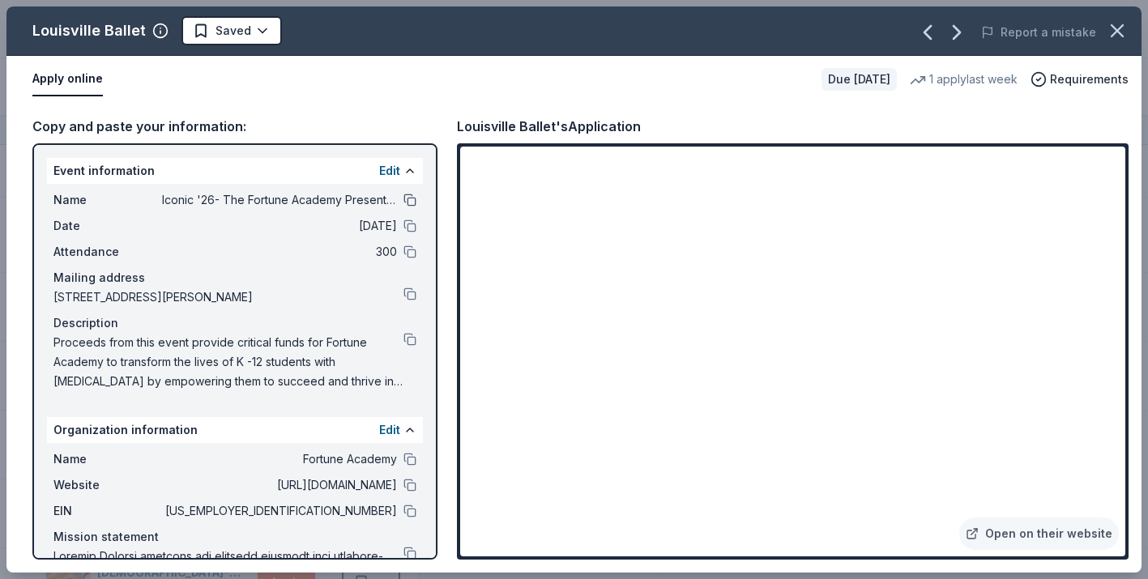
click at [408, 199] on button at bounding box center [410, 200] width 13 height 13
click at [258, 31] on html "Iconic '26- The Fortune Academy Presents the Roaring 20's Track · 88 Discover E…" at bounding box center [574, 289] width 1148 height 579
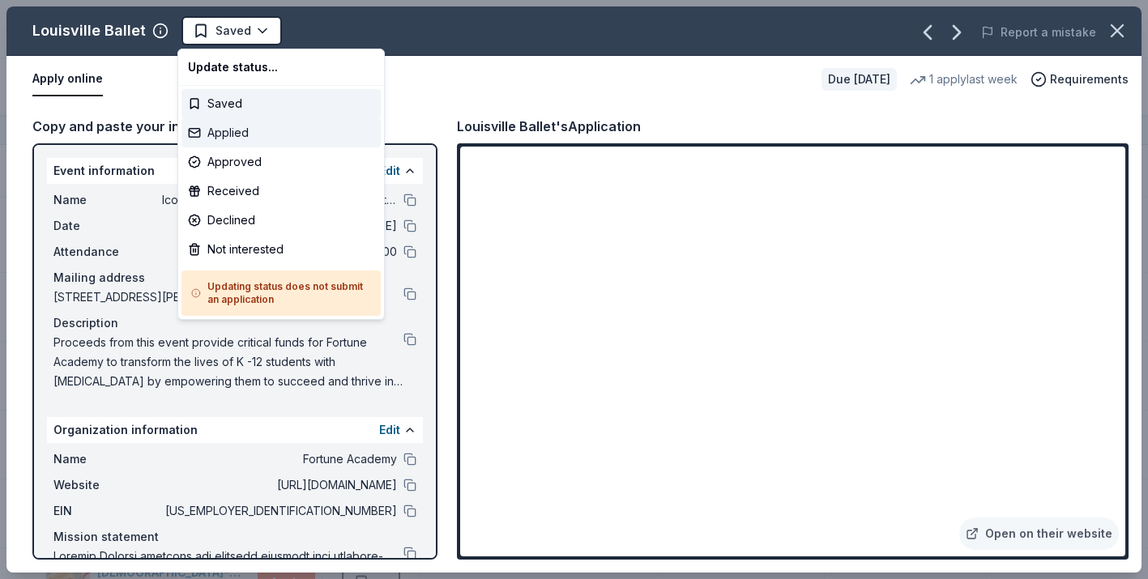
click at [238, 136] on div "Applied" at bounding box center [281, 132] width 199 height 29
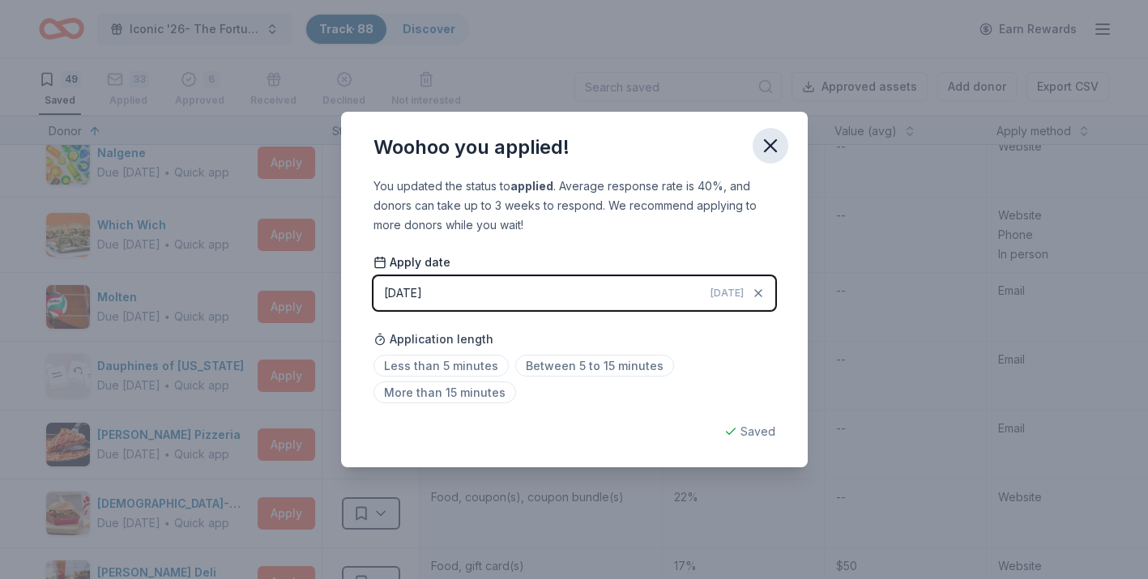
click at [774, 151] on icon "button" at bounding box center [770, 145] width 11 height 11
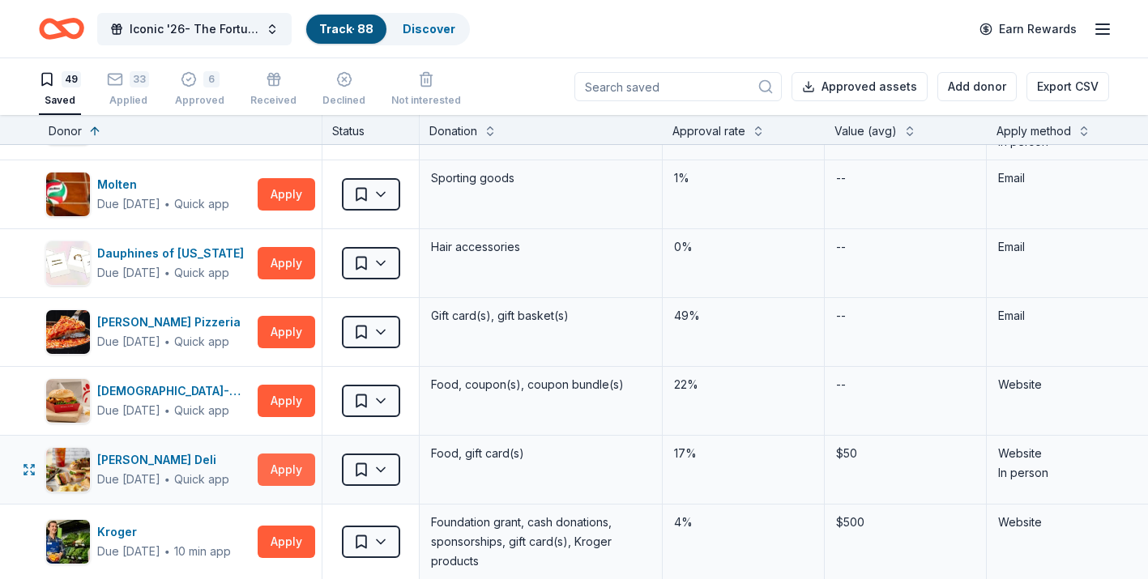
scroll to position [2568, 0]
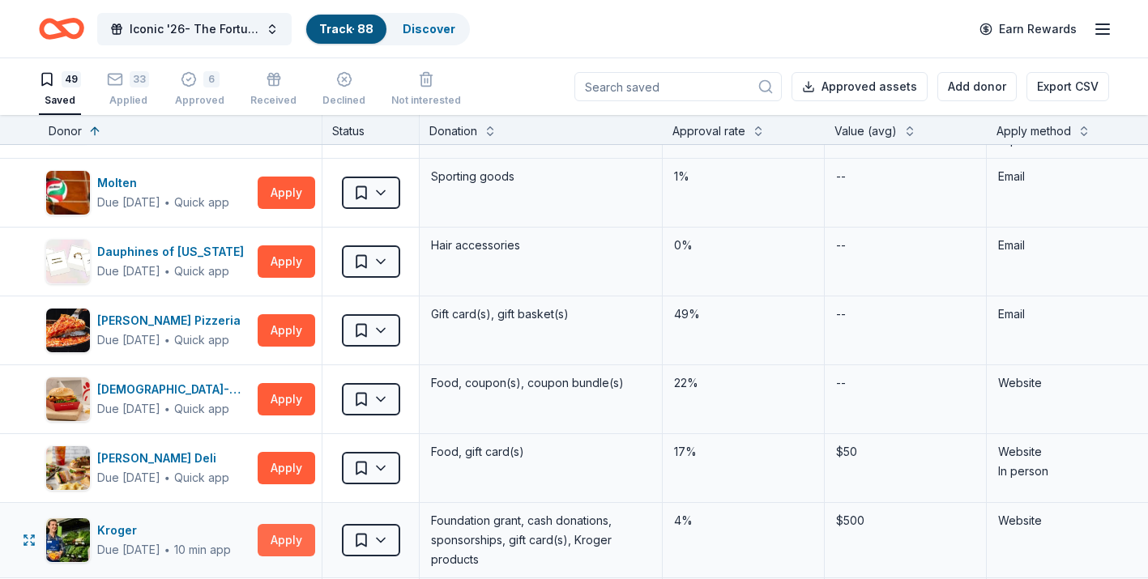
click at [289, 542] on button "Apply" at bounding box center [287, 540] width 58 height 32
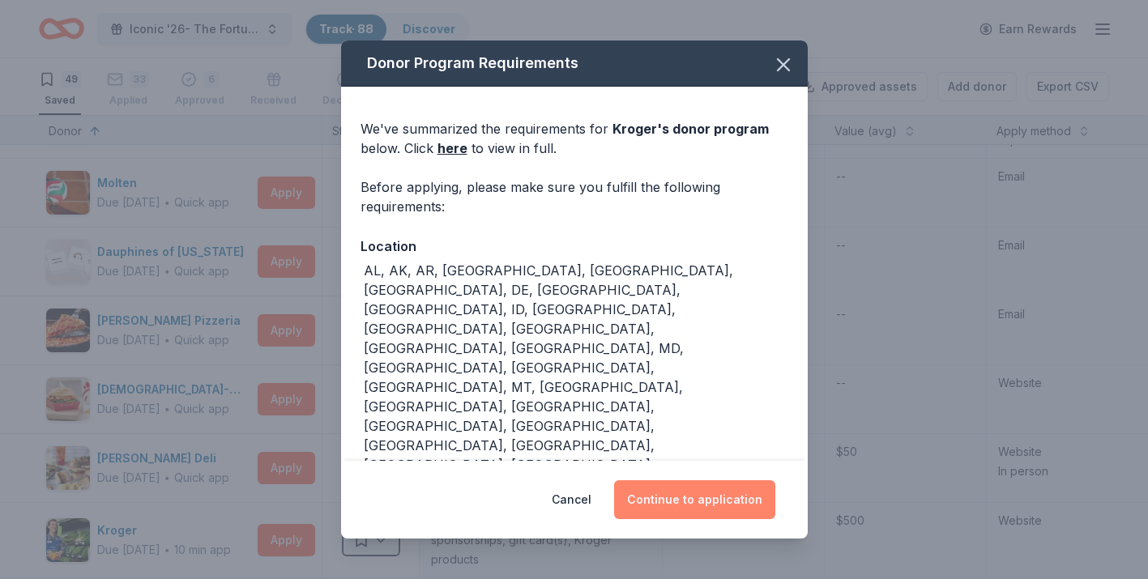
click at [648, 491] on button "Continue to application" at bounding box center [694, 500] width 161 height 39
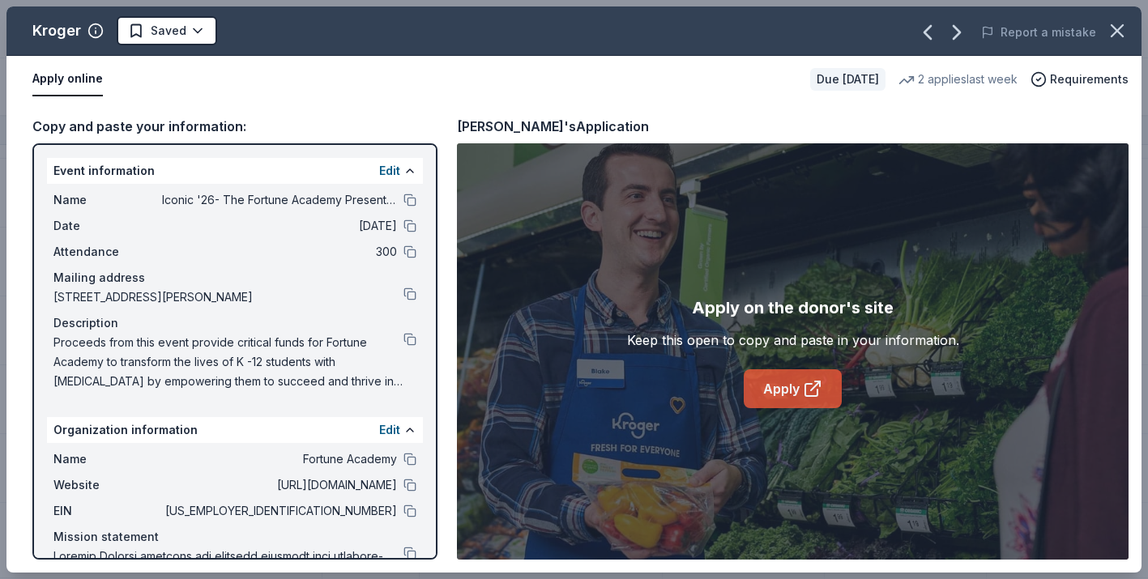
click at [798, 379] on link "Apply" at bounding box center [793, 389] width 98 height 39
click at [411, 515] on button at bounding box center [410, 511] width 13 height 13
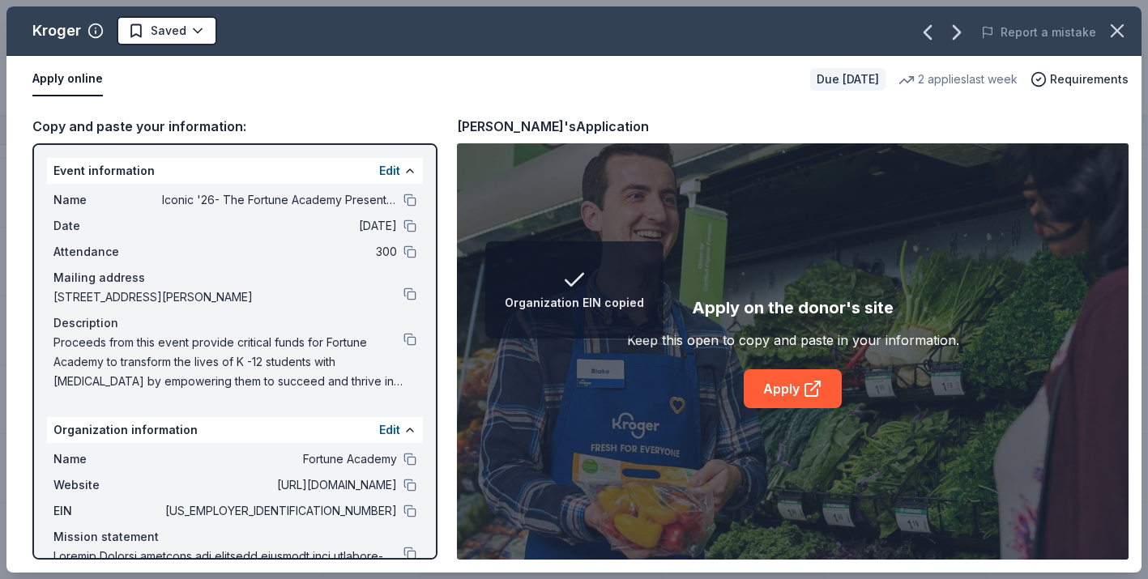
scroll to position [66, 0]
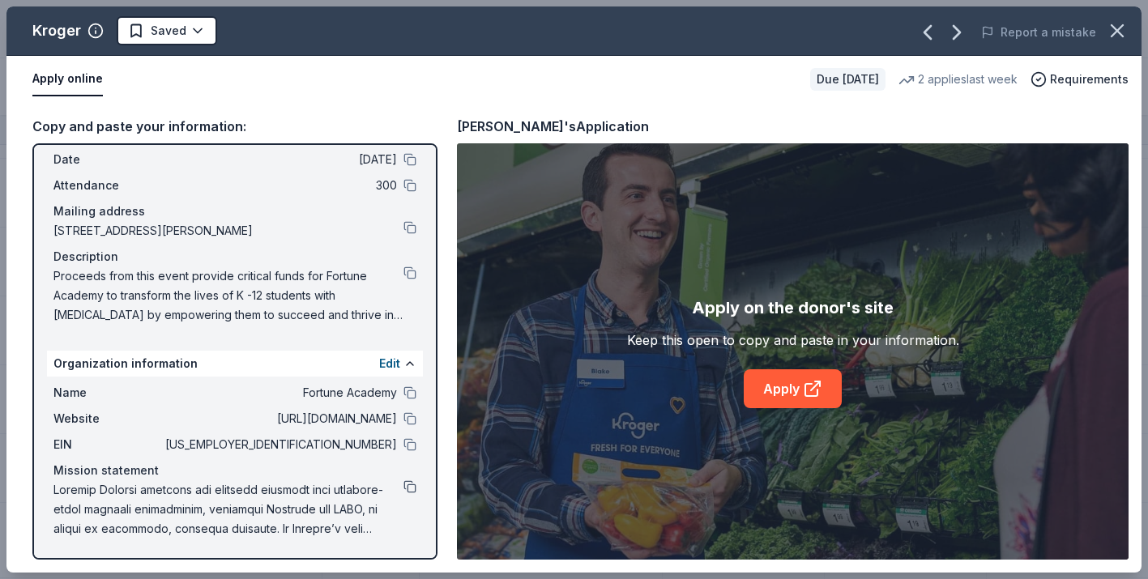
click at [408, 490] on button at bounding box center [410, 487] width 13 height 13
click at [1114, 32] on icon "button" at bounding box center [1117, 30] width 23 height 23
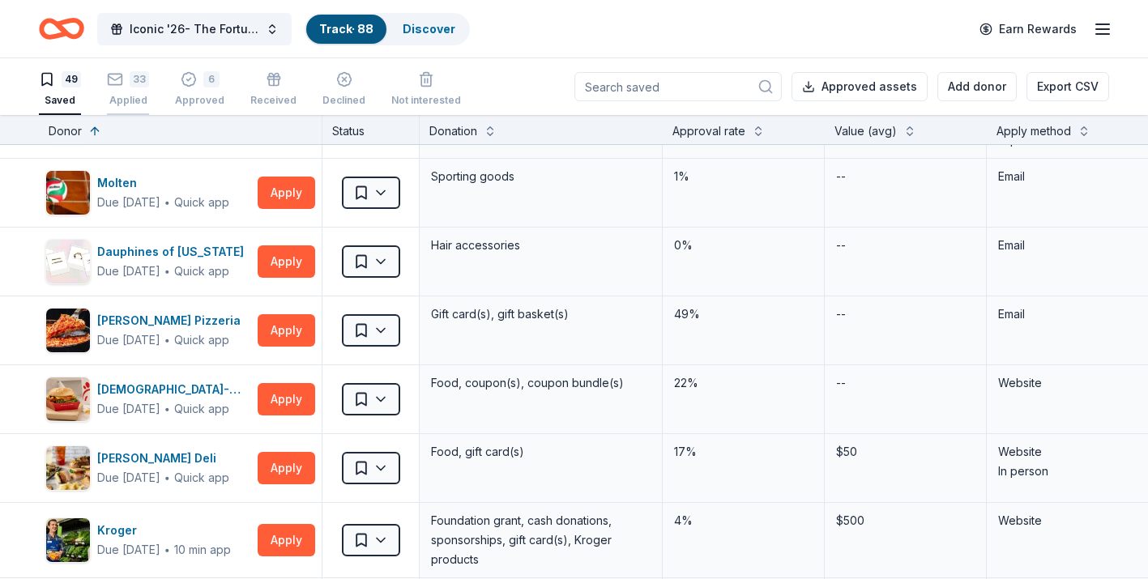
click at [135, 94] on div "Applied" at bounding box center [128, 100] width 42 height 13
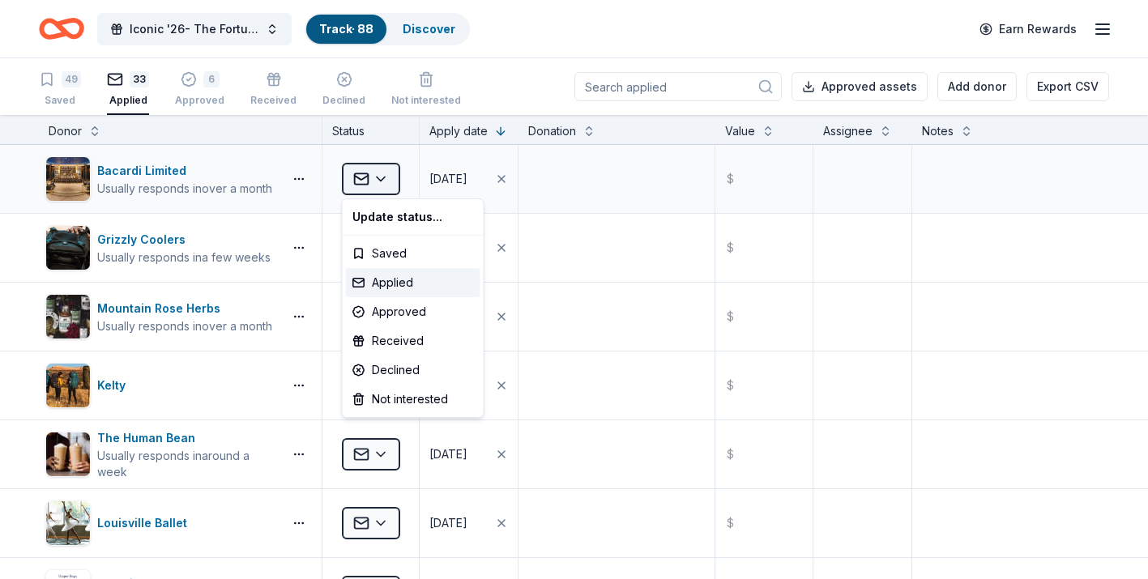
click at [387, 185] on html "Iconic '26- The Fortune Academy Presents the Roaring 20's Track · 88 Discover E…" at bounding box center [574, 289] width 1148 height 579
click at [241, 182] on html "Iconic '26- The Fortune Academy Presents the Roaring 20's Track · 88 Discover E…" at bounding box center [574, 289] width 1148 height 579
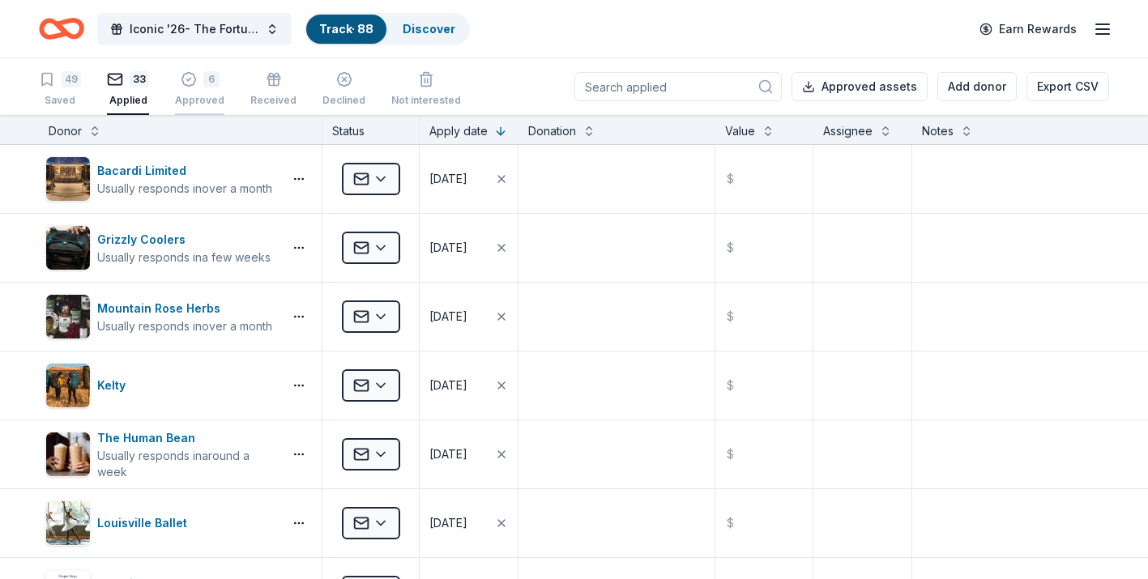
click at [209, 92] on div "6 Approved" at bounding box center [199, 89] width 49 height 36
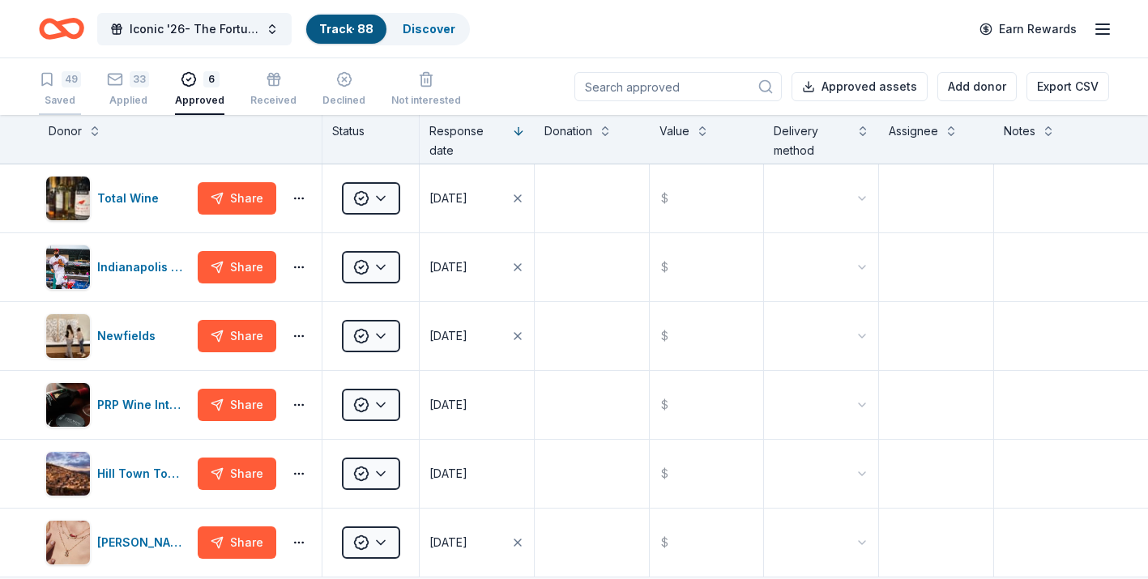
click at [60, 92] on div "49 Saved" at bounding box center [60, 89] width 42 height 36
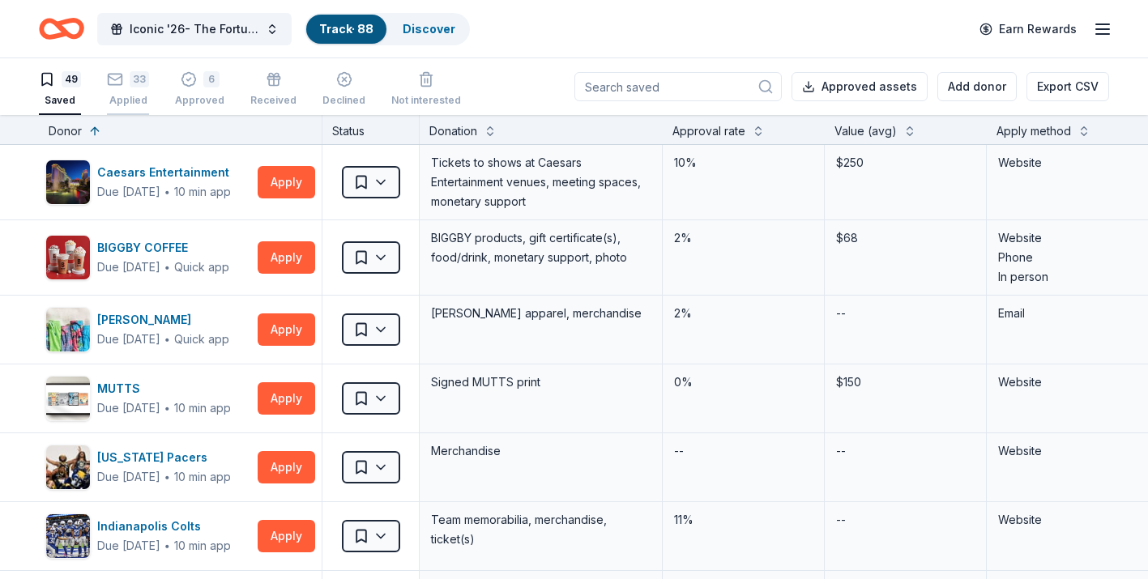
click at [133, 92] on div "33 Applied" at bounding box center [128, 89] width 42 height 36
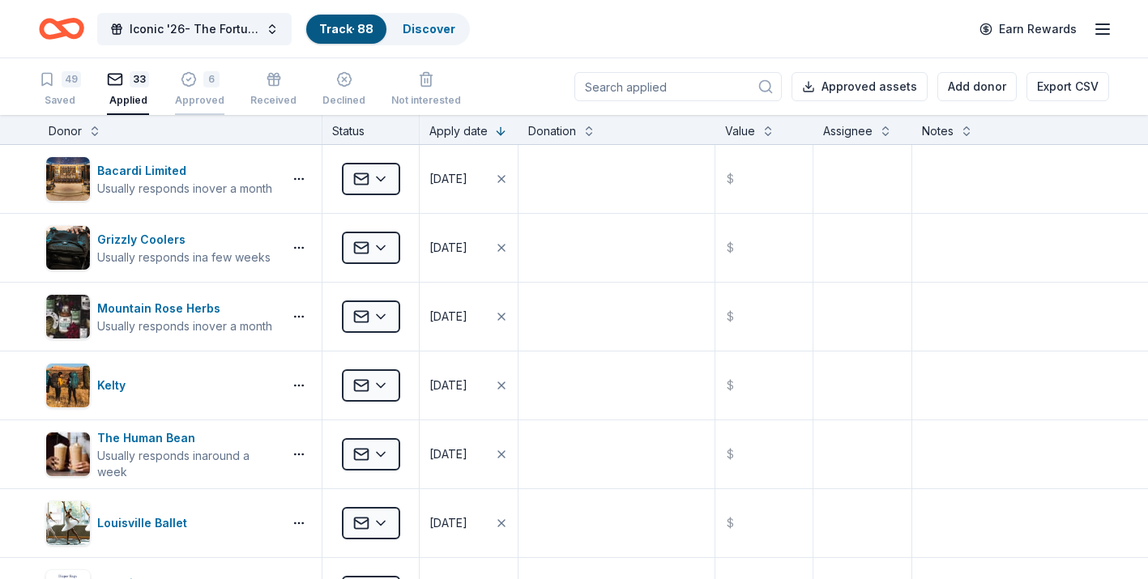
click at [205, 87] on div "6" at bounding box center [211, 79] width 16 height 16
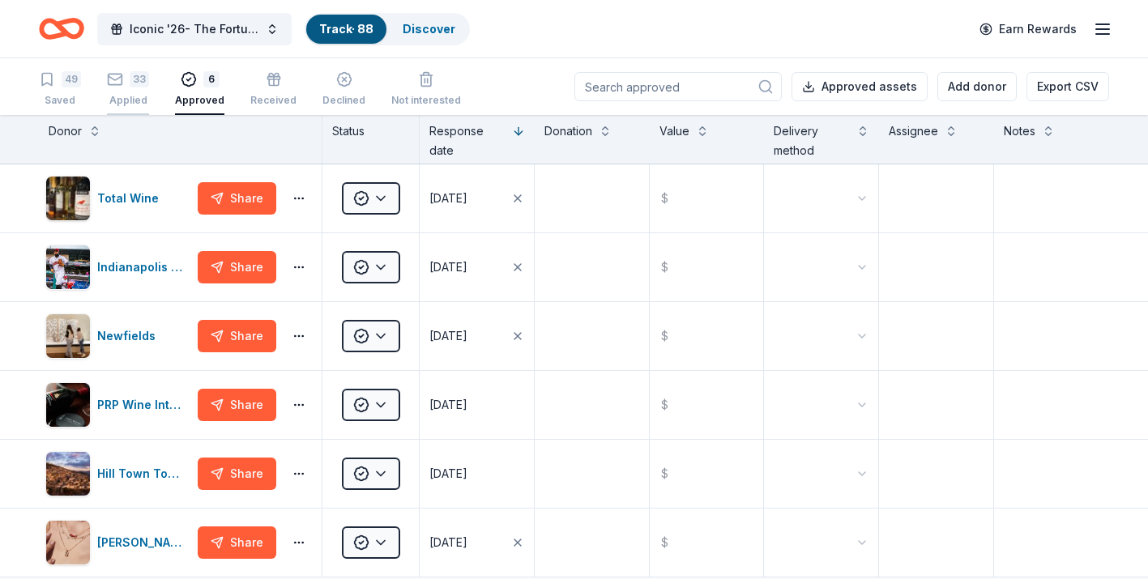
click at [133, 98] on div "Applied" at bounding box center [128, 100] width 42 height 13
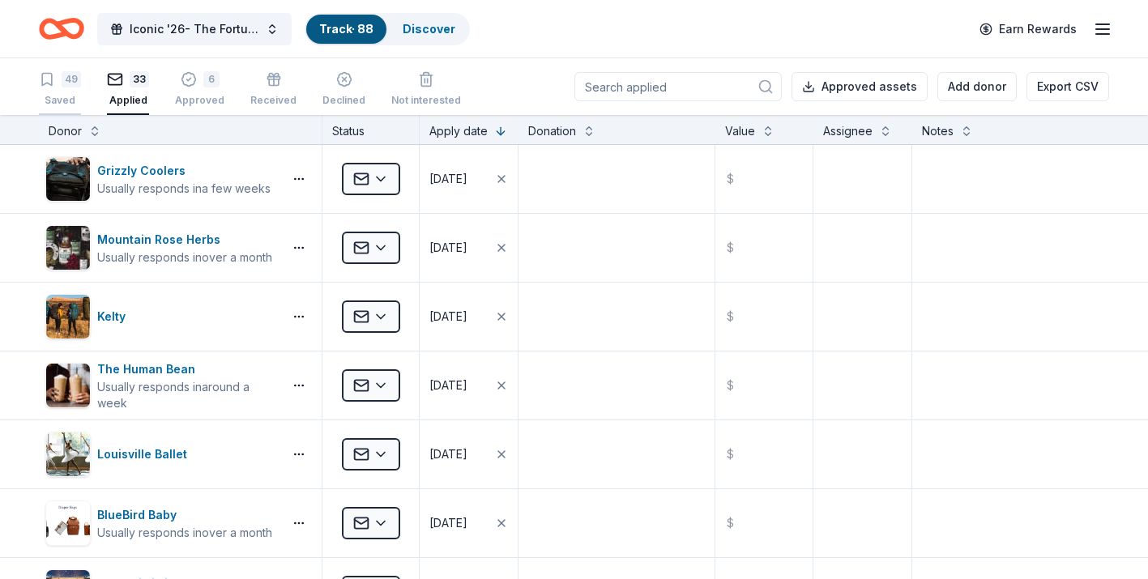
click at [71, 81] on div "49" at bounding box center [71, 79] width 19 height 16
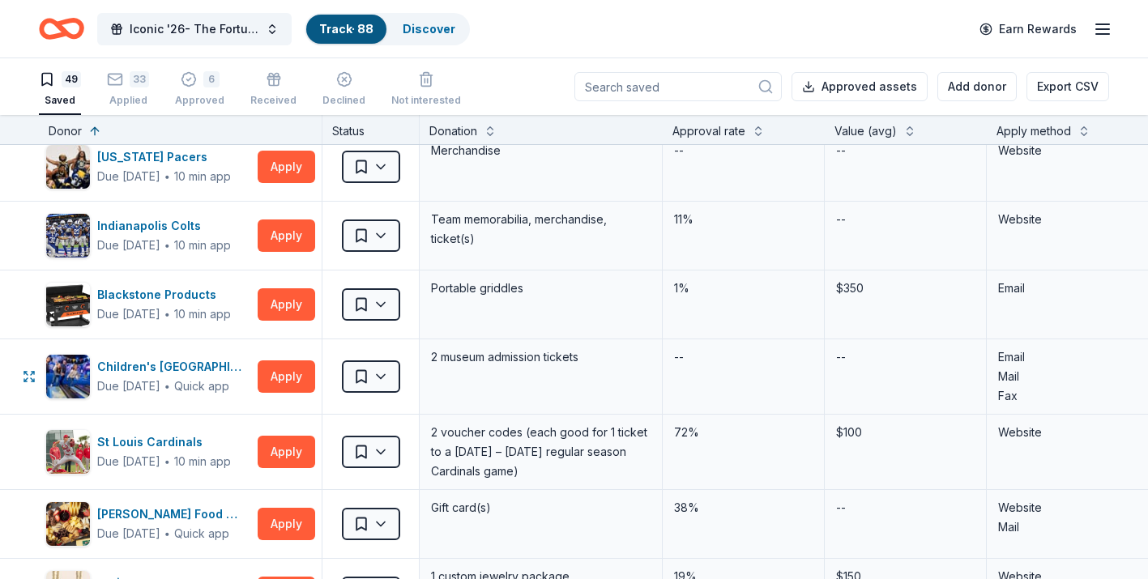
scroll to position [286, 0]
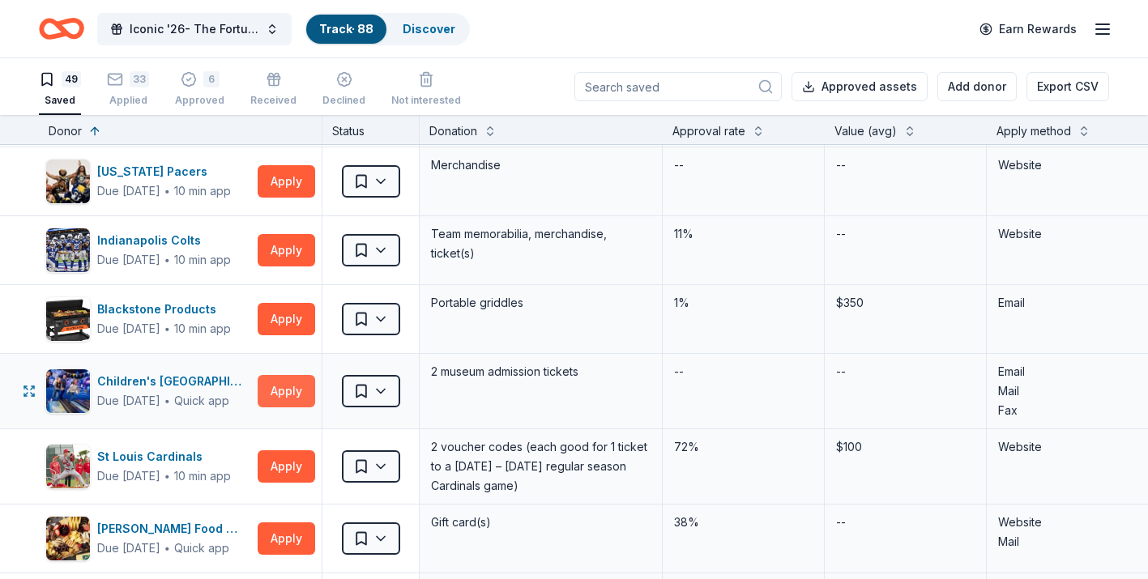
click at [301, 385] on button "Apply" at bounding box center [287, 391] width 58 height 32
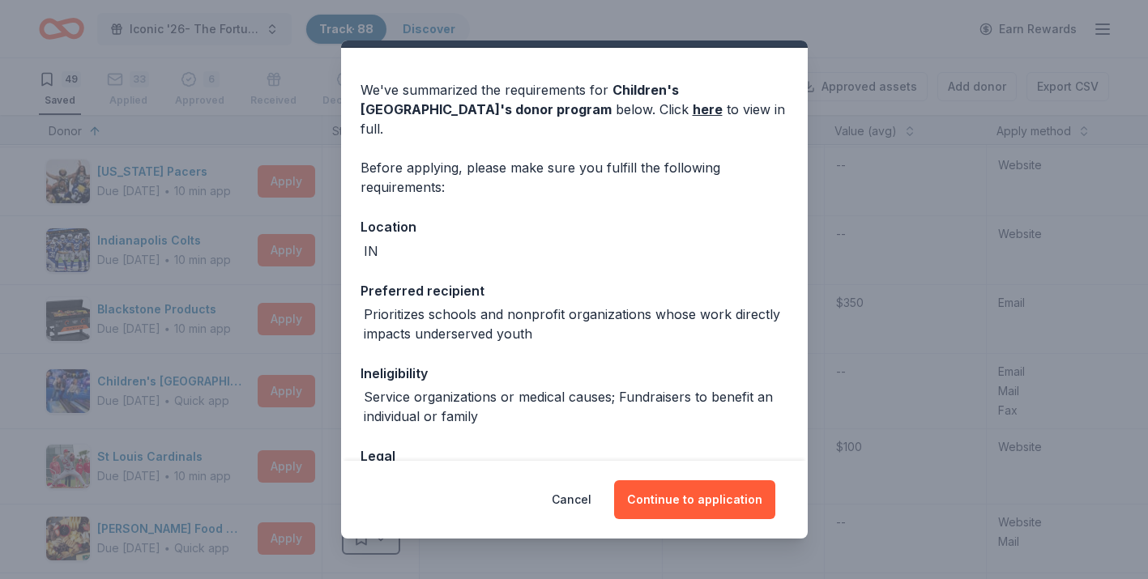
scroll to position [37, 0]
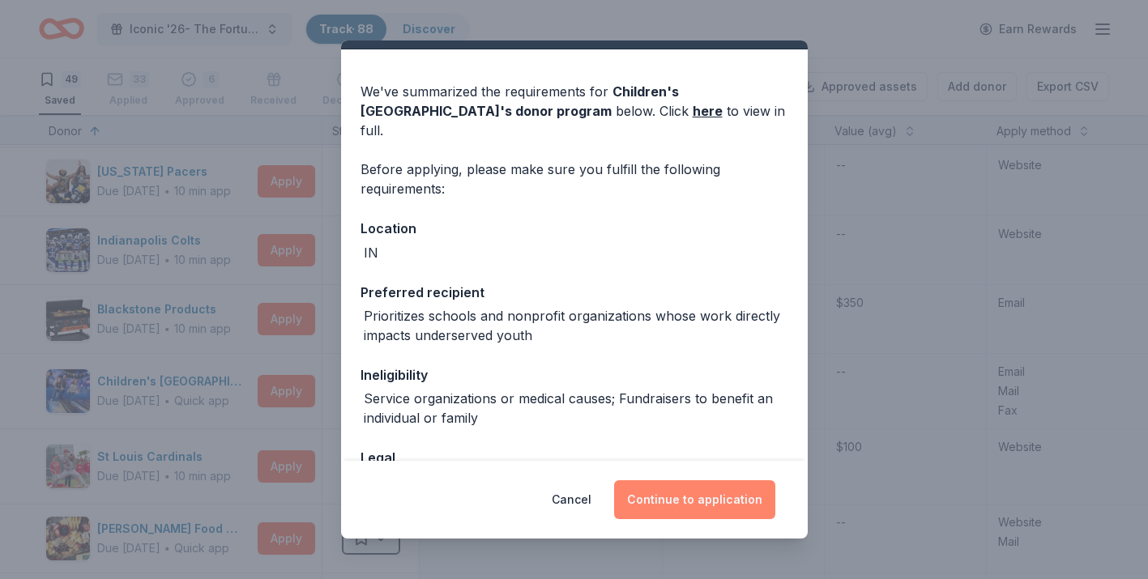
click at [665, 503] on button "Continue to application" at bounding box center [694, 500] width 161 height 39
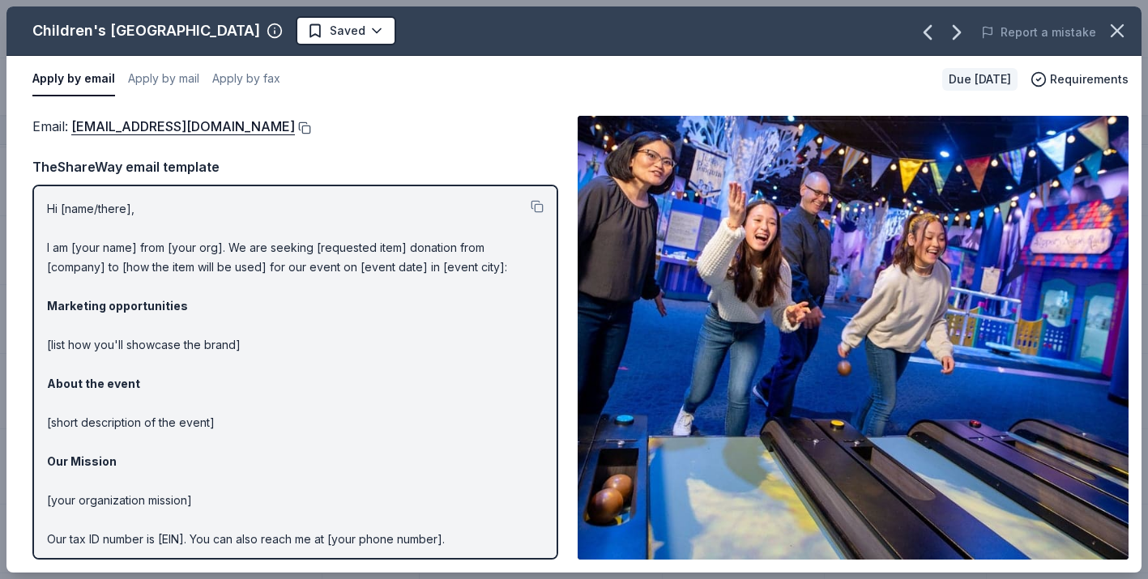
click at [311, 129] on button at bounding box center [303, 128] width 16 height 13
click at [535, 202] on button at bounding box center [537, 206] width 13 height 13
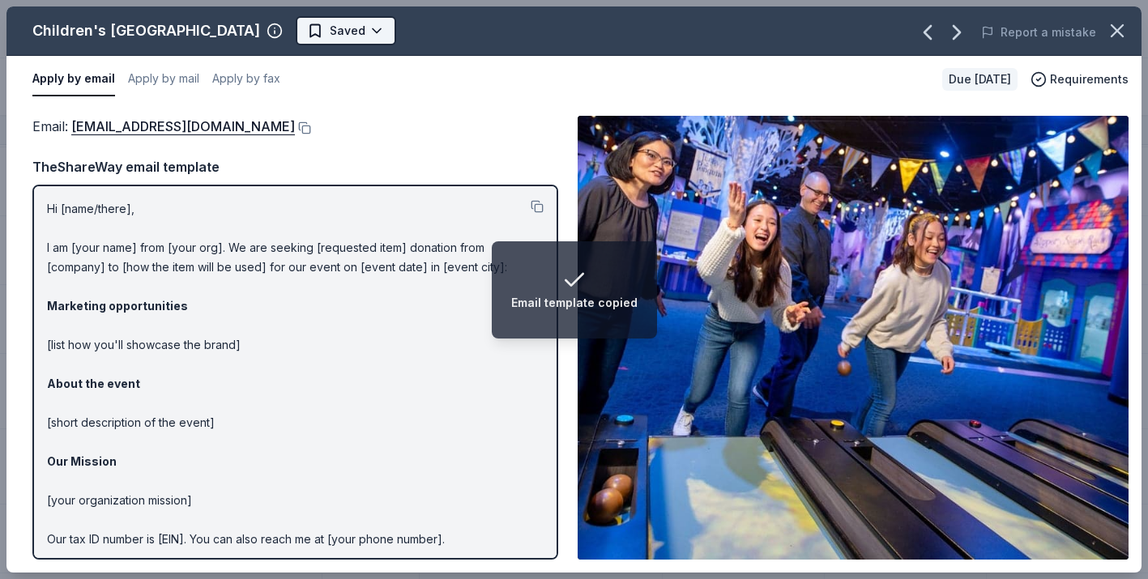
click at [390, 32] on html "Email template copied Iconic '26- The Fortune Academy Presents the Roaring 20's…" at bounding box center [574, 289] width 1148 height 579
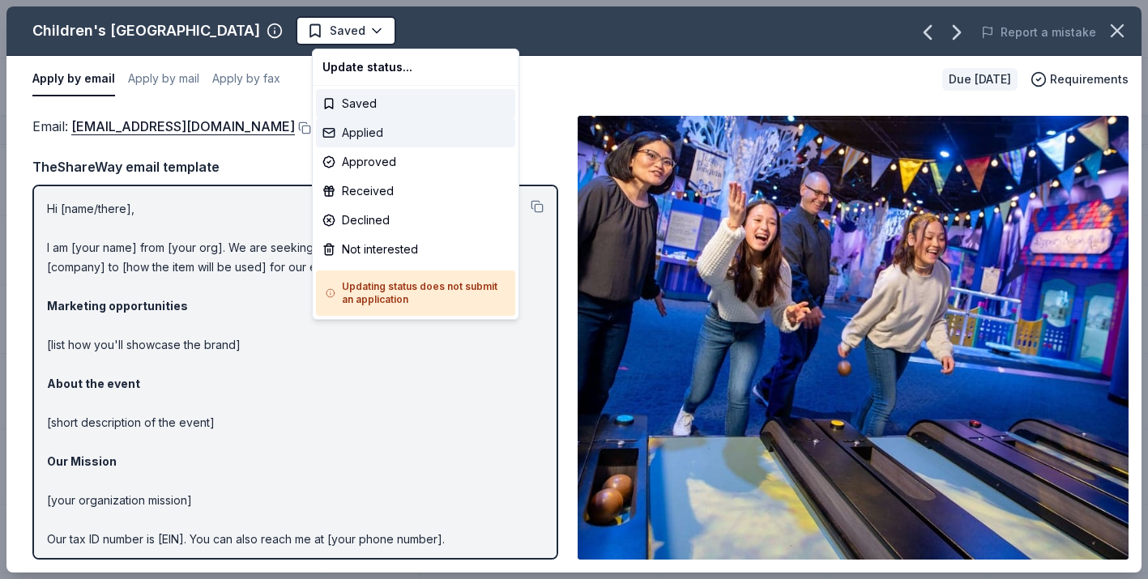
click at [384, 130] on div "Applied" at bounding box center [415, 132] width 199 height 29
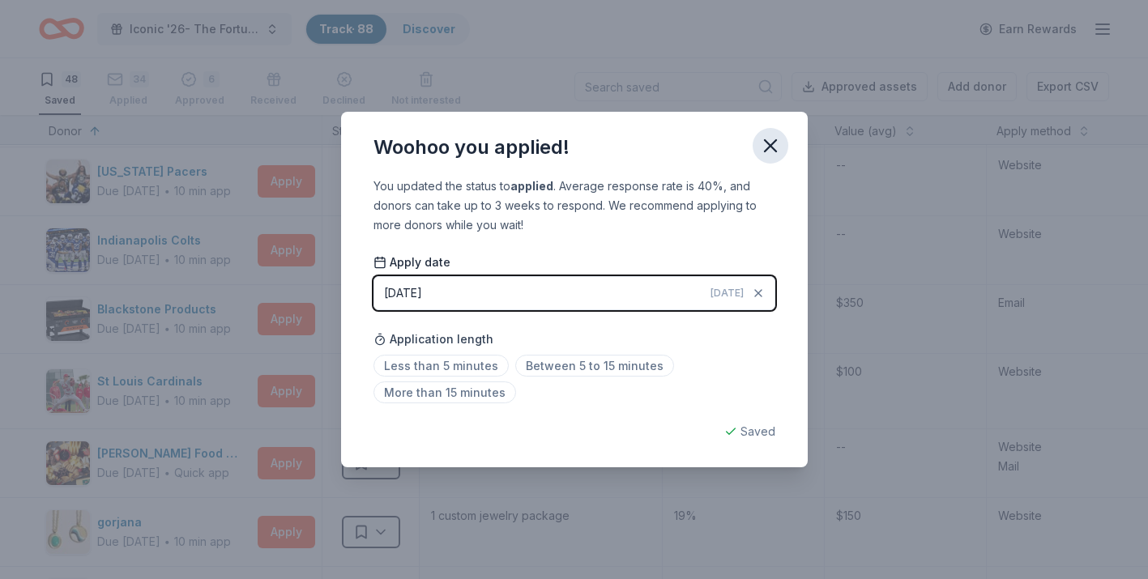
click at [768, 146] on icon "button" at bounding box center [770, 146] width 23 height 23
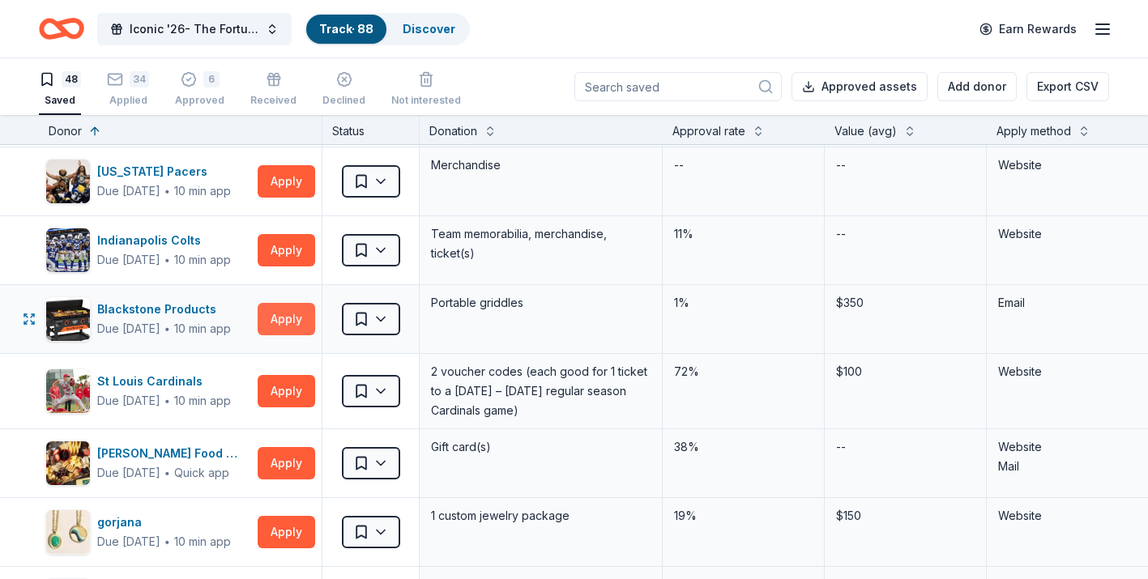
click at [271, 326] on button "Apply" at bounding box center [287, 319] width 58 height 32
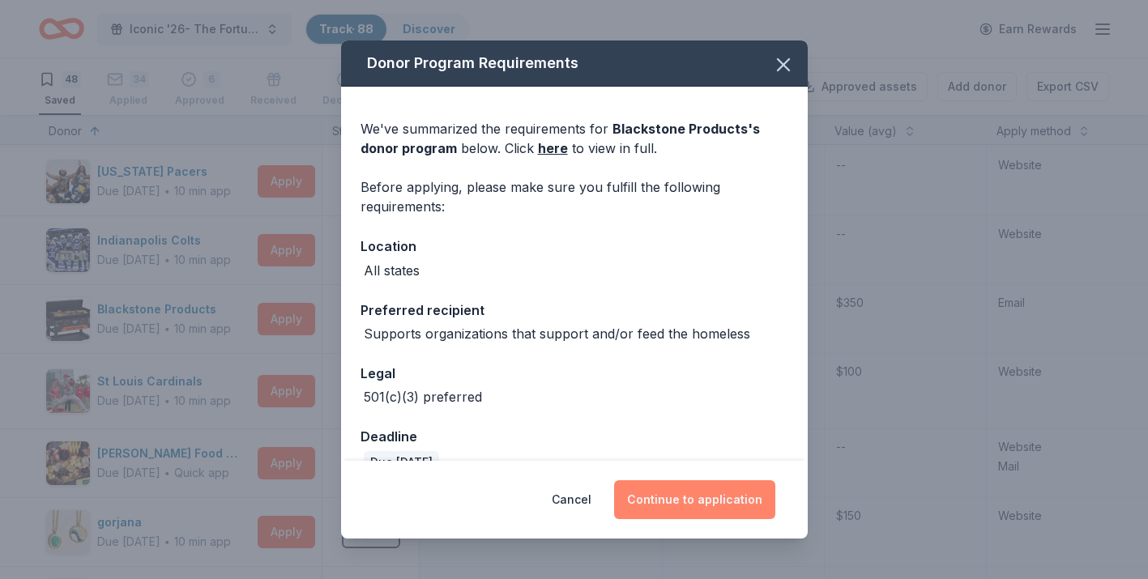
click at [705, 509] on button "Continue to application" at bounding box center [694, 500] width 161 height 39
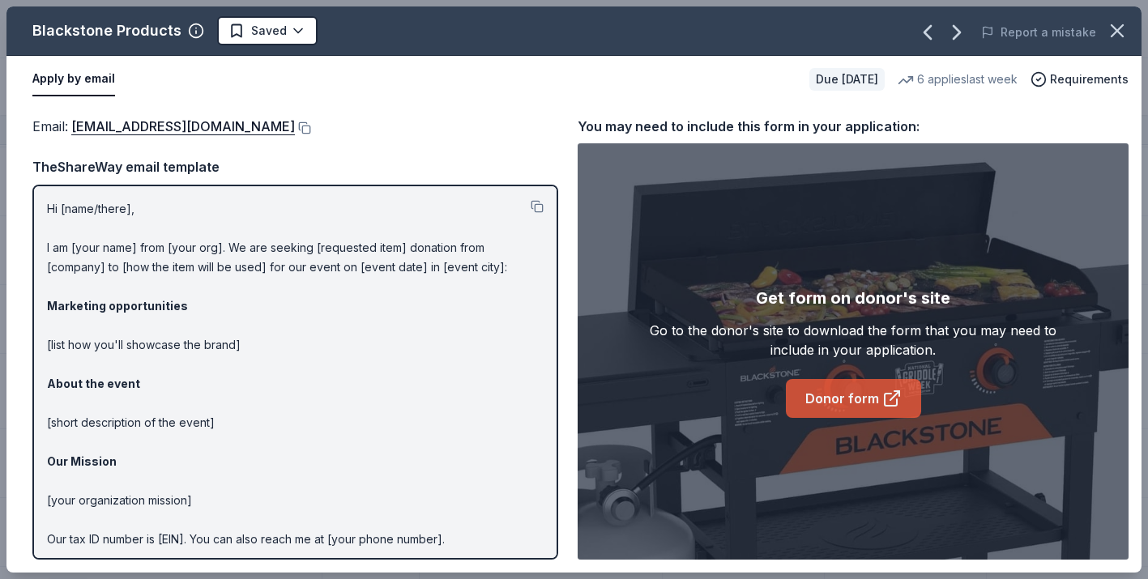
click at [840, 403] on link "Donor form" at bounding box center [853, 398] width 135 height 39
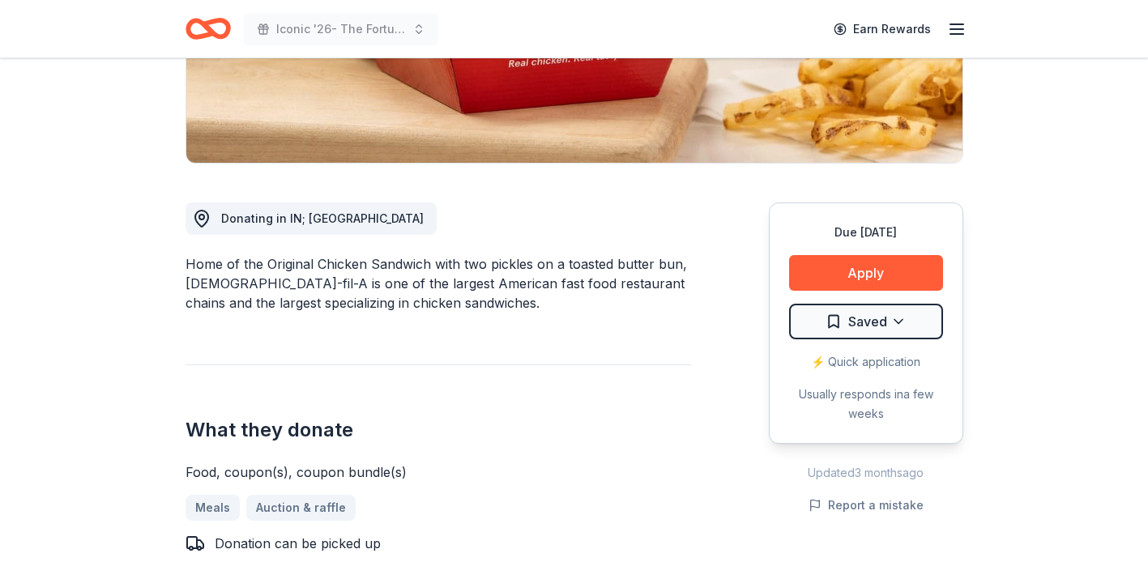
scroll to position [331, 0]
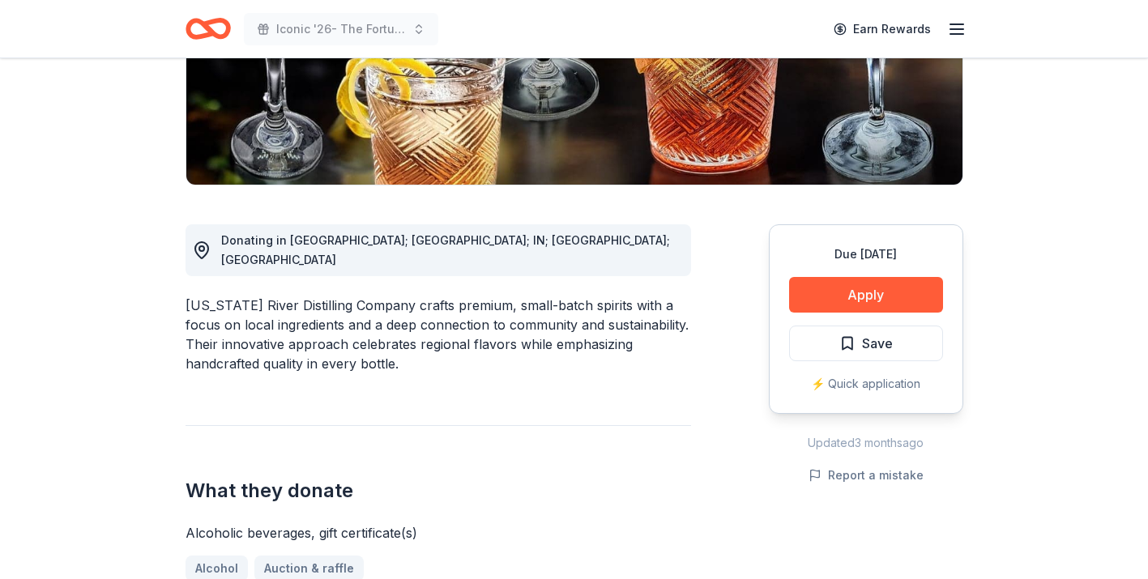
scroll to position [273, 0]
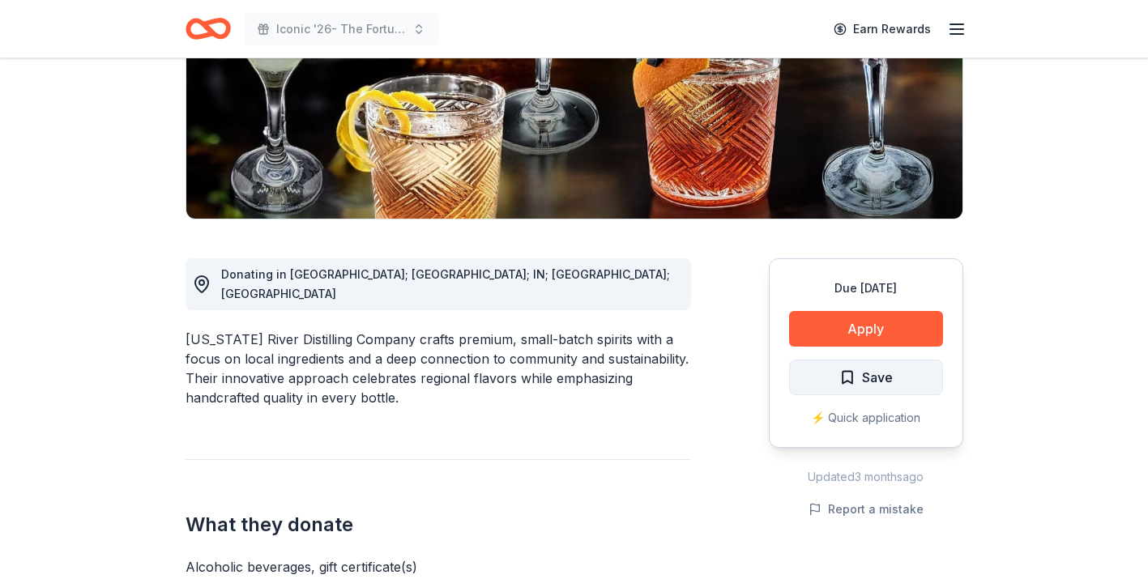
click at [862, 384] on span "Save" at bounding box center [877, 377] width 31 height 21
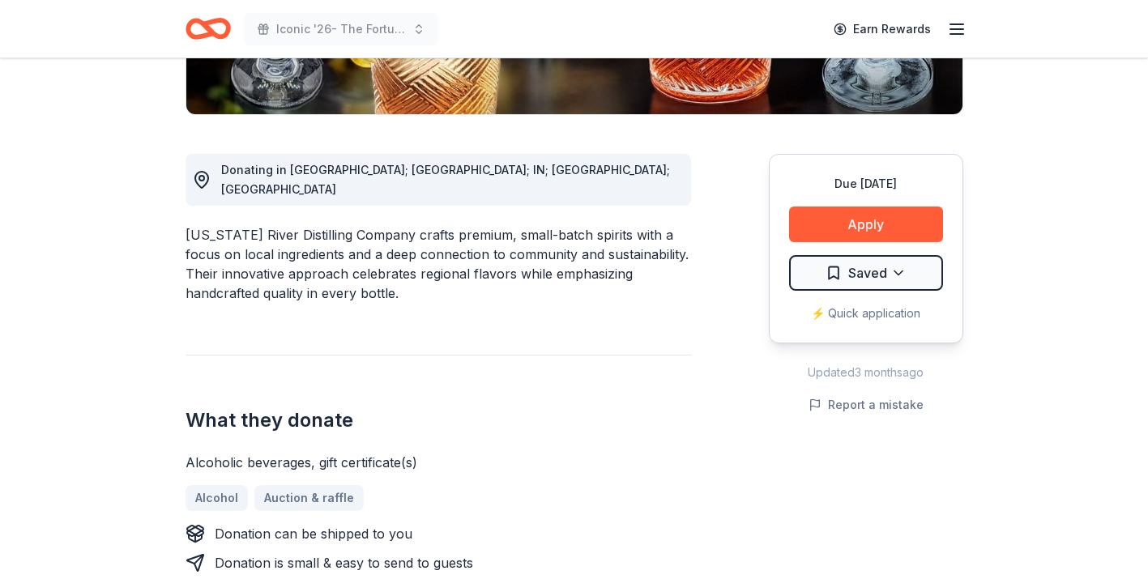
scroll to position [379, 0]
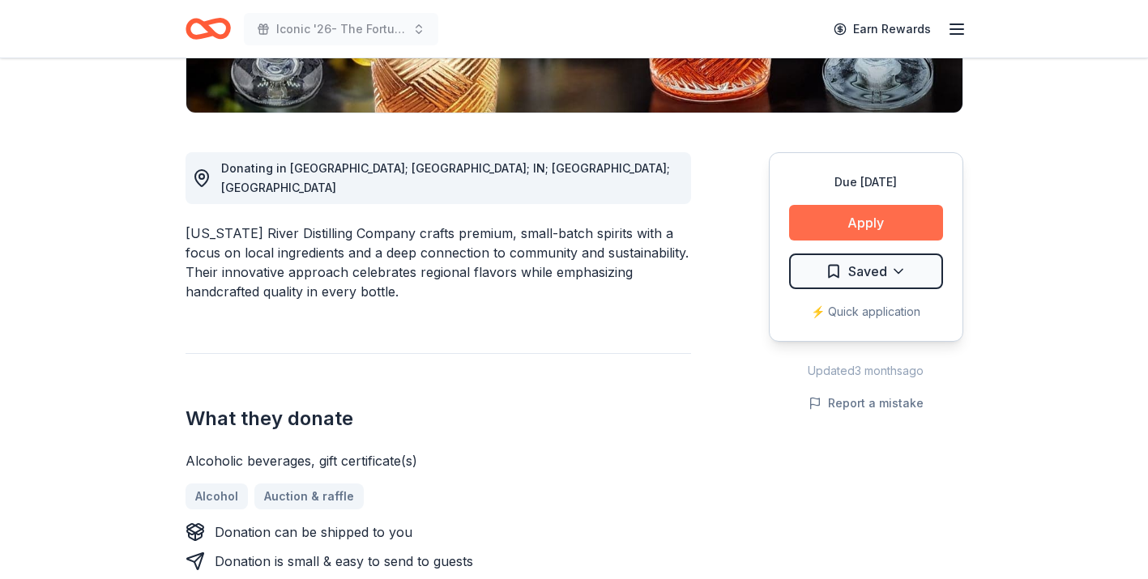
click at [861, 233] on button "Apply" at bounding box center [866, 223] width 154 height 36
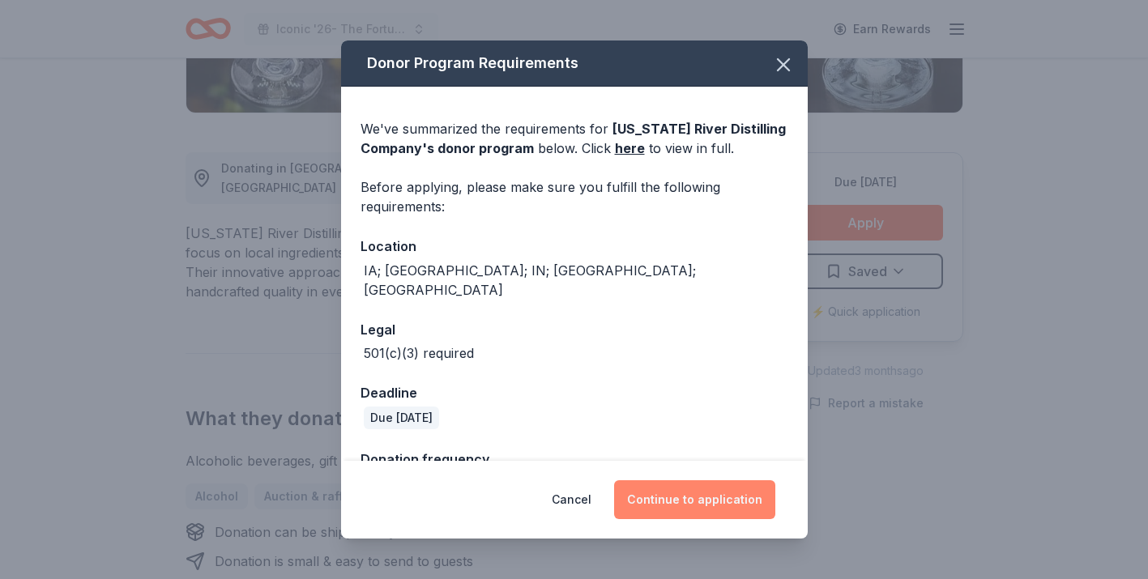
click at [702, 497] on button "Continue to application" at bounding box center [694, 500] width 161 height 39
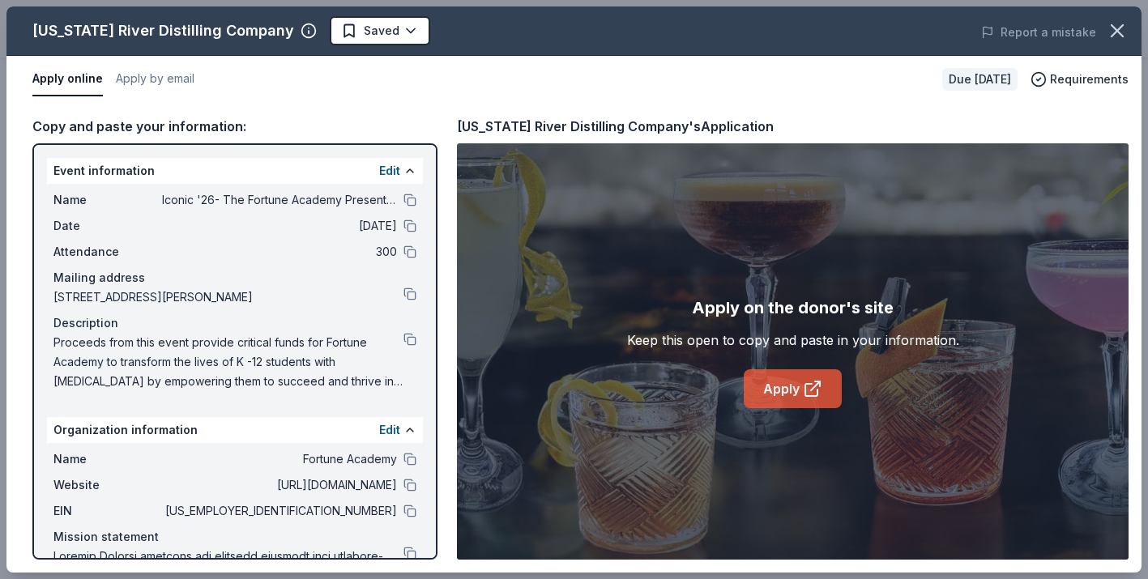
click at [794, 402] on link "Apply" at bounding box center [793, 389] width 98 height 39
click at [396, 34] on body "Iconic '26- The Fortune Academy Presents the Roaring 20's Earn Rewards Due in 1…" at bounding box center [574, 289] width 1148 height 579
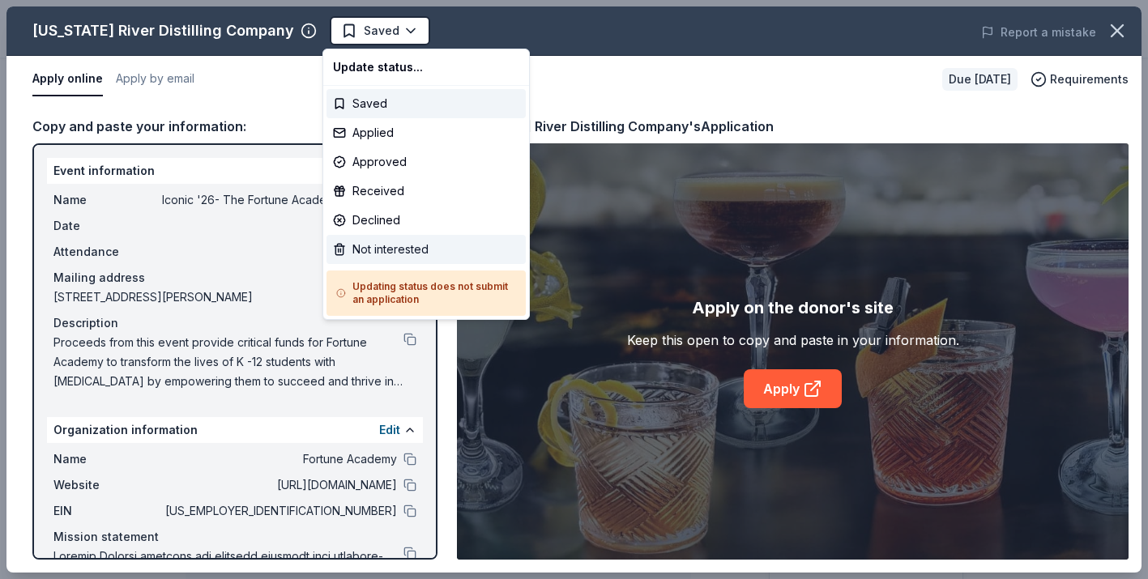
click at [412, 247] on div "Not interested" at bounding box center [426, 249] width 199 height 29
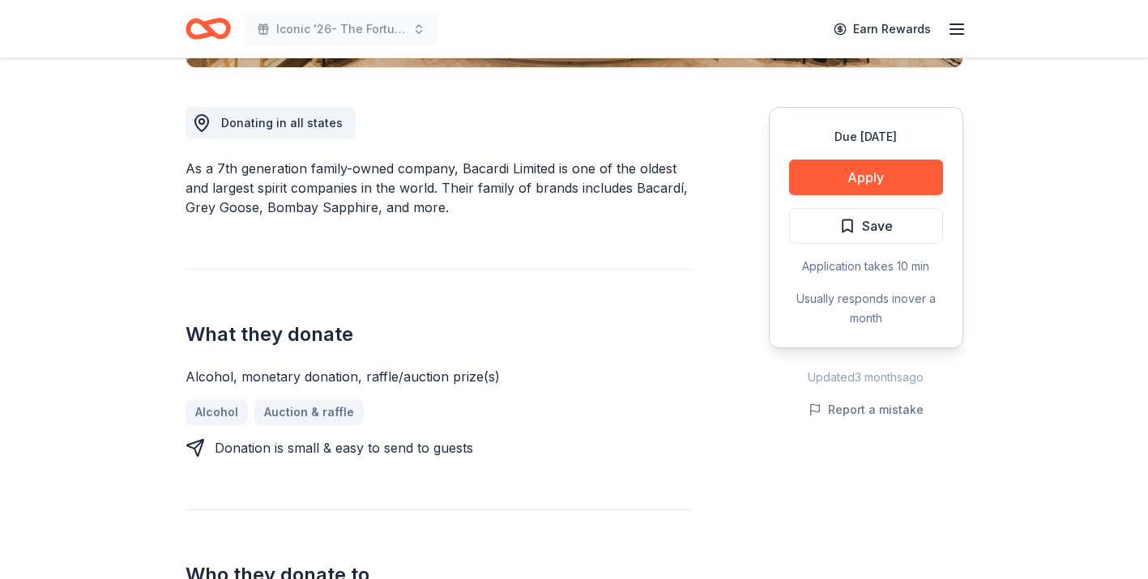
scroll to position [428, 0]
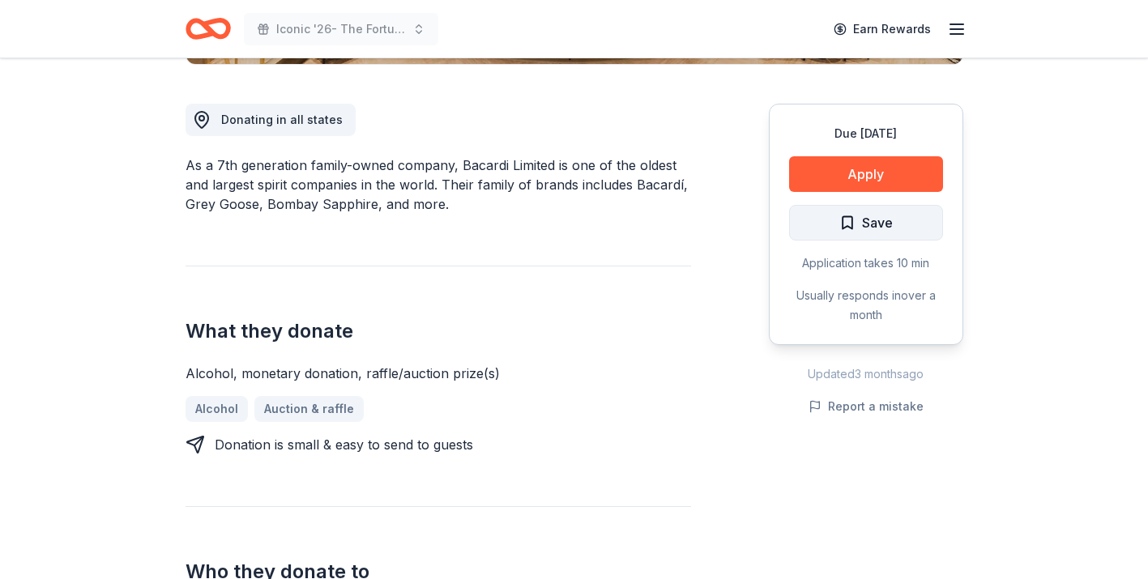
click at [855, 216] on span "Save" at bounding box center [866, 222] width 53 height 21
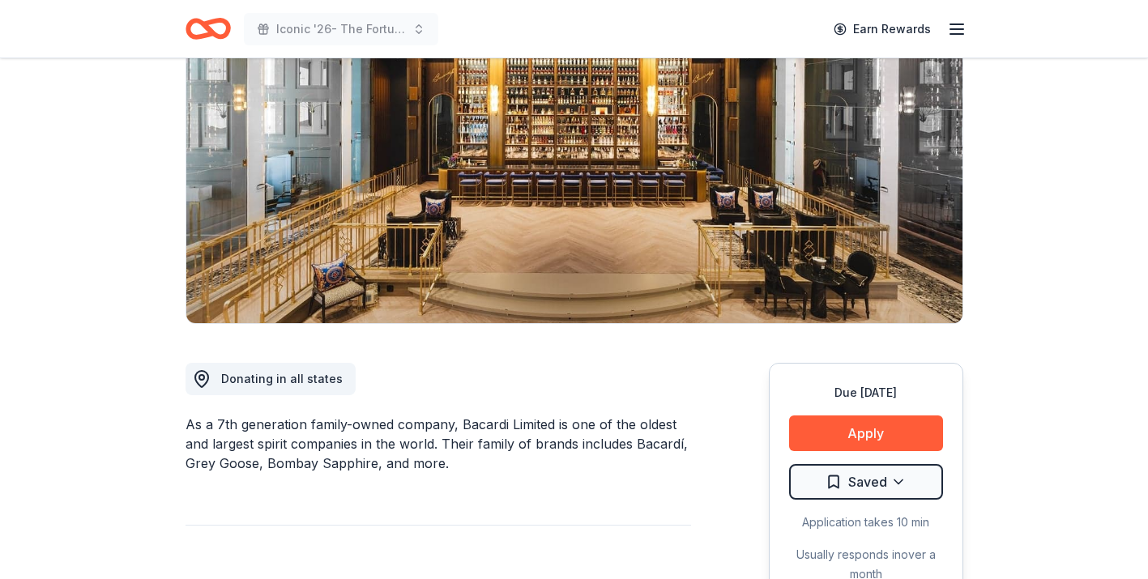
scroll to position [0, 0]
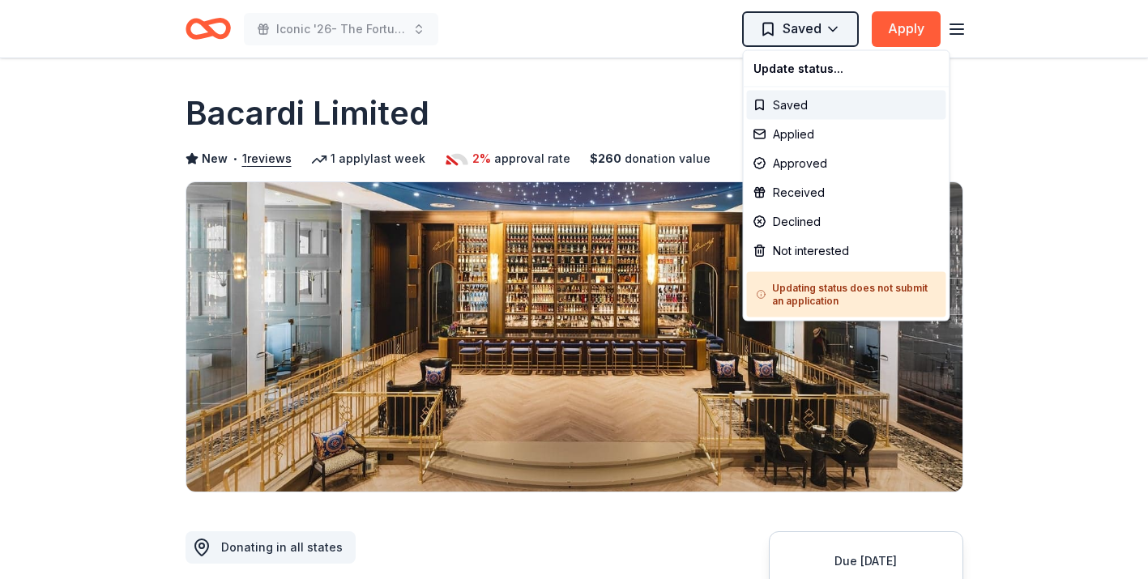
click at [831, 23] on html "Iconic '26- The Fortune Academy Presents the Roaring 20's Saved Apply Due [DATE…" at bounding box center [574, 289] width 1148 height 579
click at [801, 136] on div "Applied" at bounding box center [846, 134] width 199 height 29
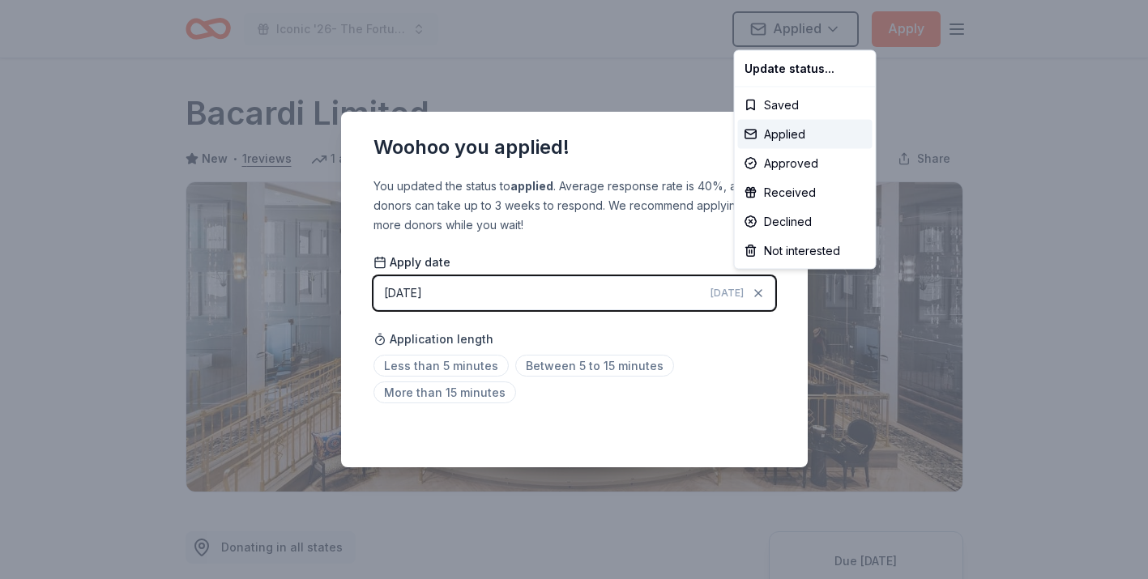
click at [704, 156] on html "Iconic '26- The Fortune Academy Presents the Roaring 20's Applied Apply Due [DA…" at bounding box center [574, 289] width 1148 height 579
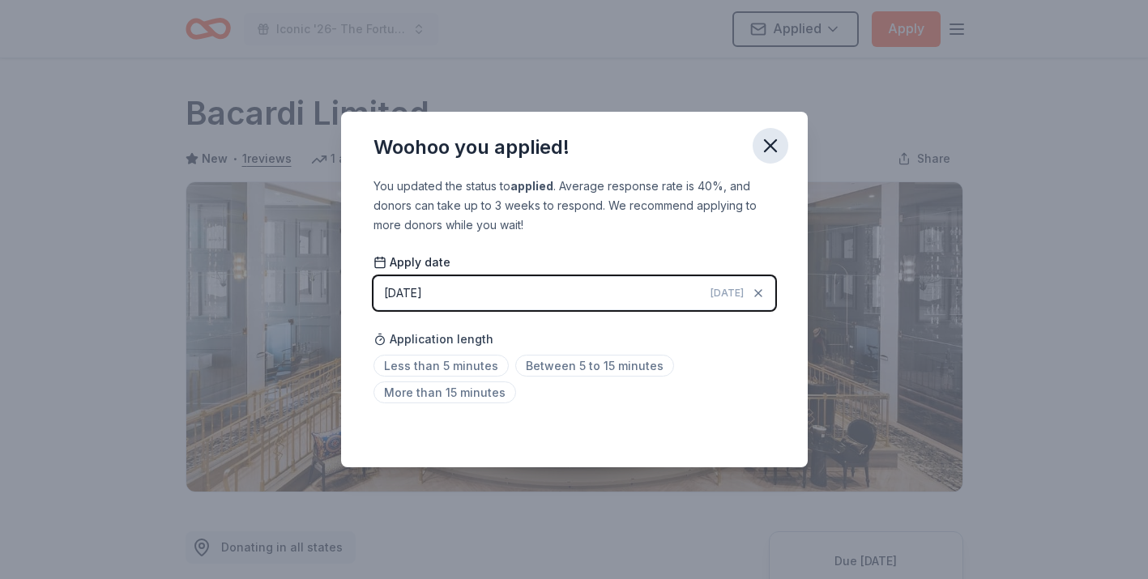
click at [774, 145] on icon "button" at bounding box center [770, 146] width 23 height 23
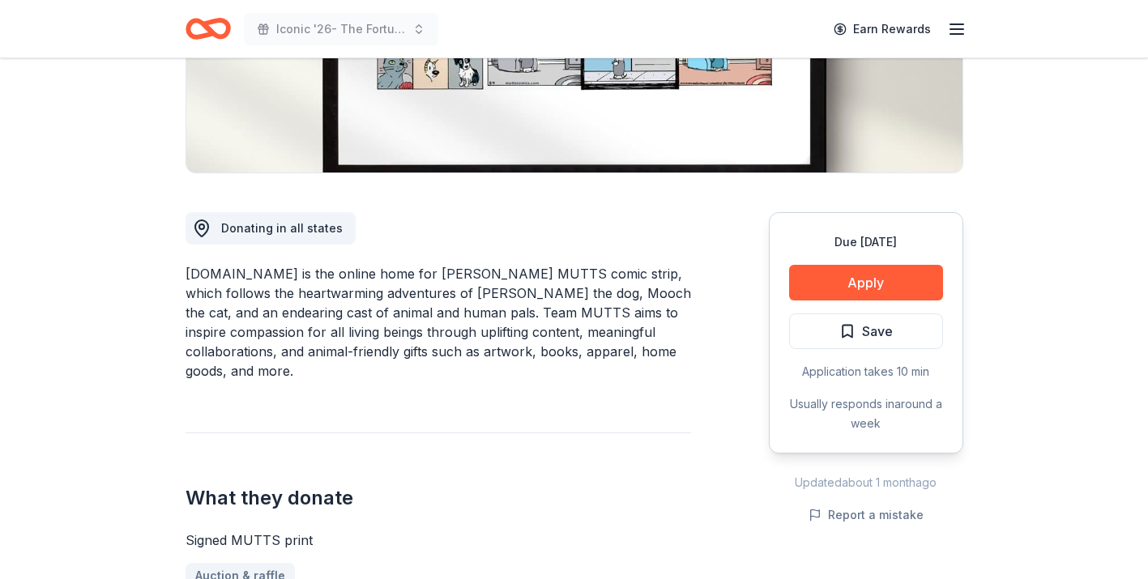
scroll to position [282, 0]
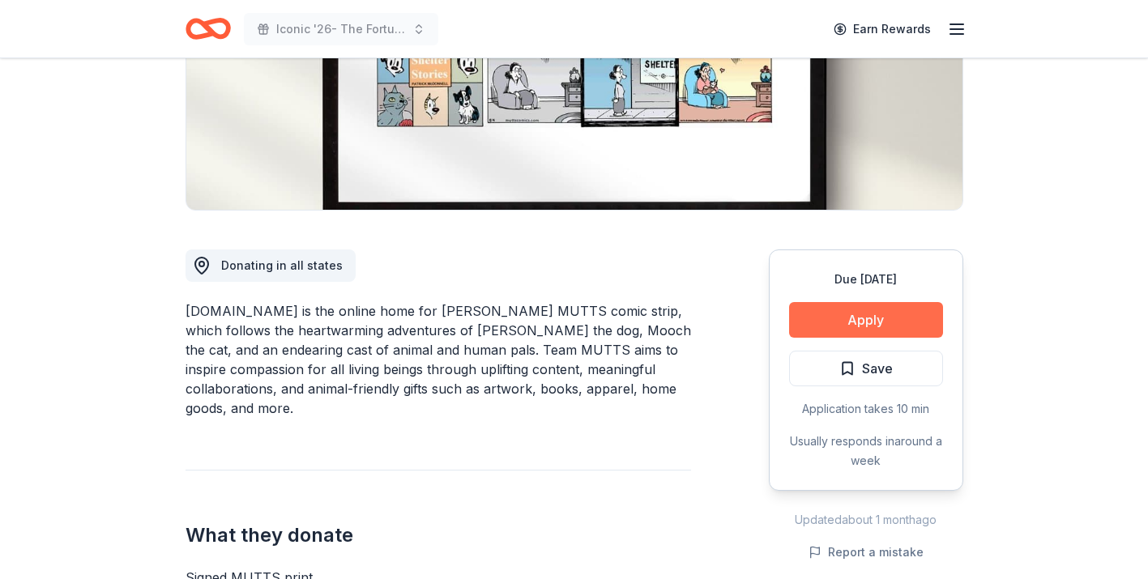
click at [831, 325] on button "Apply" at bounding box center [866, 320] width 154 height 36
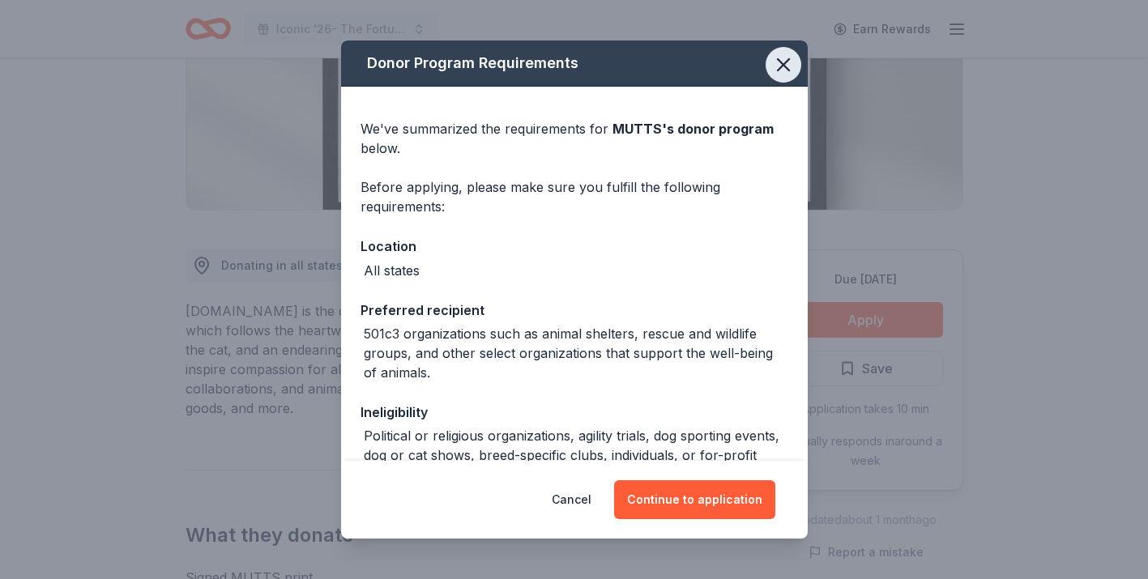
click at [784, 67] on icon "button" at bounding box center [783, 64] width 23 height 23
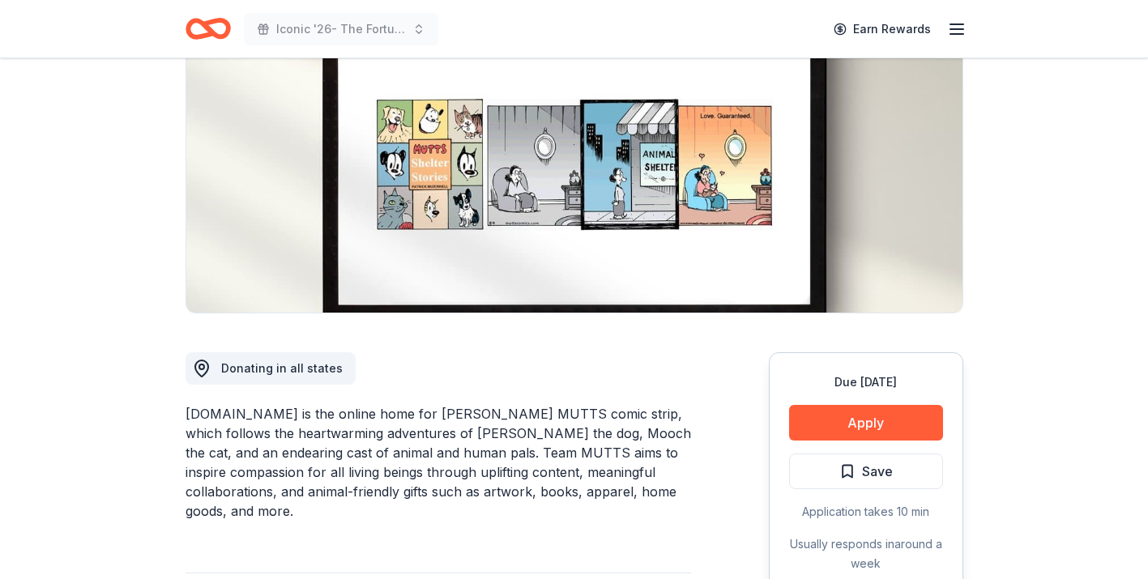
scroll to position [178, 0]
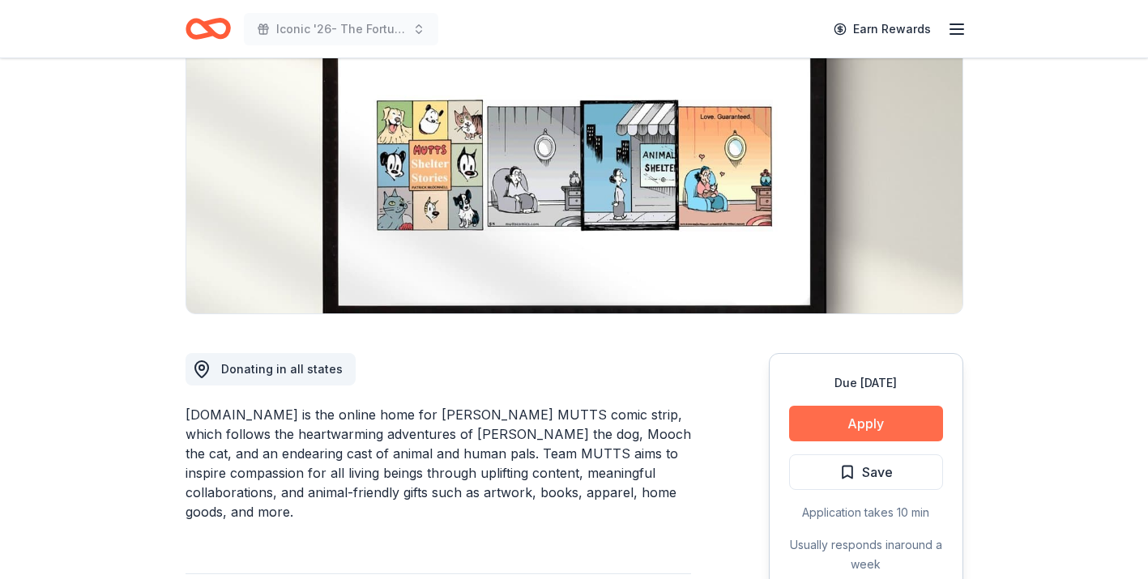
click at [857, 420] on button "Apply" at bounding box center [866, 424] width 154 height 36
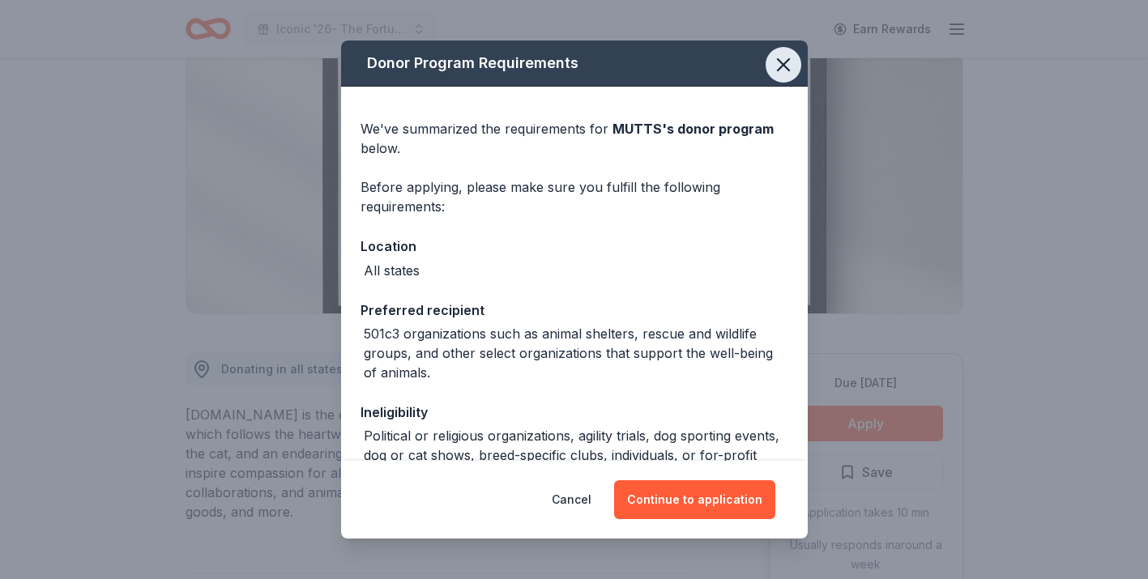
click at [787, 62] on icon "button" at bounding box center [783, 64] width 23 height 23
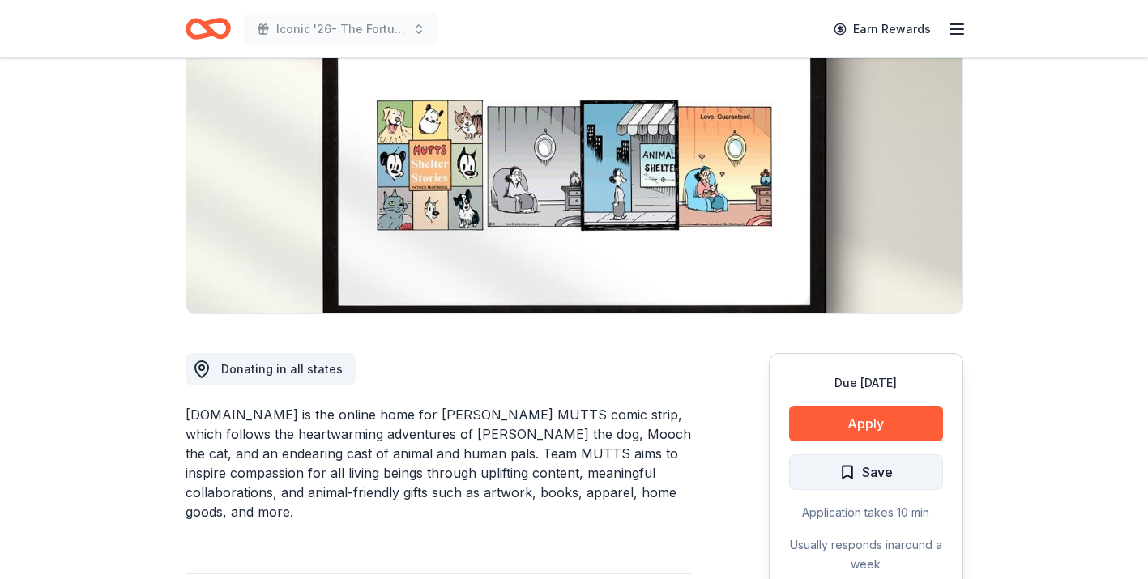
click at [820, 485] on button "Save" at bounding box center [866, 473] width 154 height 36
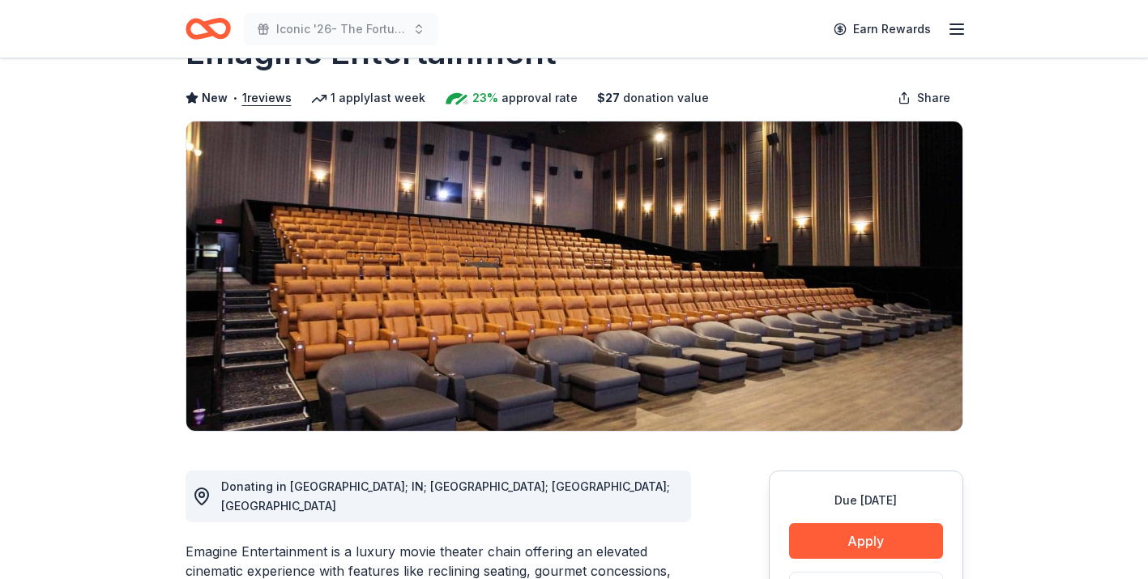
scroll to position [53, 0]
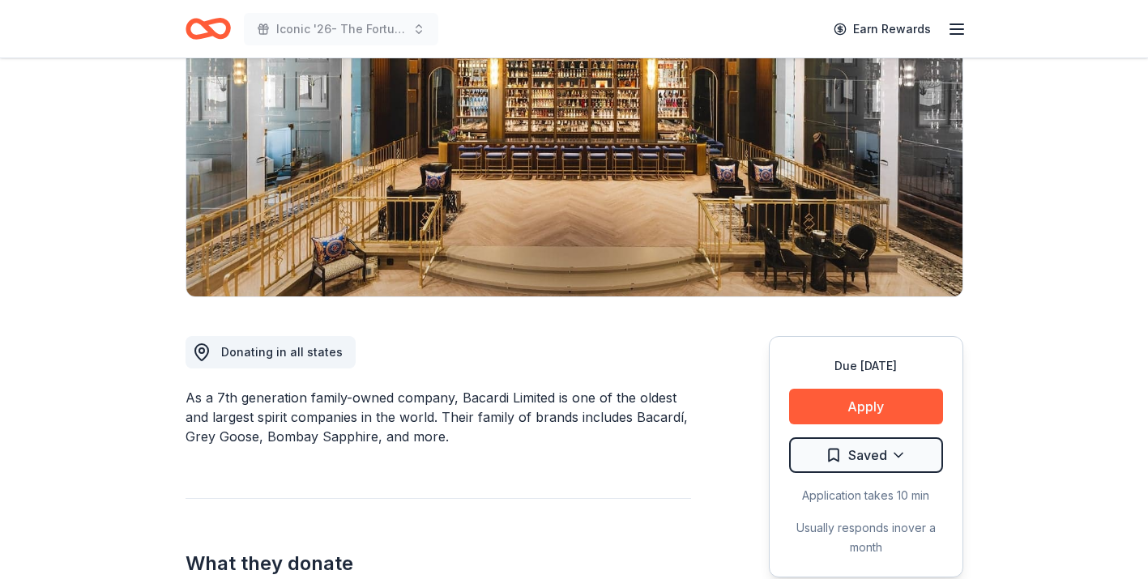
scroll to position [263, 0]
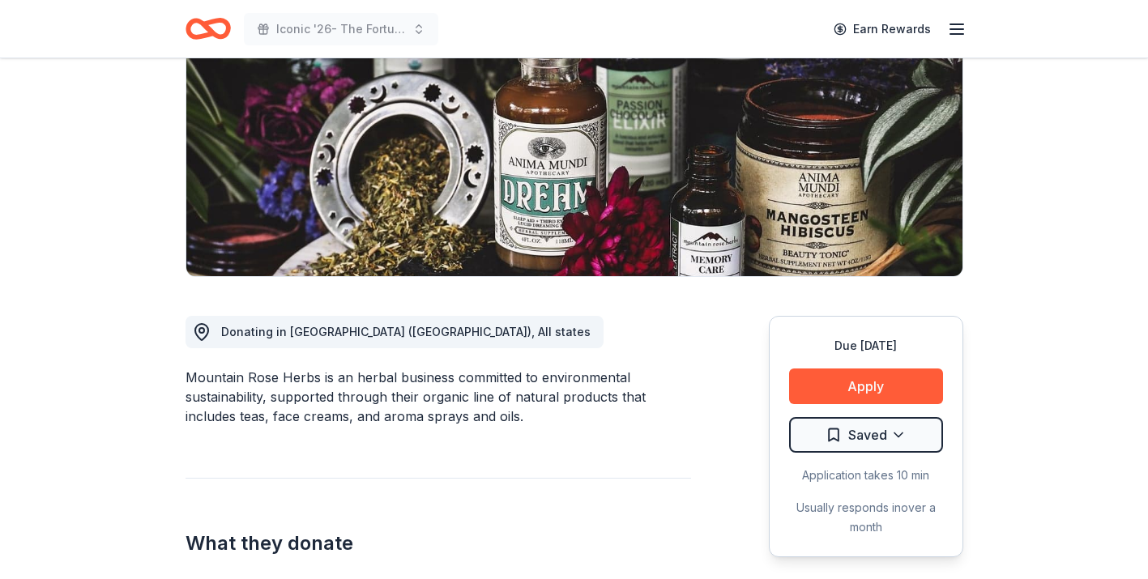
scroll to position [183, 0]
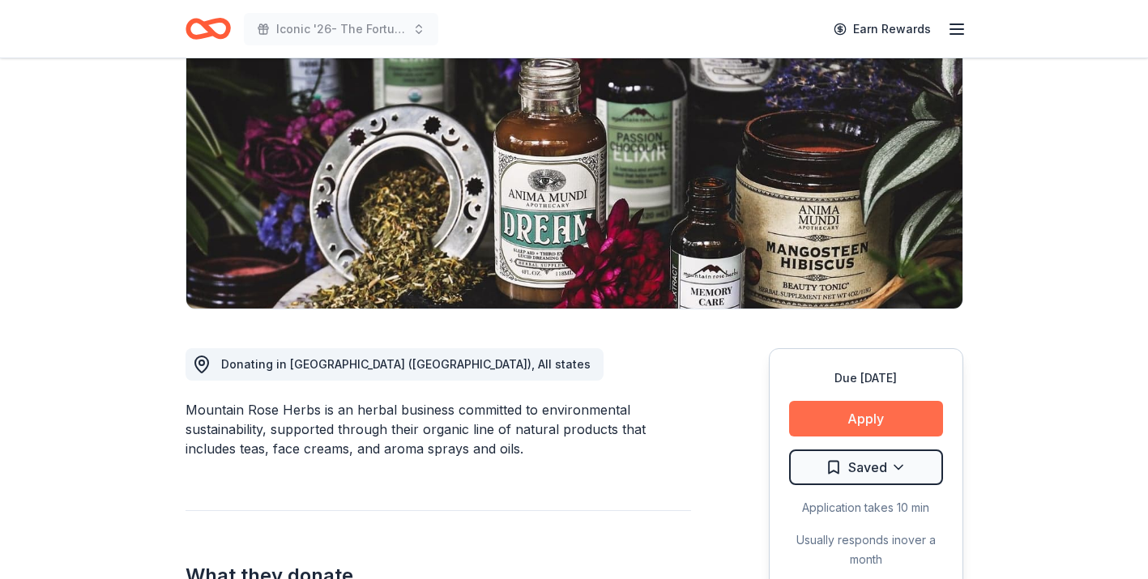
click at [849, 417] on button "Apply" at bounding box center [866, 419] width 154 height 36
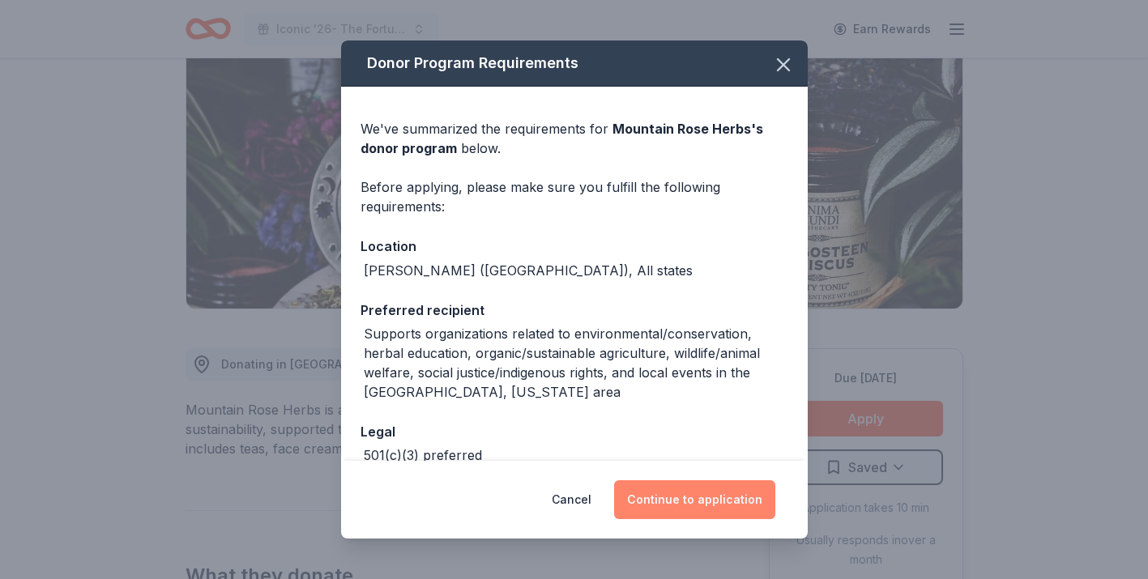
click at [724, 508] on button "Continue to application" at bounding box center [694, 500] width 161 height 39
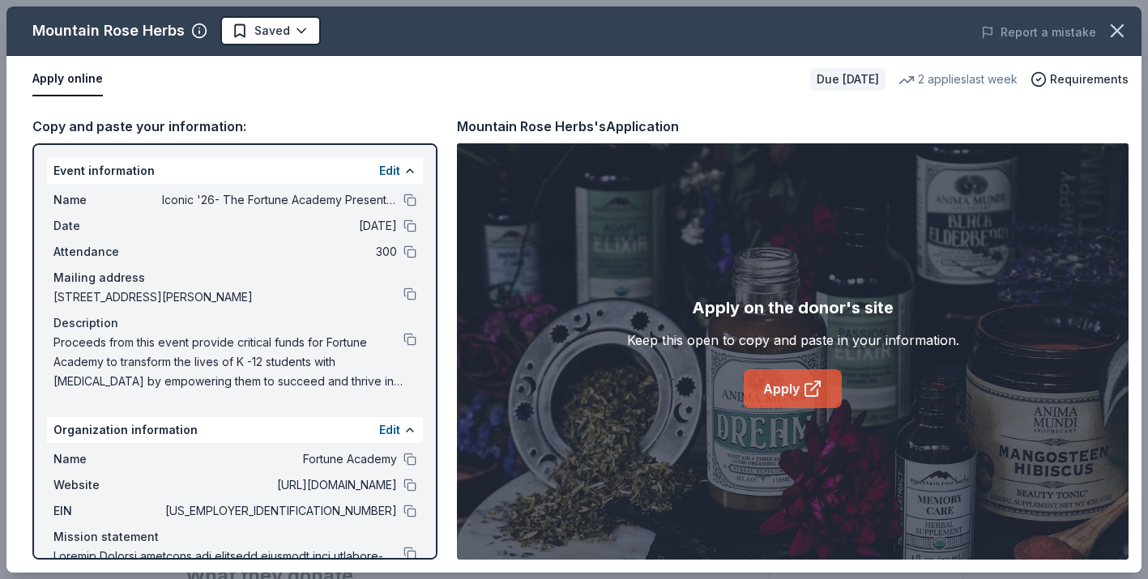
click at [798, 391] on link "Apply" at bounding box center [793, 389] width 98 height 39
click at [408, 342] on button at bounding box center [410, 339] width 13 height 13
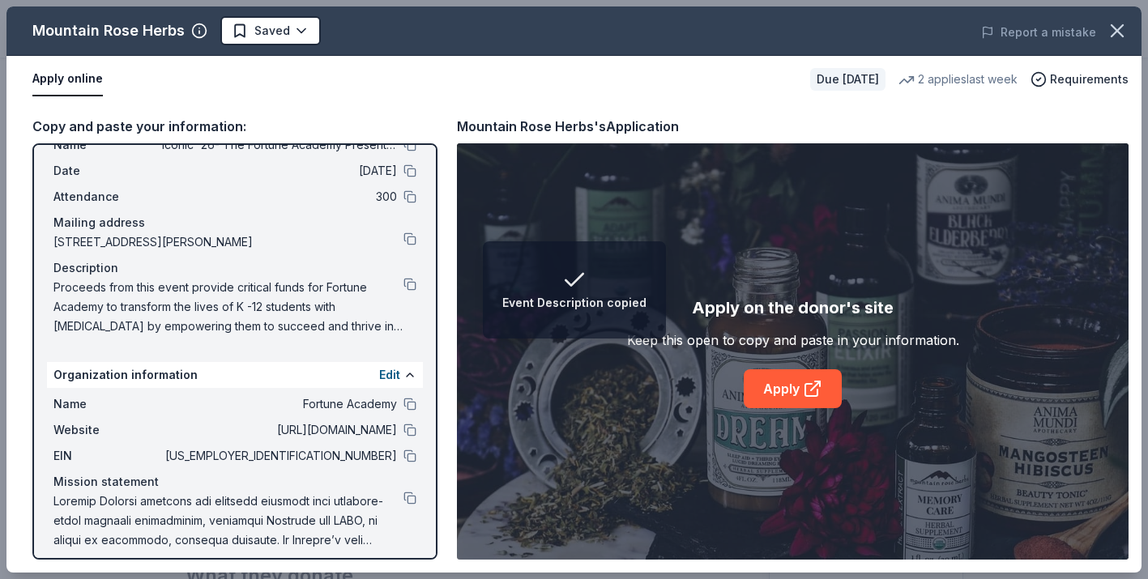
scroll to position [66, 0]
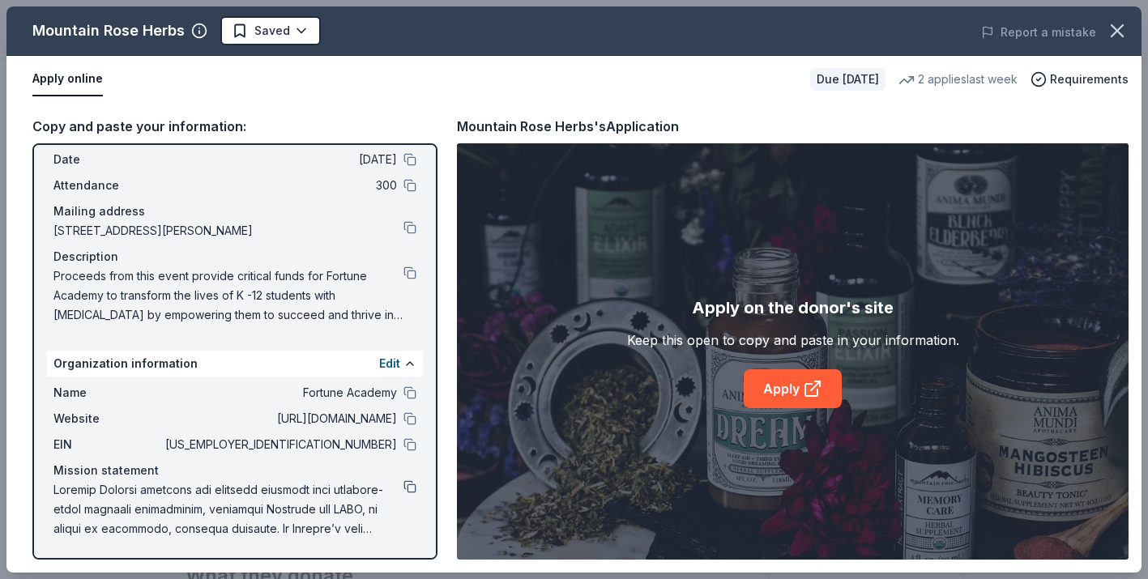
click at [411, 485] on button at bounding box center [410, 487] width 13 height 13
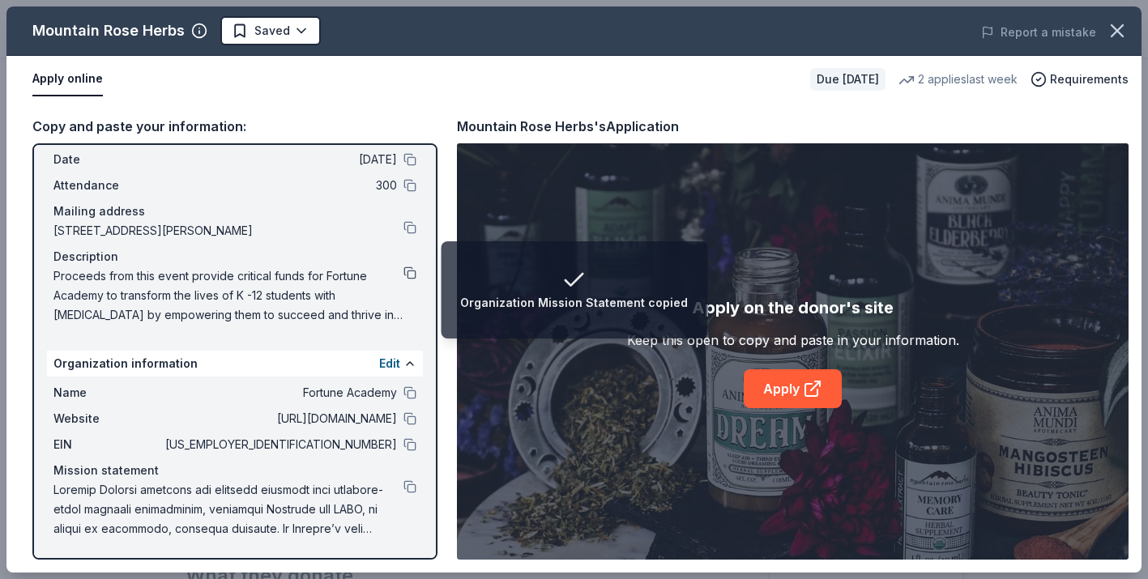
click at [409, 276] on button at bounding box center [410, 273] width 13 height 13
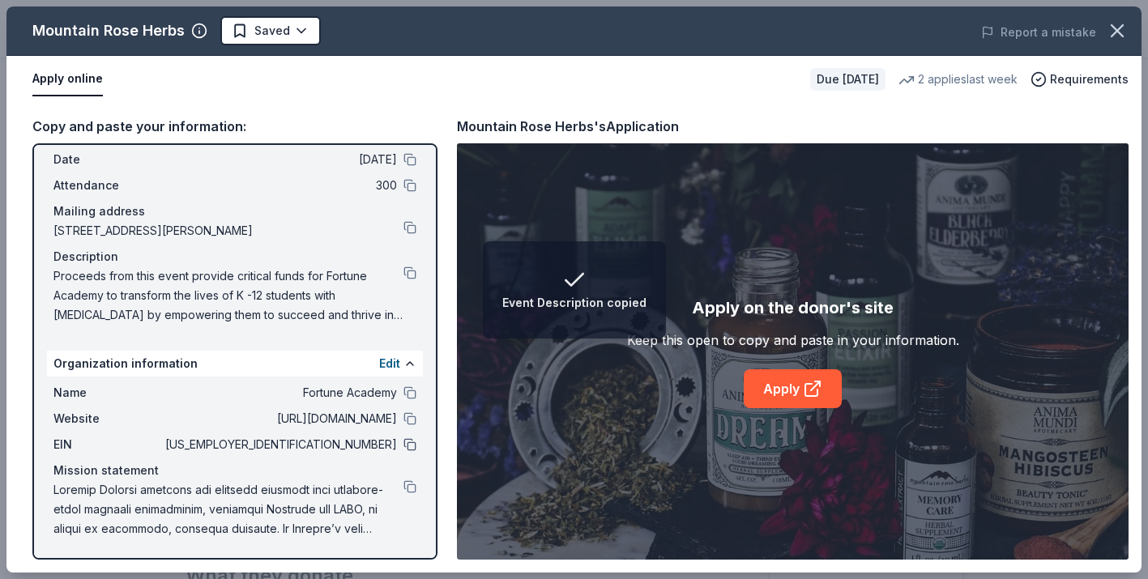
click at [416, 444] on button at bounding box center [410, 444] width 13 height 13
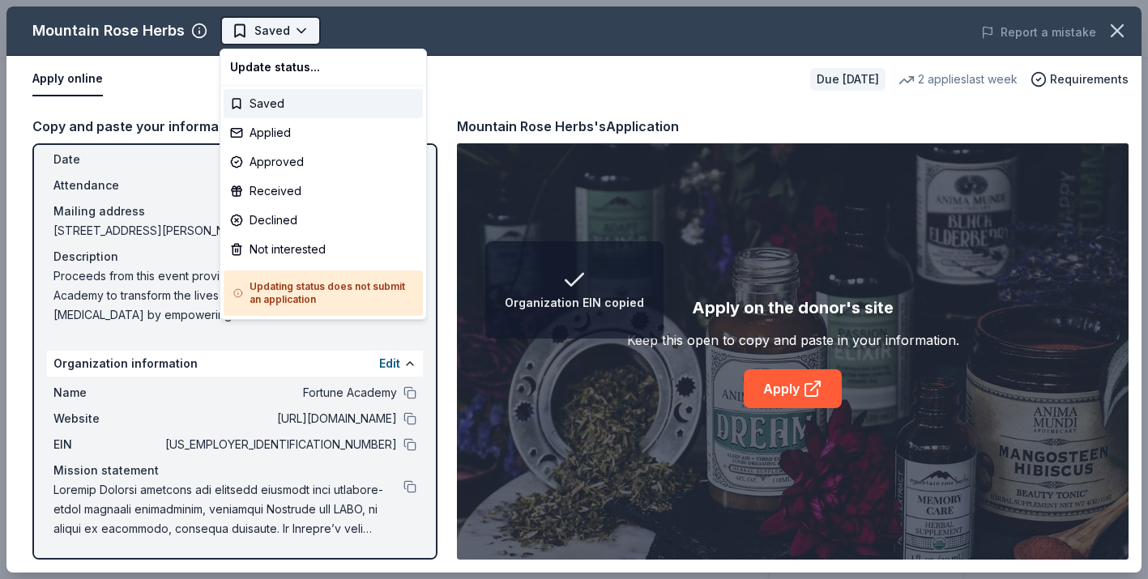
click at [301, 25] on body "Organization EIN copied Iconic '26- The Fortune Academy Presents the Roaring 20…" at bounding box center [574, 289] width 1148 height 579
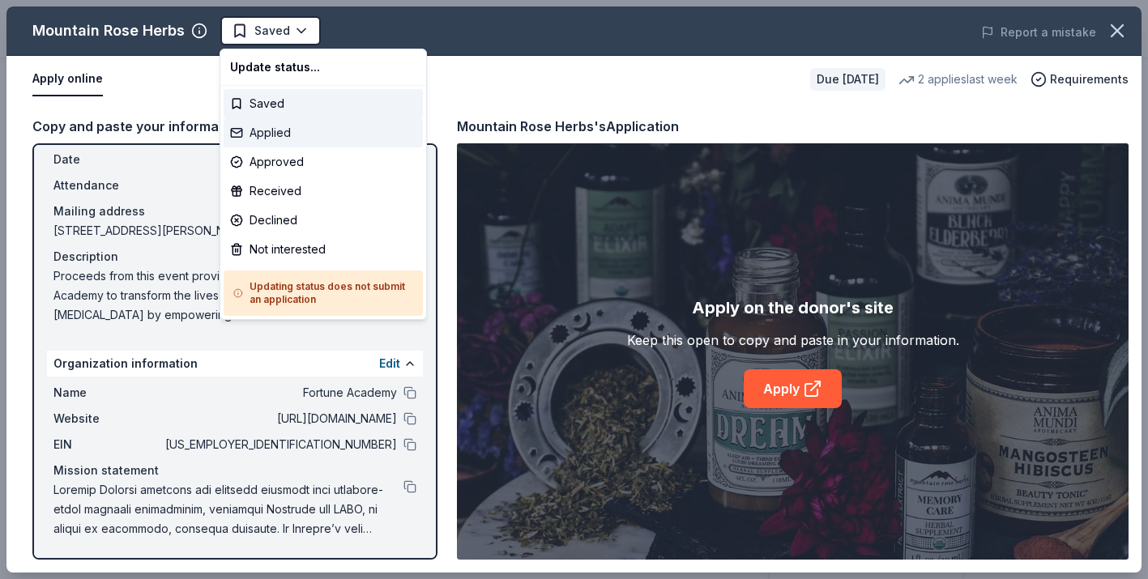
click at [299, 131] on div "Applied" at bounding box center [323, 132] width 199 height 29
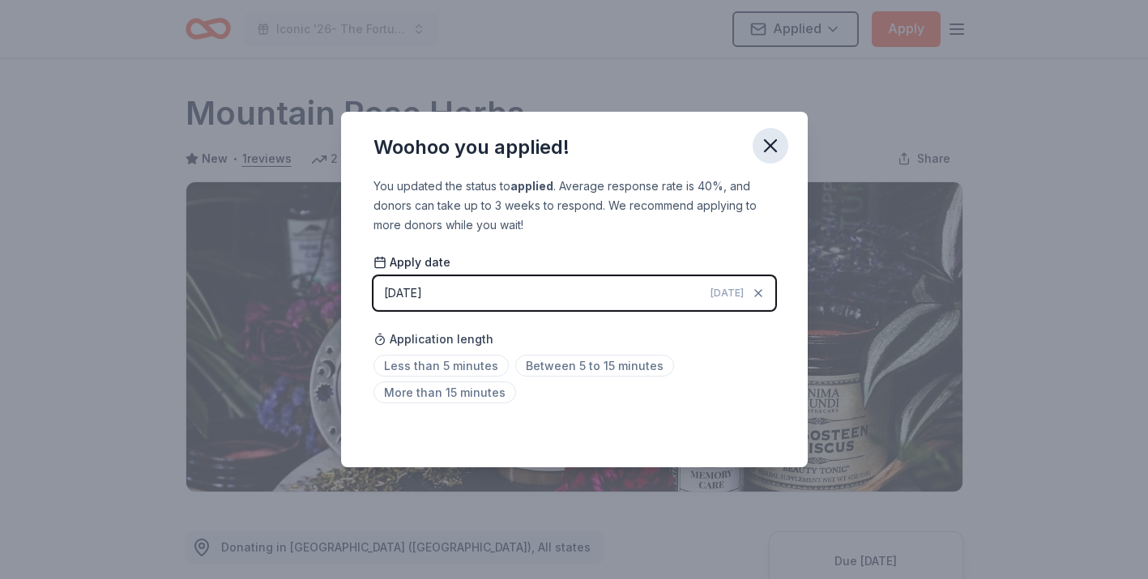
click at [769, 144] on icon "button" at bounding box center [770, 145] width 11 height 11
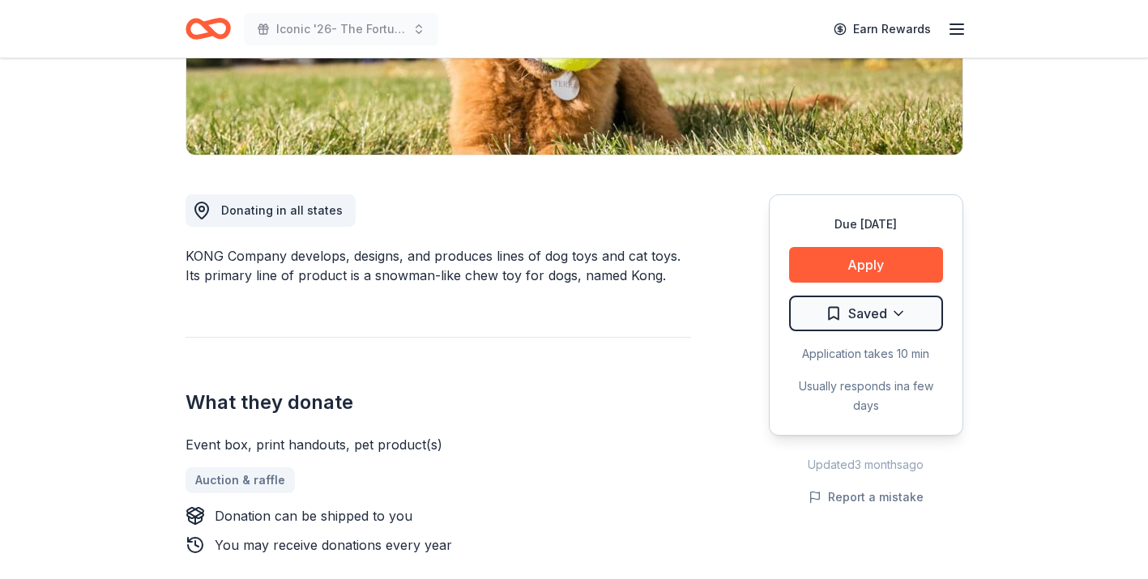
scroll to position [349, 0]
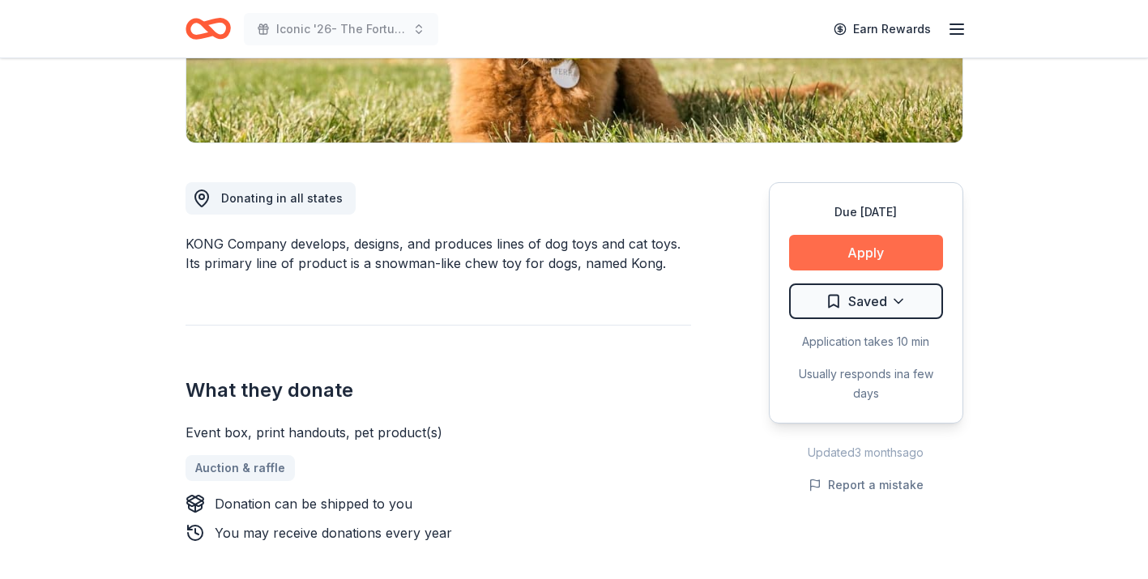
click at [861, 254] on button "Apply" at bounding box center [866, 253] width 154 height 36
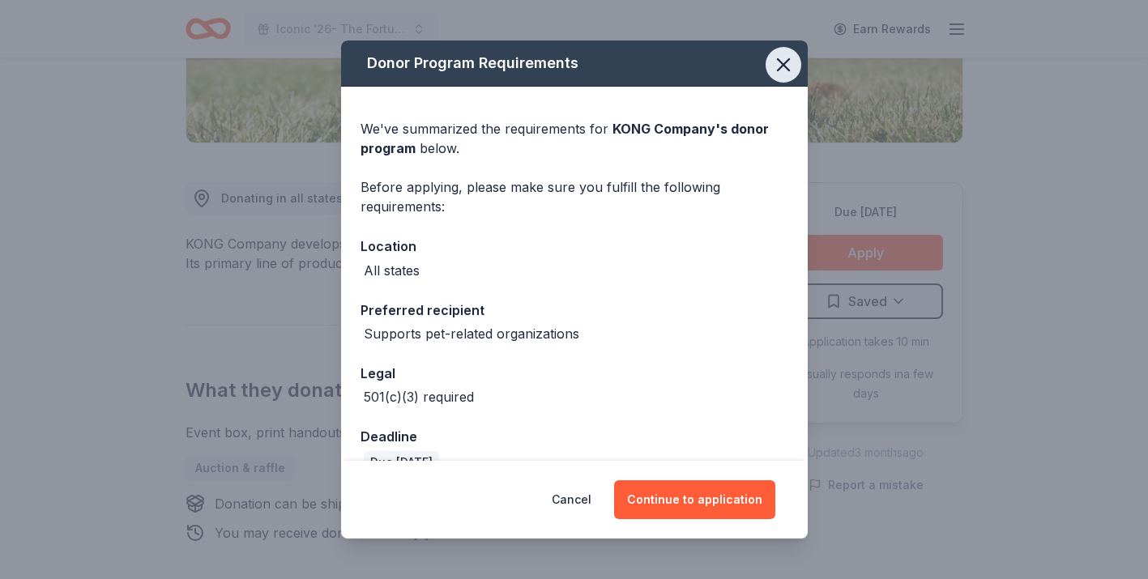
click at [789, 68] on icon "button" at bounding box center [783, 64] width 23 height 23
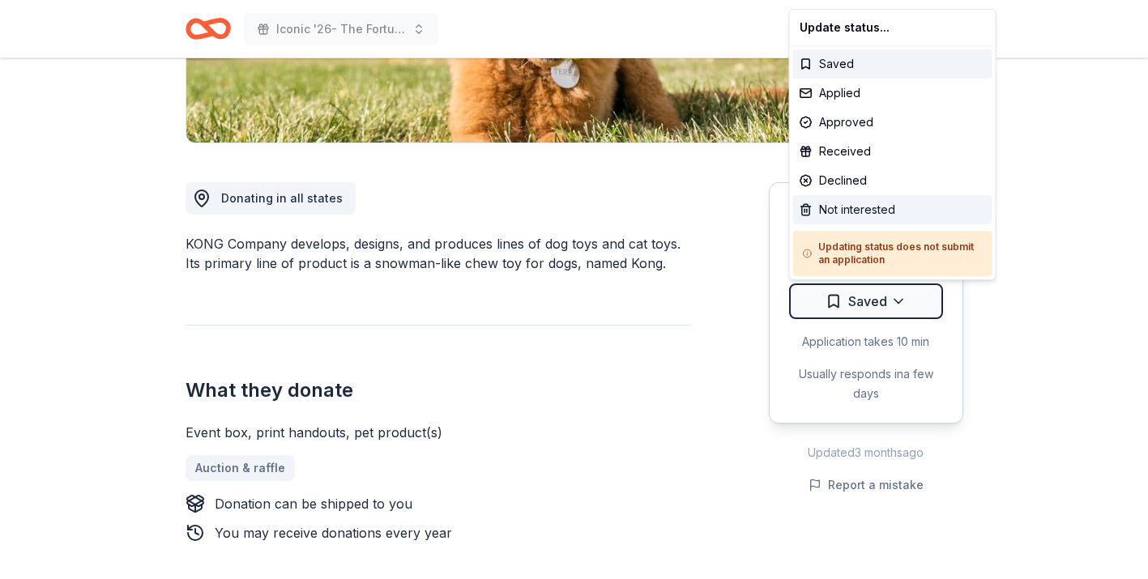
click at [862, 206] on div "Not interested" at bounding box center [892, 209] width 199 height 29
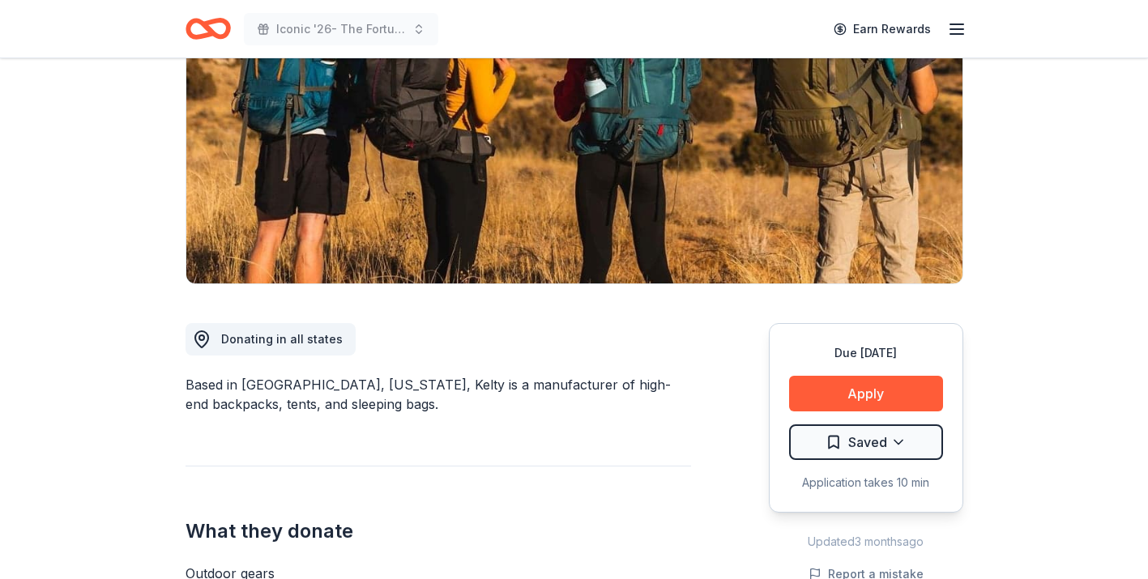
scroll to position [214, 0]
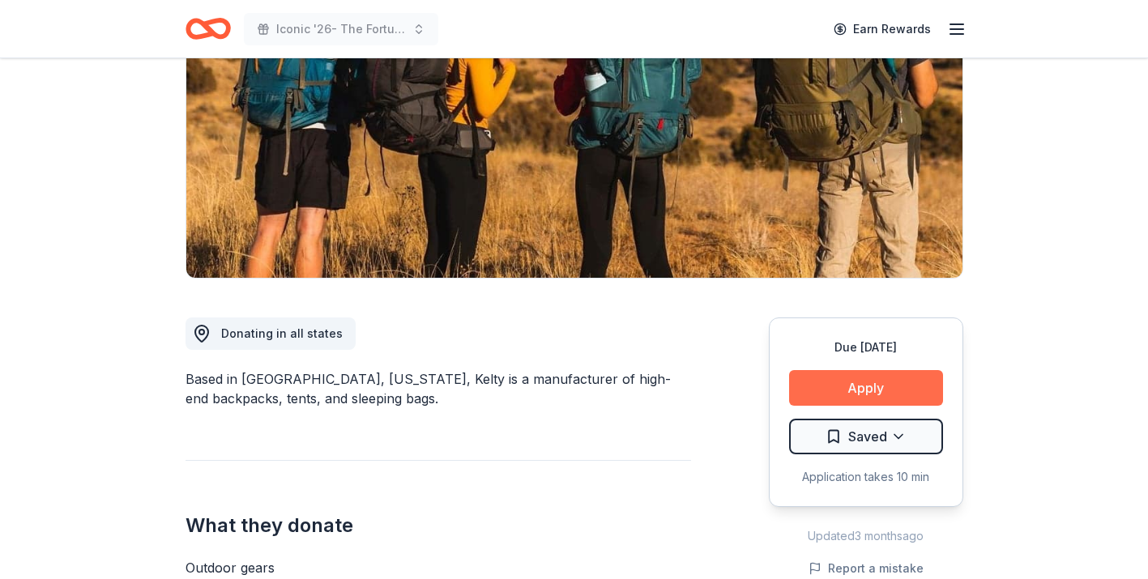
click at [822, 393] on button "Apply" at bounding box center [866, 388] width 154 height 36
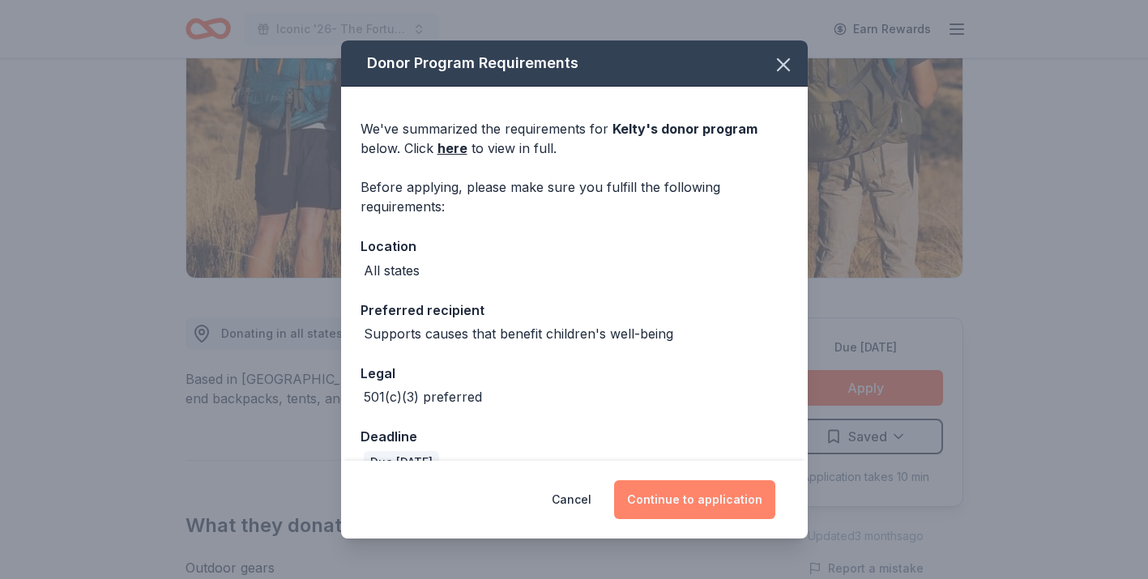
click at [726, 506] on button "Continue to application" at bounding box center [694, 500] width 161 height 39
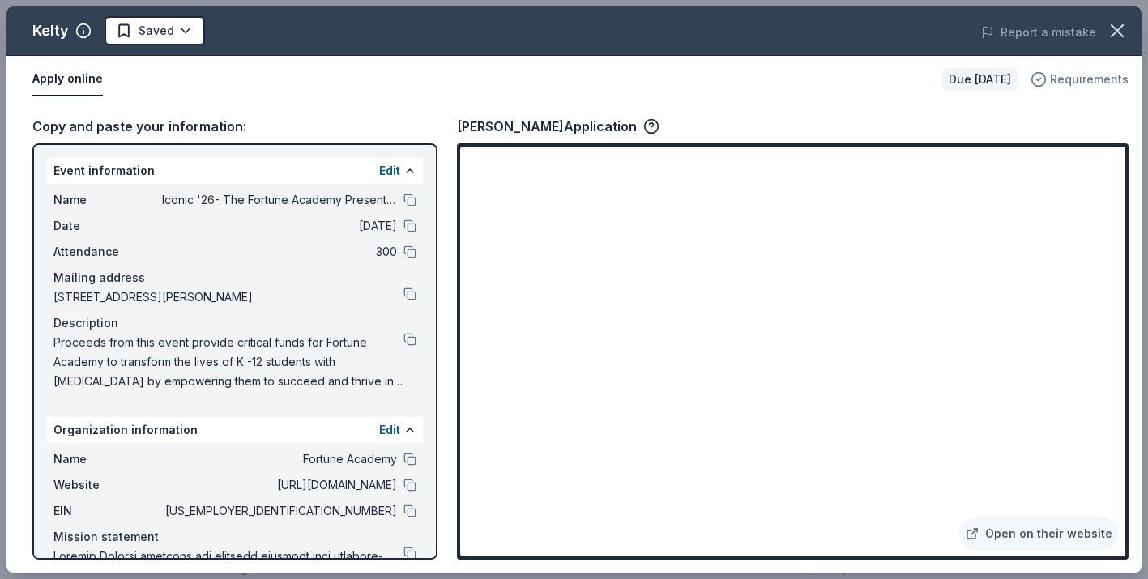
click at [1076, 78] on span "Requirements" at bounding box center [1089, 79] width 79 height 19
click at [874, 86] on div "Apply online" at bounding box center [480, 79] width 897 height 34
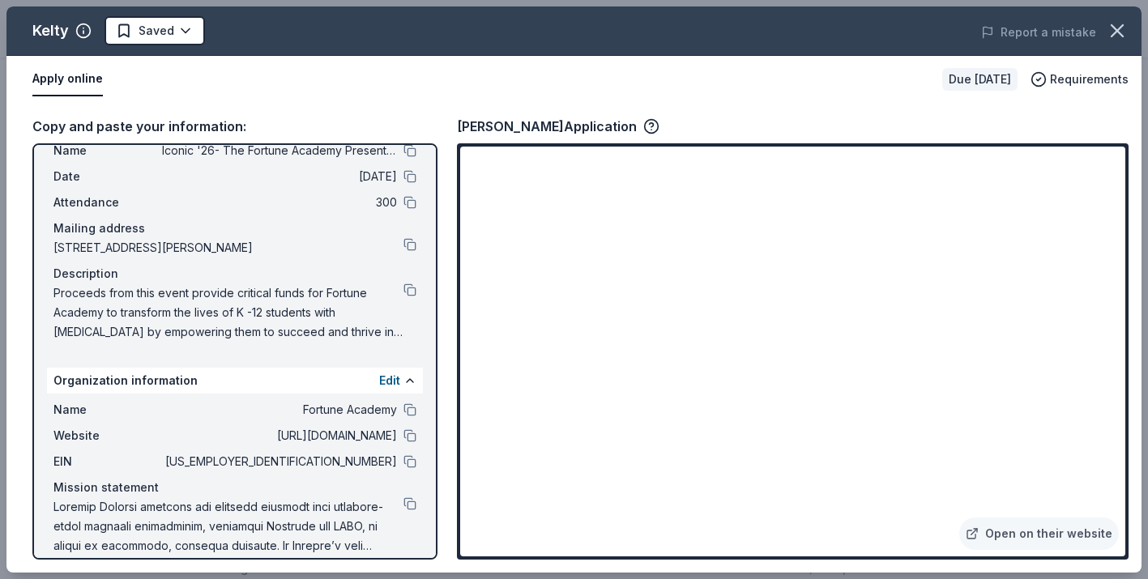
scroll to position [66, 0]
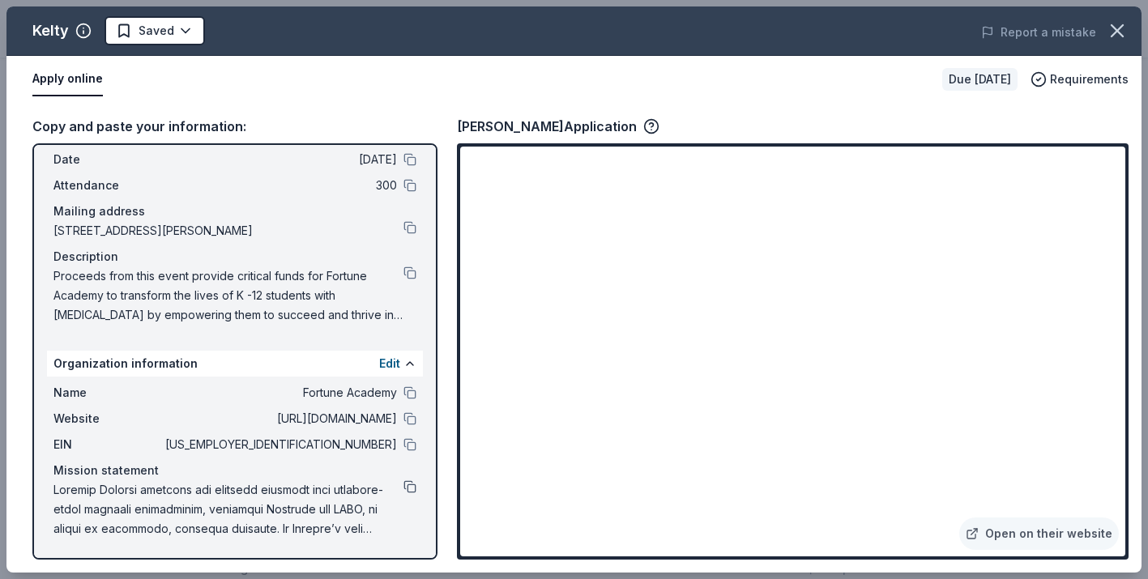
click at [407, 485] on button at bounding box center [410, 487] width 13 height 13
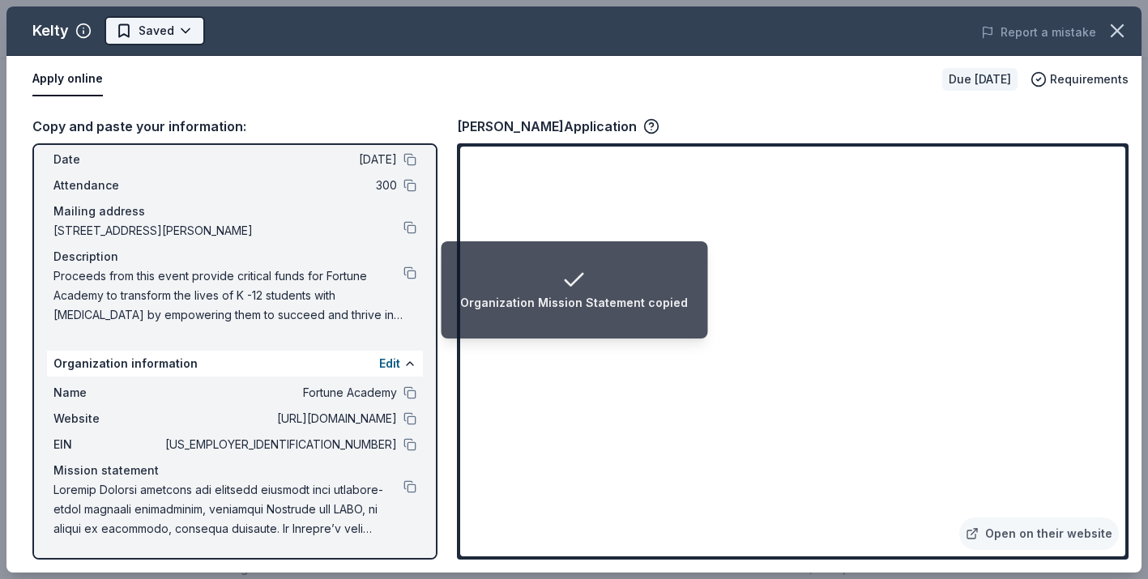
click at [181, 25] on html "Organization Mission Statement copied Iconic '26- The Fortune Academy Presents …" at bounding box center [574, 75] width 1148 height 579
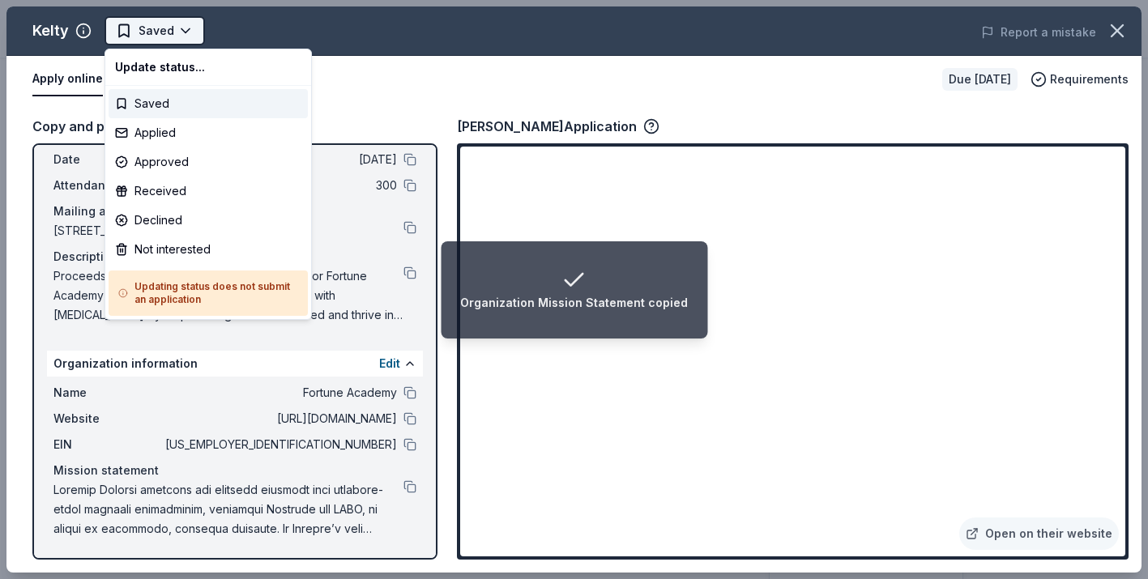
scroll to position [0, 0]
click at [170, 134] on div "Applied" at bounding box center [208, 132] width 199 height 29
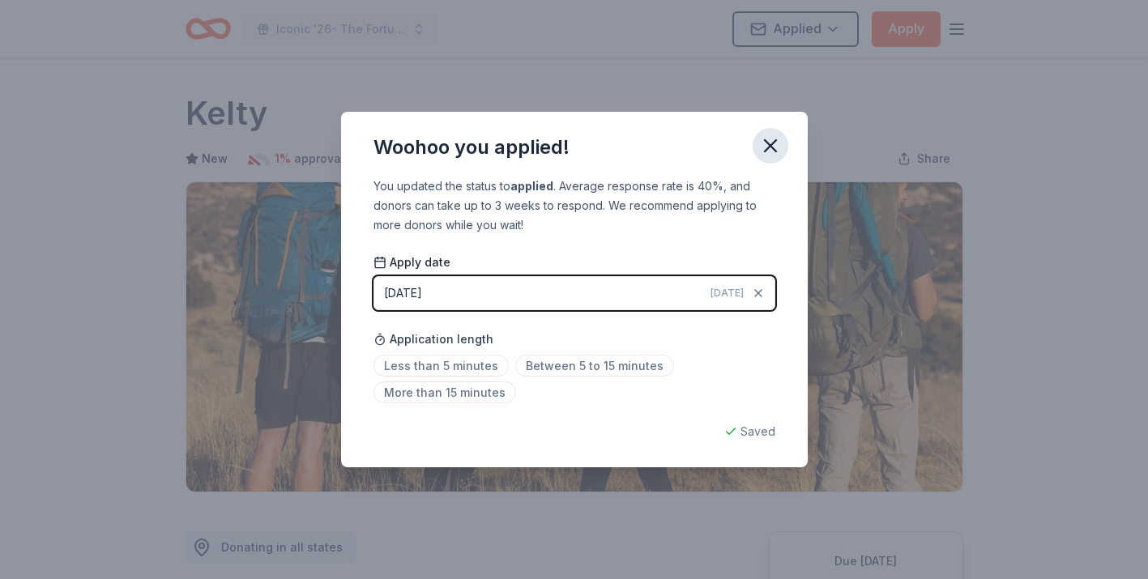
click at [766, 143] on icon "button" at bounding box center [770, 145] width 11 height 11
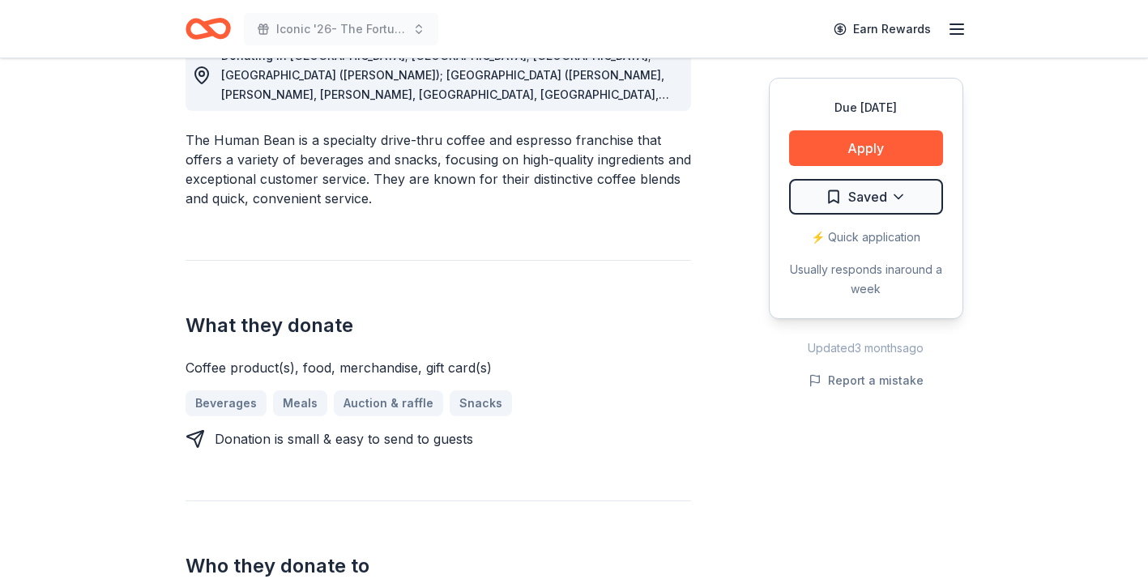
scroll to position [496, 0]
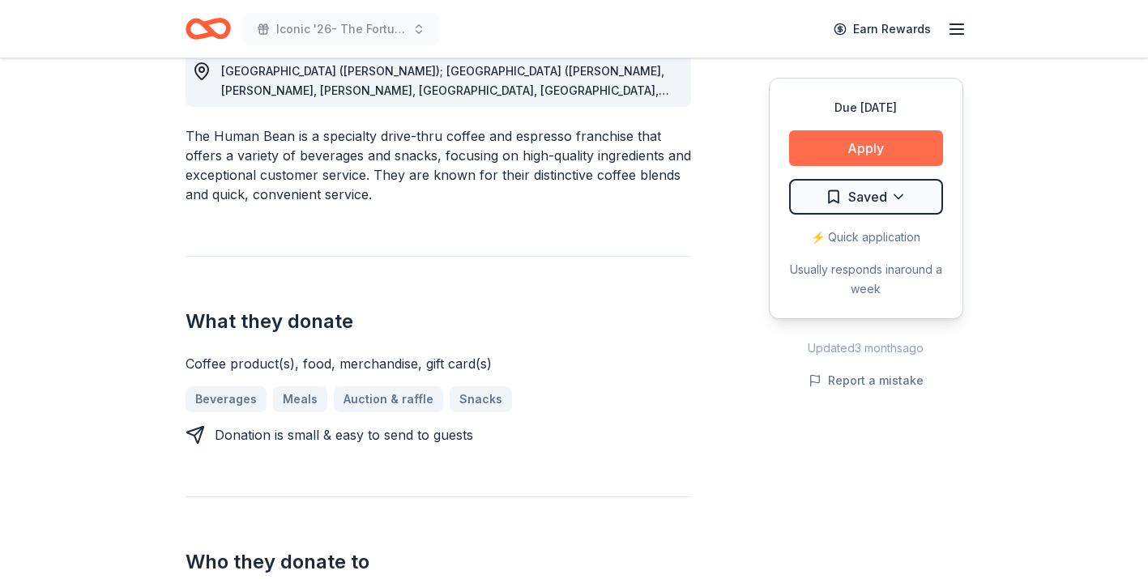
click at [853, 156] on button "Apply" at bounding box center [866, 148] width 154 height 36
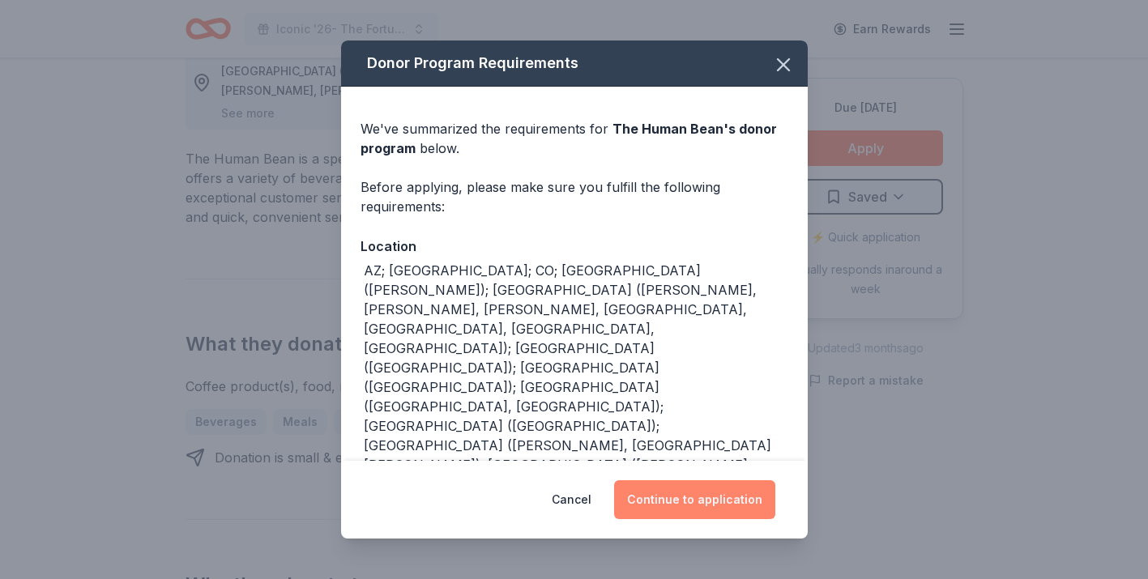
click at [688, 516] on button "Continue to application" at bounding box center [694, 500] width 161 height 39
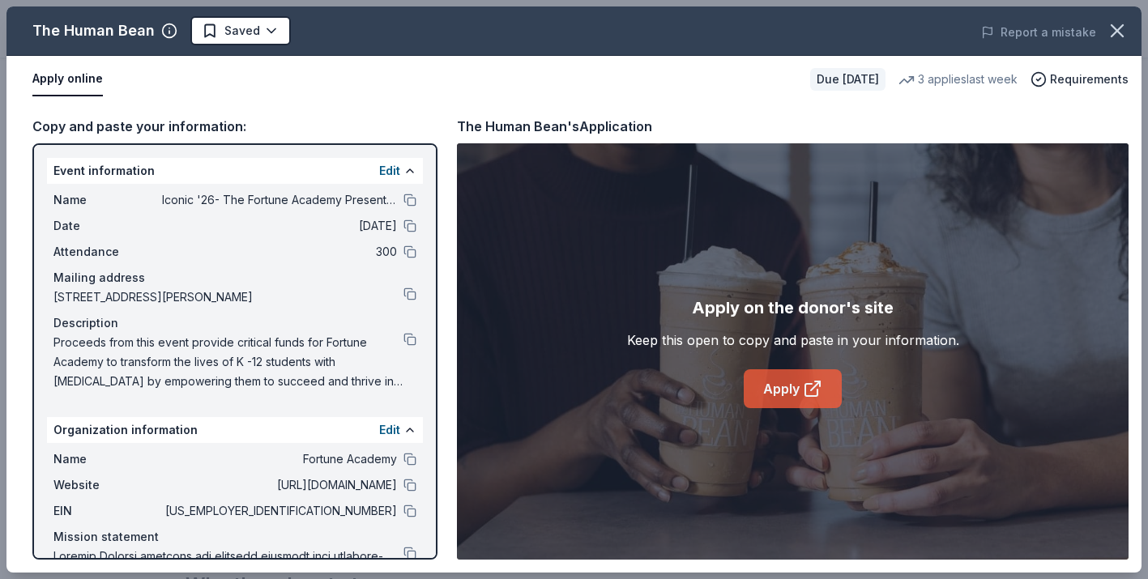
click at [806, 388] on icon at bounding box center [812, 390] width 12 height 12
click at [408, 201] on button at bounding box center [410, 200] width 13 height 13
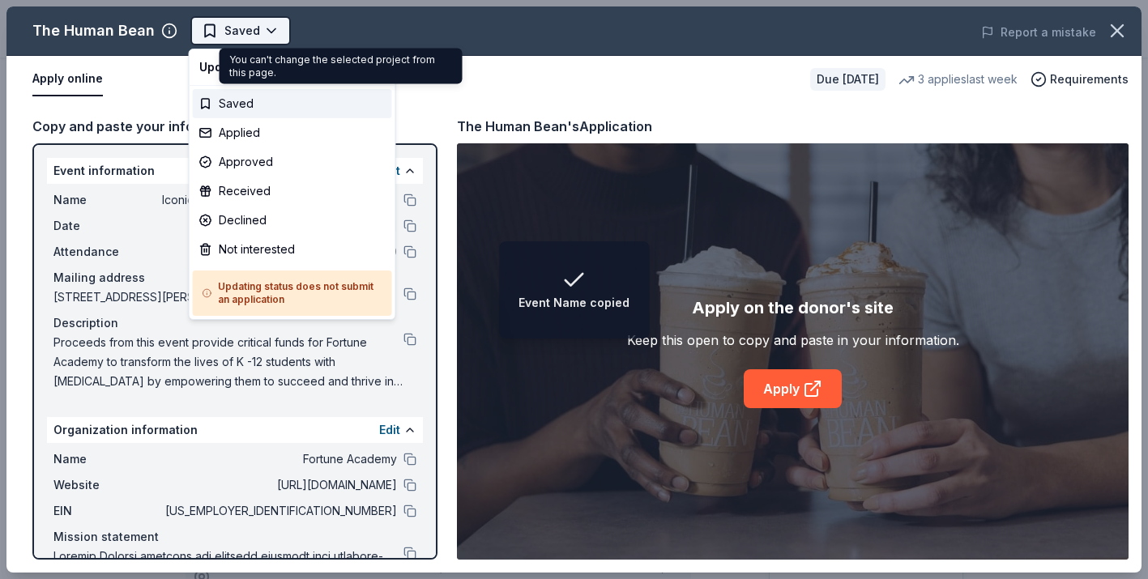
scroll to position [0, 0]
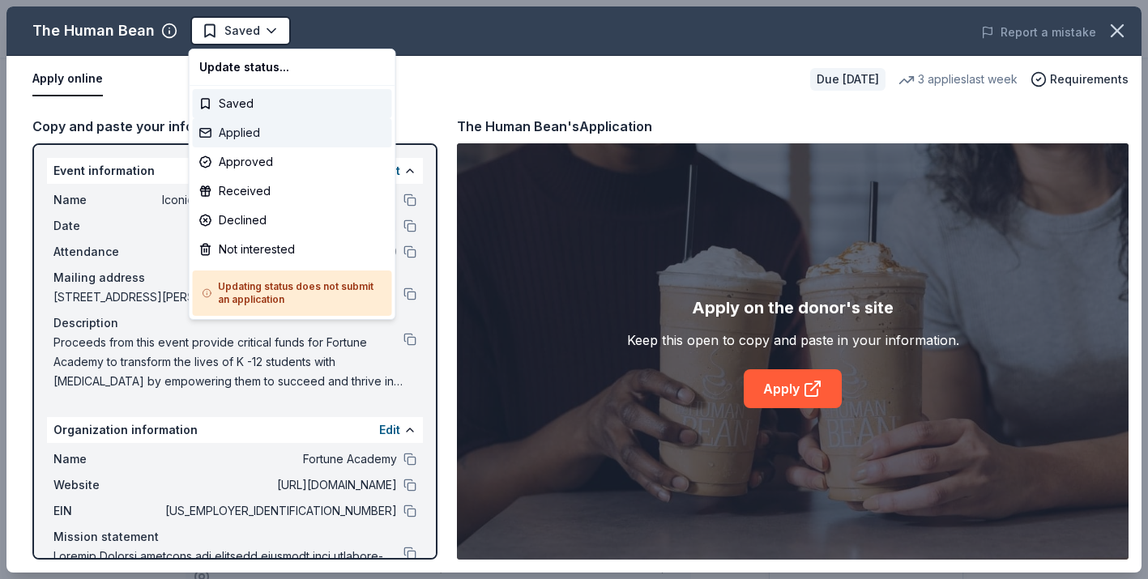
click at [256, 131] on div "Applied" at bounding box center [292, 132] width 199 height 29
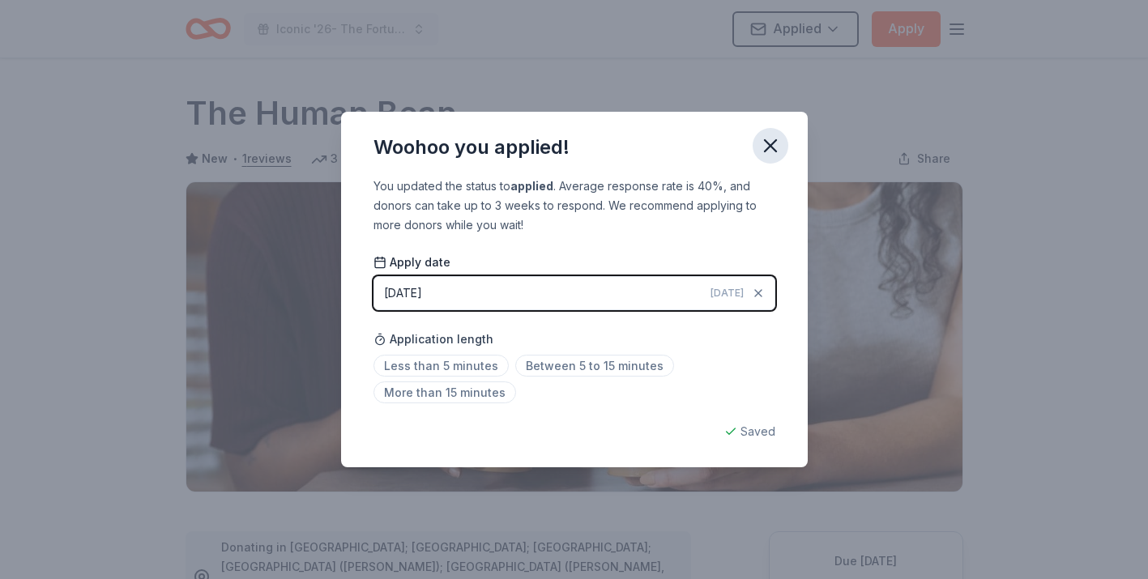
click at [777, 143] on icon "button" at bounding box center [770, 146] width 23 height 23
